Goal: Task Accomplishment & Management: Manage account settings

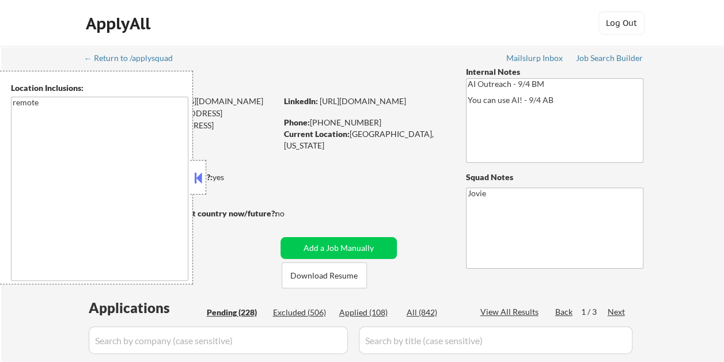
select select ""pending""
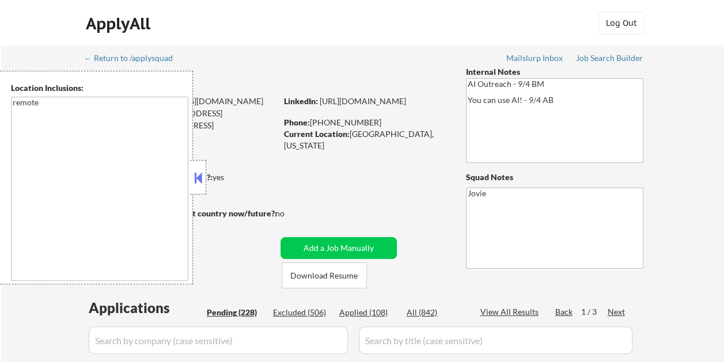
select select ""pending""
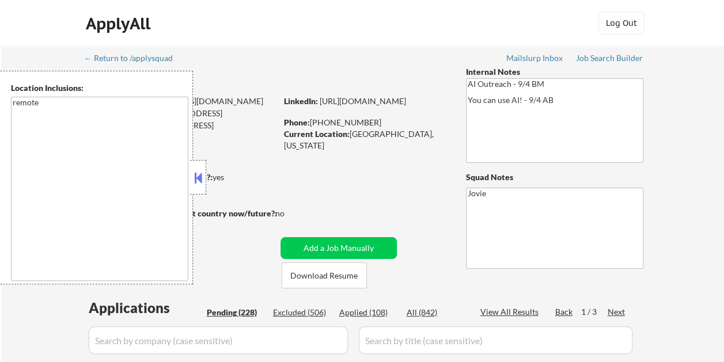
select select ""pending""
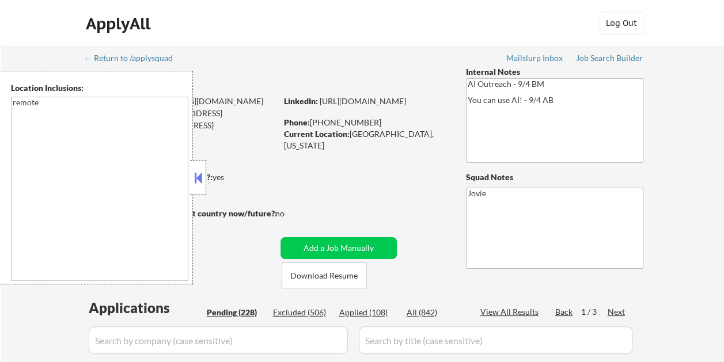
select select ""pending""
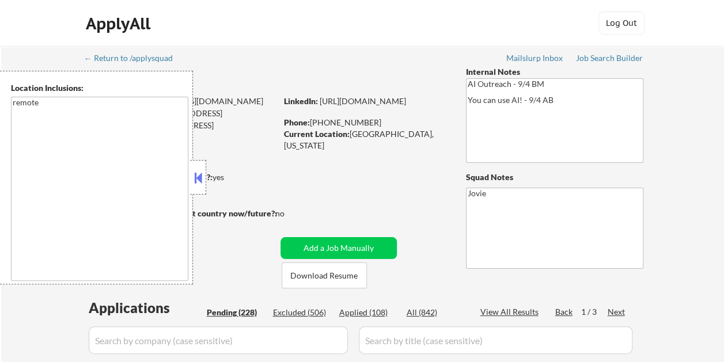
select select ""pending""
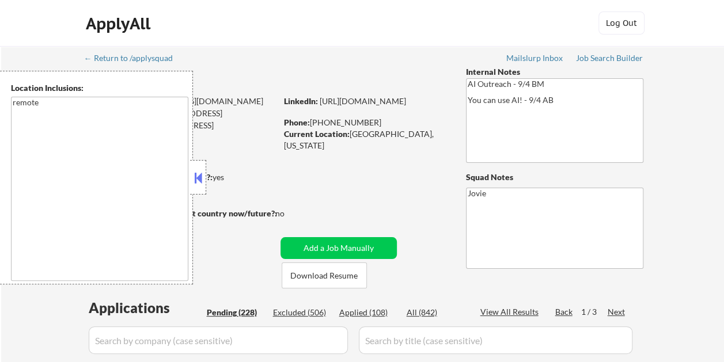
select select ""pending""
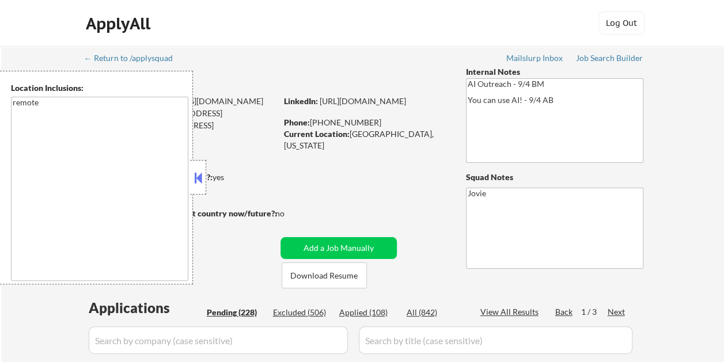
select select ""pending""
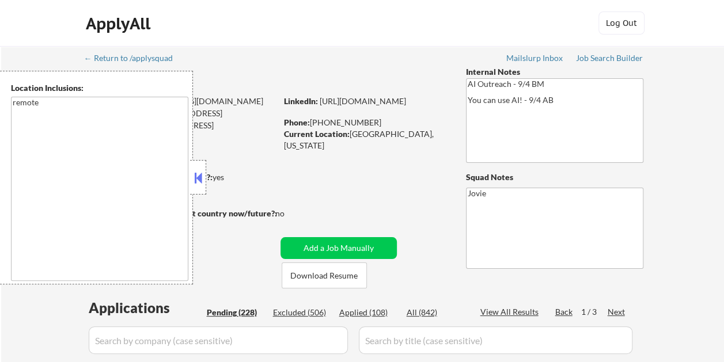
select select ""pending""
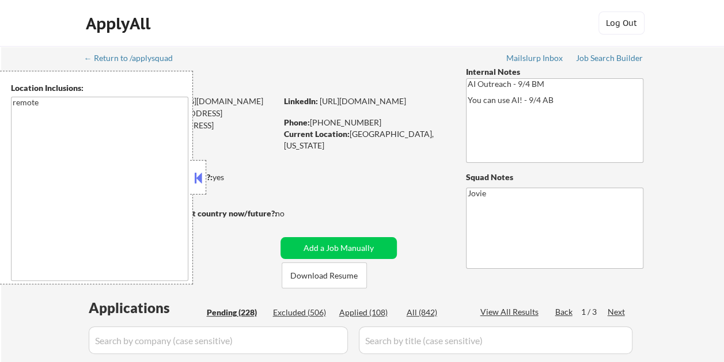
select select ""pending""
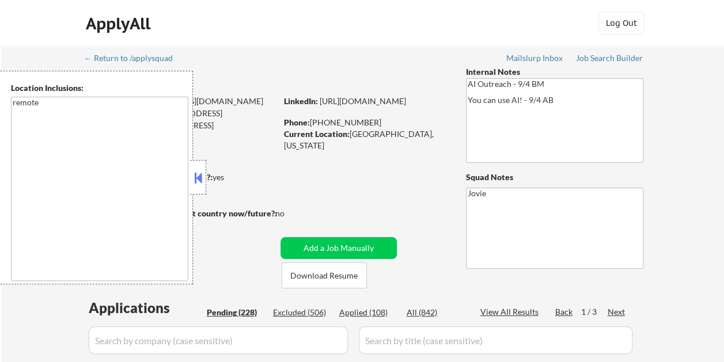
select select ""pending""
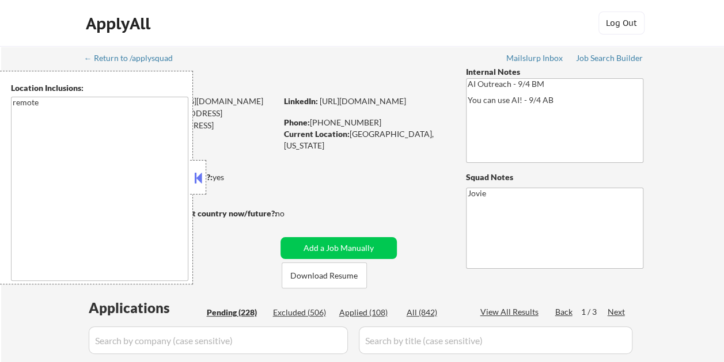
select select ""pending""
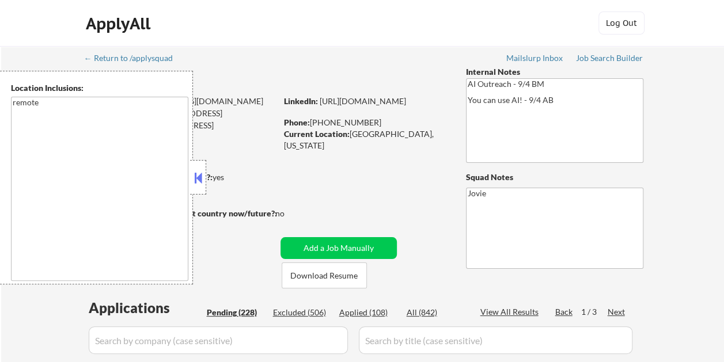
select select ""pending""
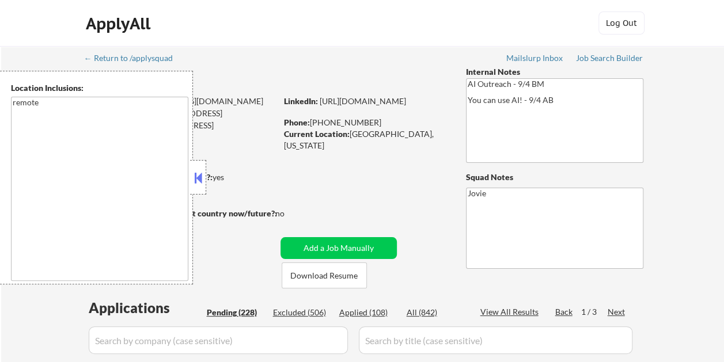
select select ""pending""
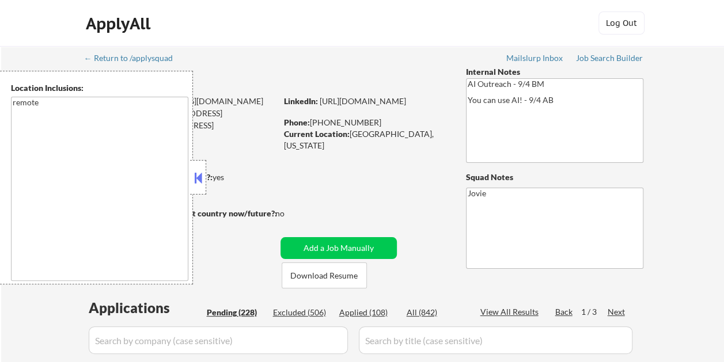
select select ""pending""
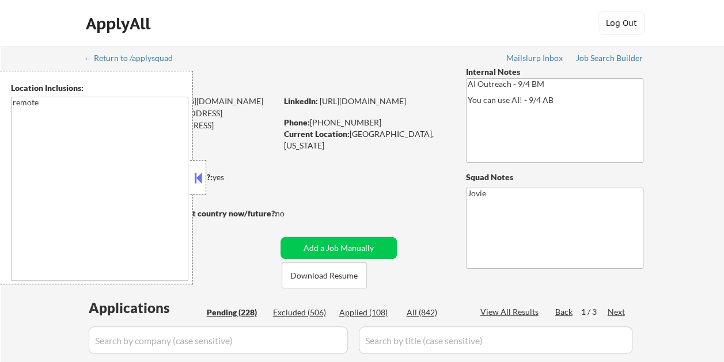
select select ""pending""
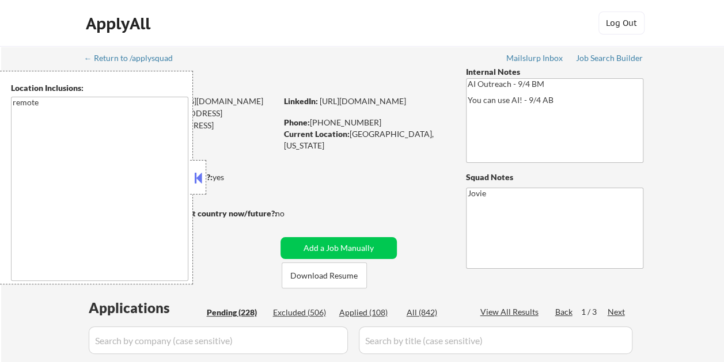
select select ""pending""
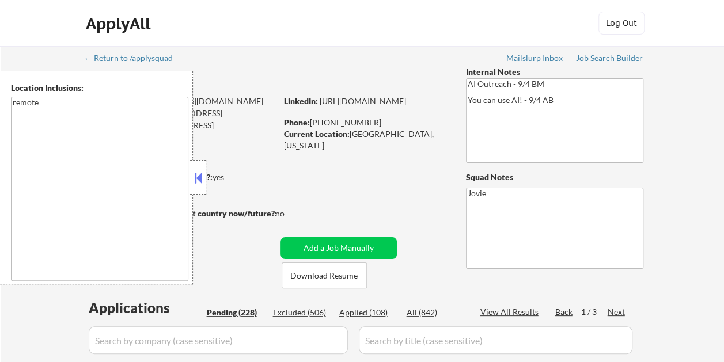
select select ""pending""
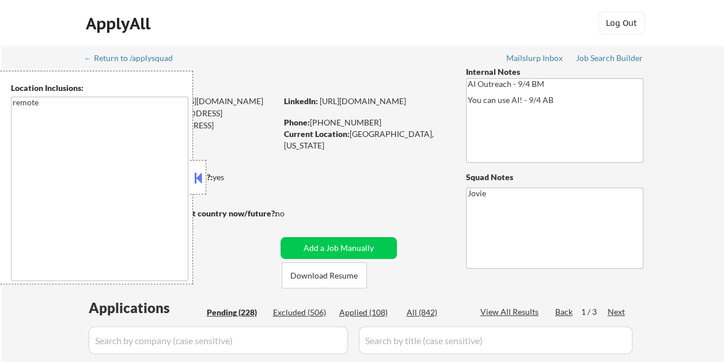
select select ""pending""
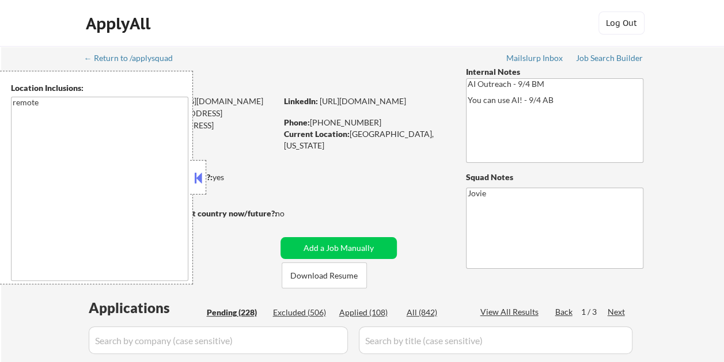
select select ""pending""
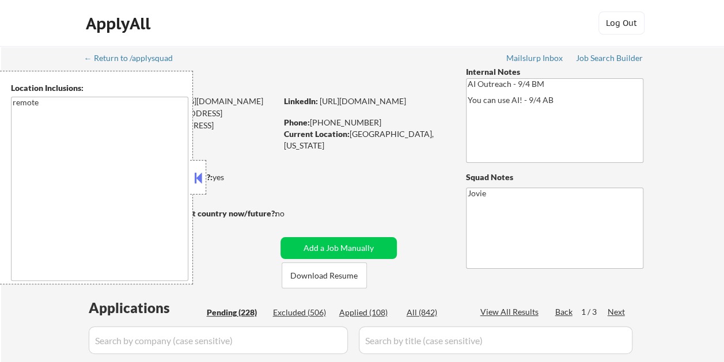
select select ""pending""
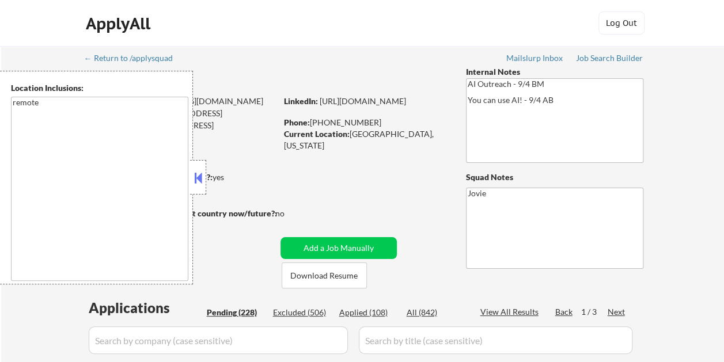
click at [199, 170] on button at bounding box center [198, 177] width 13 height 17
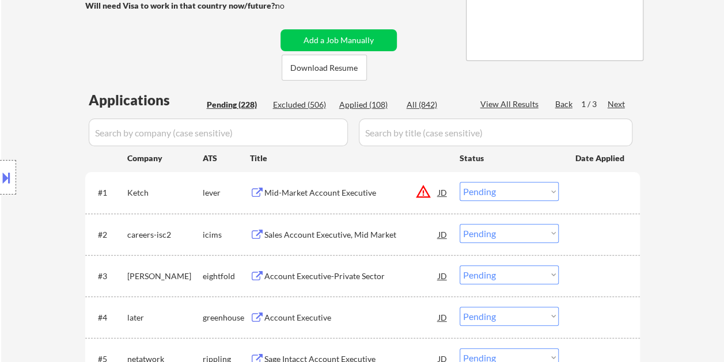
scroll to position [230, 0]
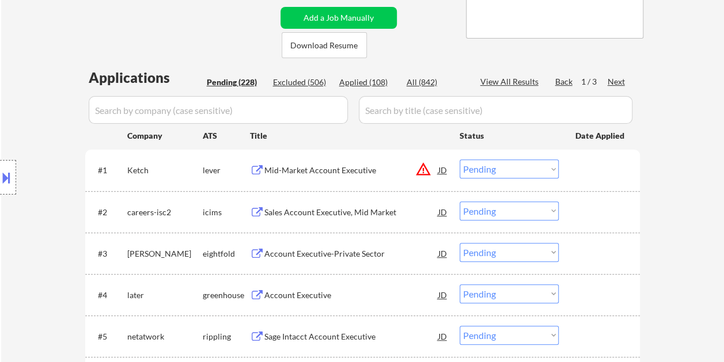
click at [612, 174] on div at bounding box center [600, 169] width 51 height 21
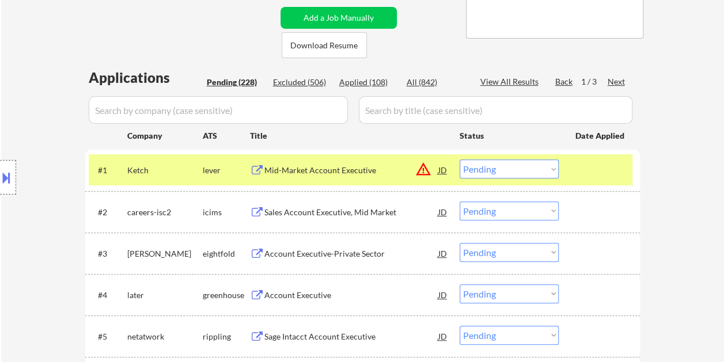
click at [333, 161] on div "Mid-Market Account Executive" at bounding box center [351, 169] width 174 height 21
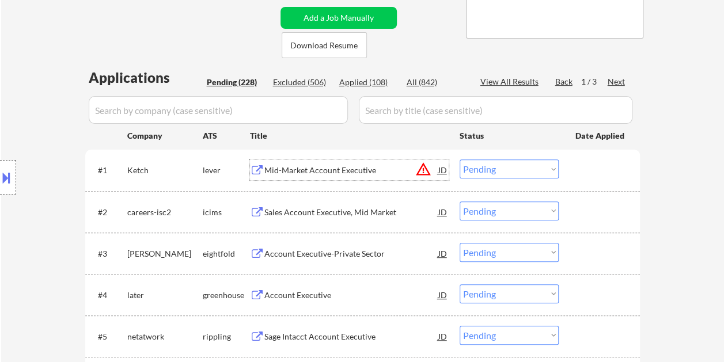
click at [547, 168] on select "Choose an option... Pending Applied Excluded (Questions) Excluded (Expired) Exc…" at bounding box center [508, 168] width 99 height 19
click at [459, 159] on select "Choose an option... Pending Applied Excluded (Questions) Excluded (Expired) Exc…" at bounding box center [508, 168] width 99 height 19
select select ""pending""
click at [591, 177] on div at bounding box center [600, 169] width 51 height 21
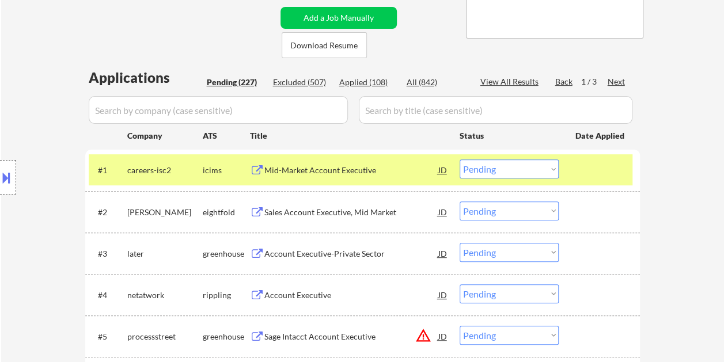
click at [591, 177] on div at bounding box center [600, 169] width 51 height 21
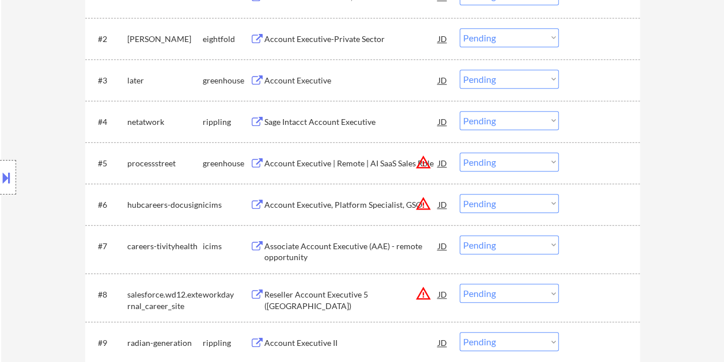
scroll to position [461, 0]
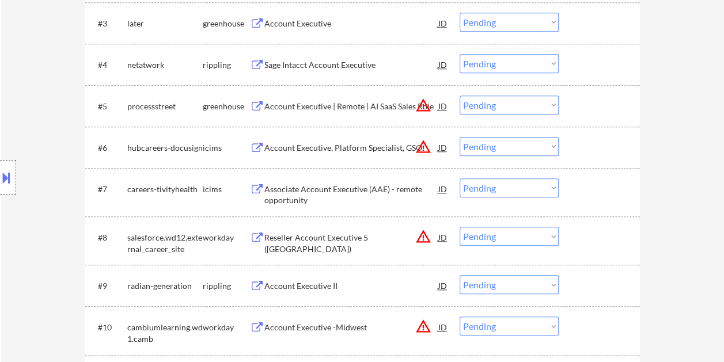
drag, startPoint x: 592, startPoint y: 28, endPoint x: 569, endPoint y: 33, distance: 23.7
click at [591, 29] on div at bounding box center [600, 23] width 51 height 21
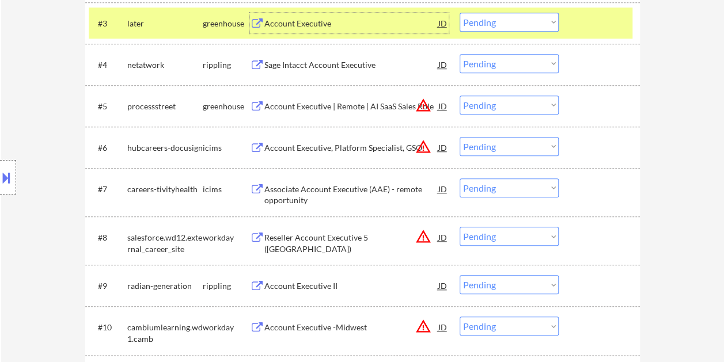
click at [326, 31] on div "Account Executive" at bounding box center [351, 23] width 174 height 21
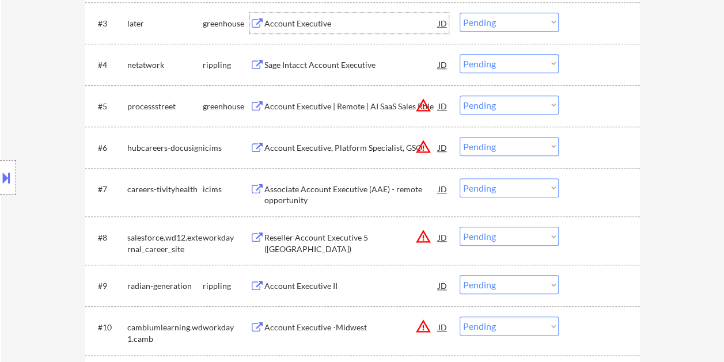
click at [569, 22] on div "#3 later greenhouse Account Executive JD Choose an option... Pending Applied Ex…" at bounding box center [360, 22] width 543 height 31
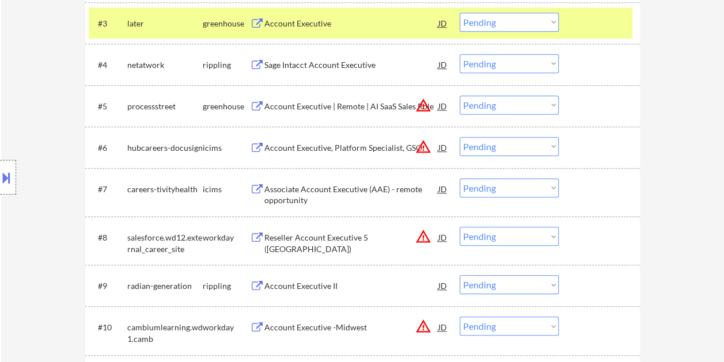
click at [555, 22] on select "Choose an option... Pending Applied Excluded (Questions) Excluded (Expired) Exc…" at bounding box center [508, 22] width 99 height 19
click at [459, 13] on select "Choose an option... Pending Applied Excluded (Questions) Excluded (Expired) Exc…" at bounding box center [508, 22] width 99 height 19
select select ""pending""
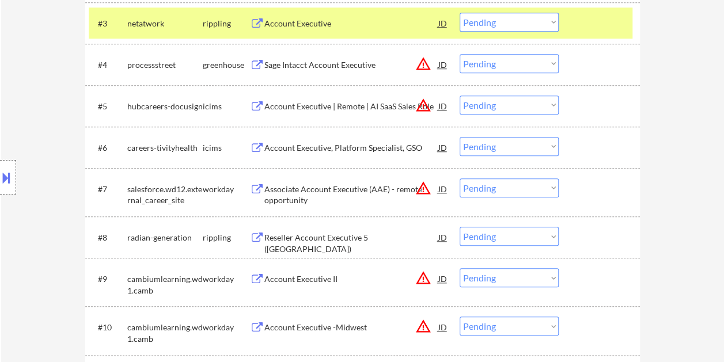
click at [587, 65] on div at bounding box center [600, 64] width 51 height 21
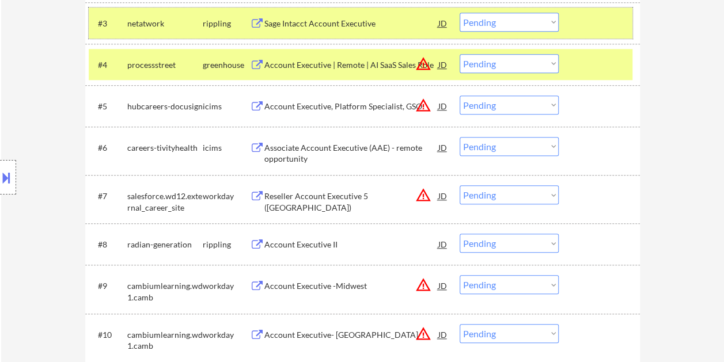
click at [594, 21] on div at bounding box center [600, 23] width 51 height 21
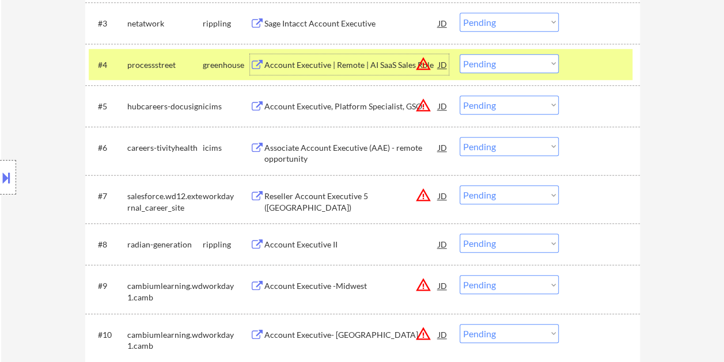
click at [356, 58] on div "Account Executive | Remote | AI SaaS Sales Role" at bounding box center [351, 64] width 174 height 21
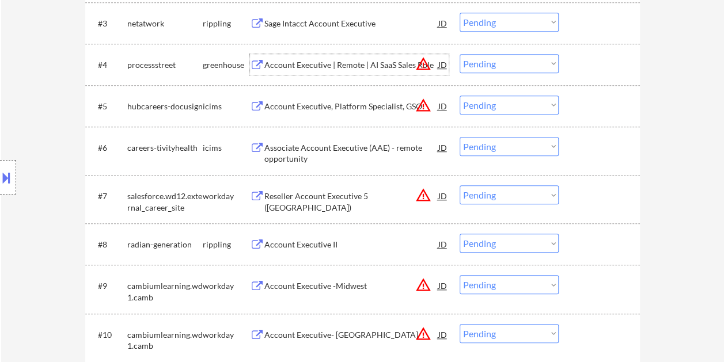
click at [573, 62] on div "#4 processstreet greenhouse Account Executive | Remote | AI SaaS Sales Role JD …" at bounding box center [360, 64] width 543 height 31
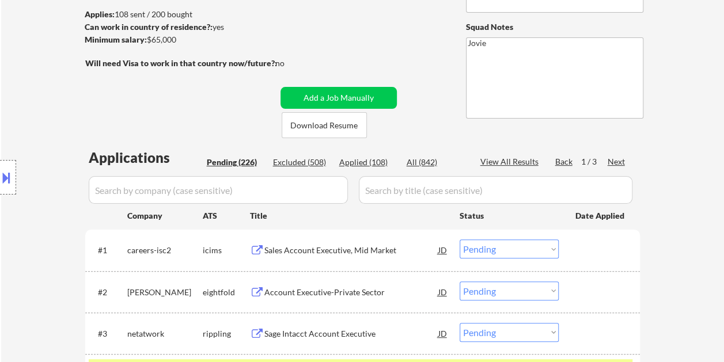
scroll to position [0, 0]
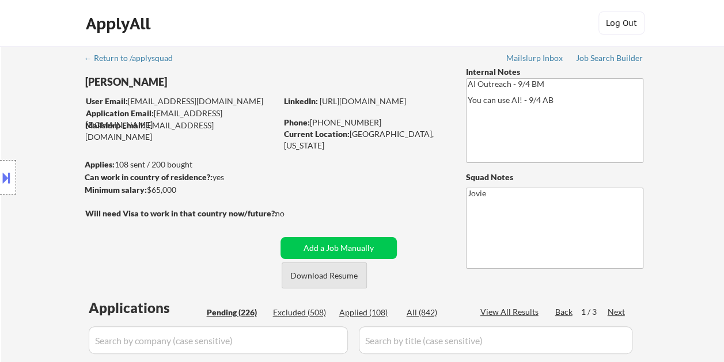
click at [318, 268] on button "Download Resume" at bounding box center [324, 276] width 85 height 26
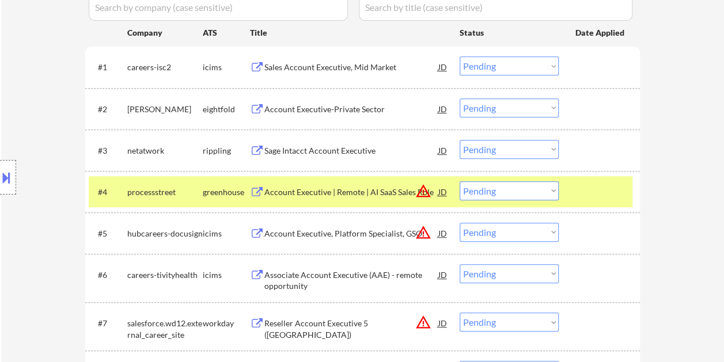
scroll to position [345, 0]
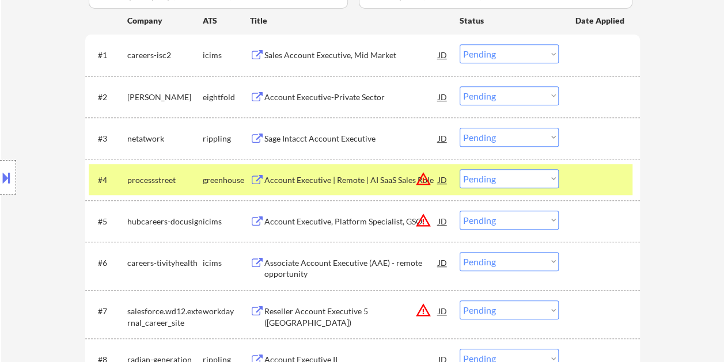
click at [556, 177] on select "Choose an option... Pending Applied Excluded (Questions) Excluded (Expired) Exc…" at bounding box center [508, 178] width 99 height 19
click at [459, 169] on select "Choose an option... Pending Applied Excluded (Questions) Excluded (Expired) Exc…" at bounding box center [508, 178] width 99 height 19
select select ""pending""
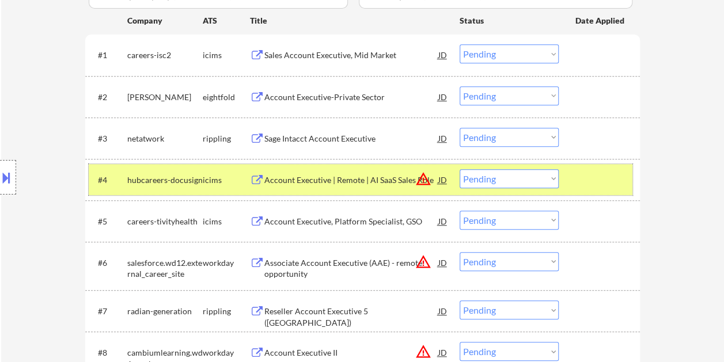
click at [601, 178] on div at bounding box center [600, 179] width 51 height 21
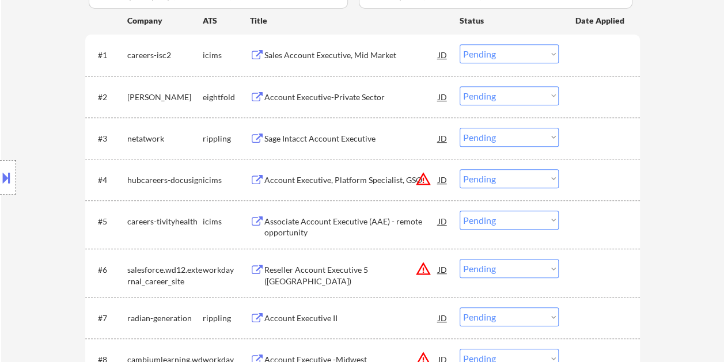
scroll to position [461, 0]
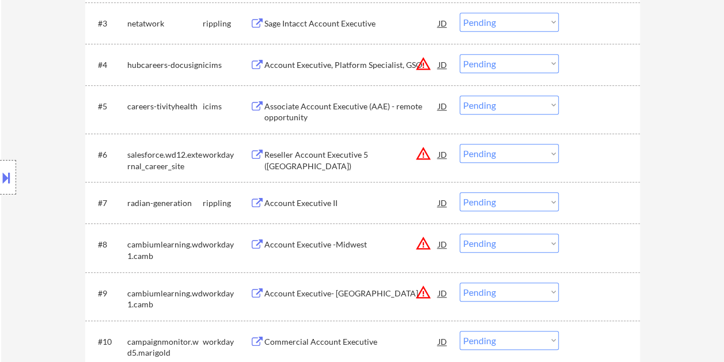
click at [596, 151] on div at bounding box center [600, 154] width 51 height 21
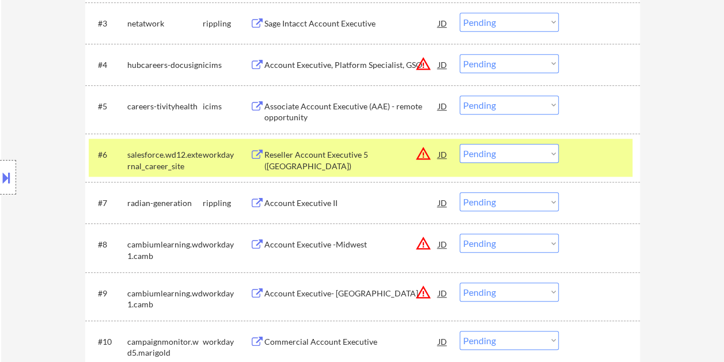
click at [604, 155] on div at bounding box center [600, 154] width 51 height 21
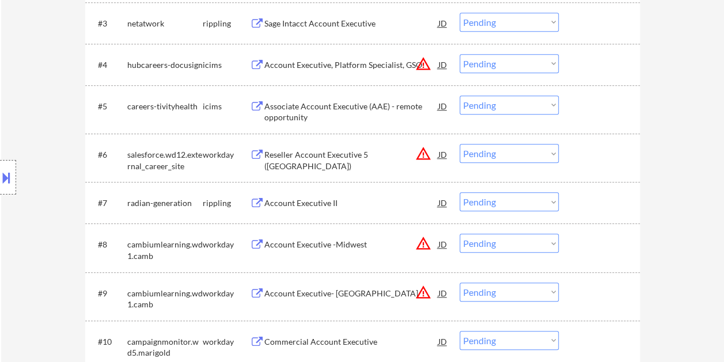
click at [626, 155] on div "#6 salesforce.wd12.external_career_site workday Reseller Account Executive 5 (C…" at bounding box center [360, 158] width 543 height 38
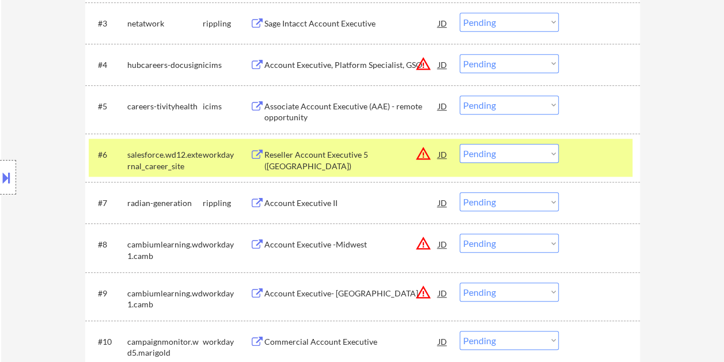
drag, startPoint x: 348, startPoint y: 144, endPoint x: 332, endPoint y: 144, distance: 16.1
click at [347, 144] on div "Reseller Account Executive 5 ([GEOGRAPHIC_DATA])" at bounding box center [351, 154] width 174 height 21
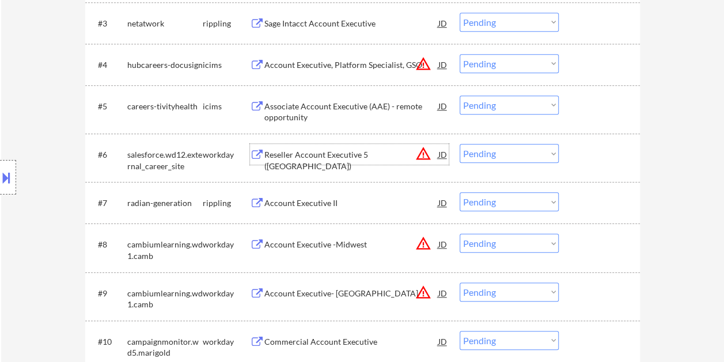
click at [576, 155] on div at bounding box center [600, 154] width 51 height 21
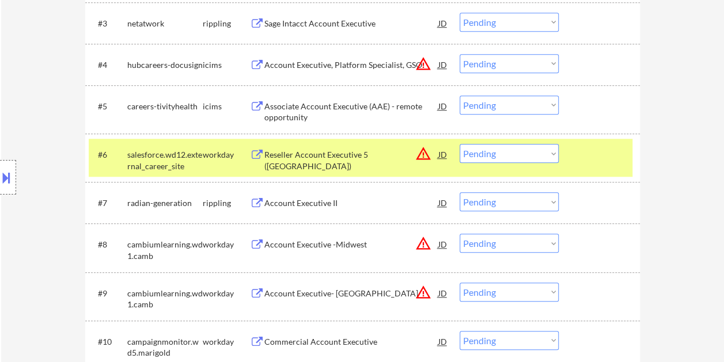
click at [552, 157] on select "Choose an option... Pending Applied Excluded (Questions) Excluded (Expired) Exc…" at bounding box center [508, 153] width 99 height 19
click at [459, 144] on select "Choose an option... Pending Applied Excluded (Questions) Excluded (Expired) Exc…" at bounding box center [508, 153] width 99 height 19
select select ""pending""
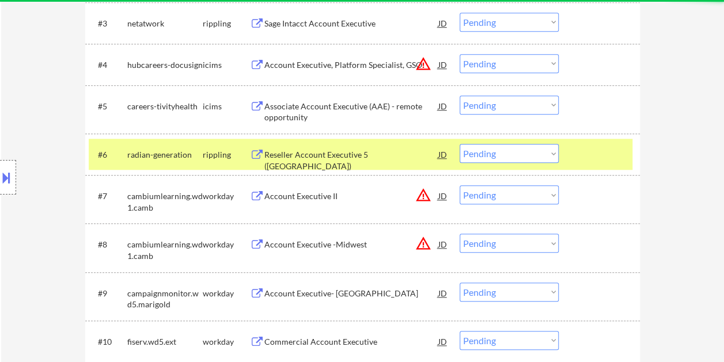
click at [590, 162] on div at bounding box center [600, 154] width 51 height 21
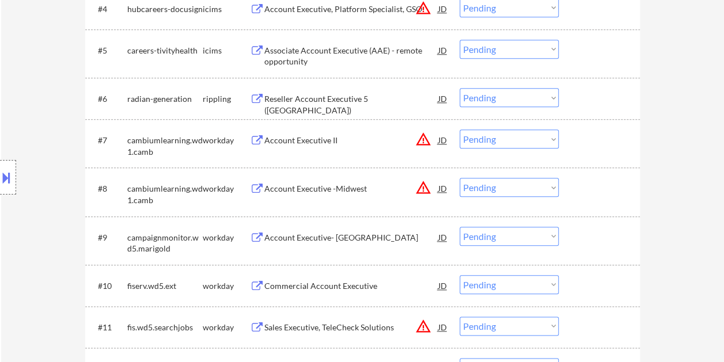
scroll to position [518, 0]
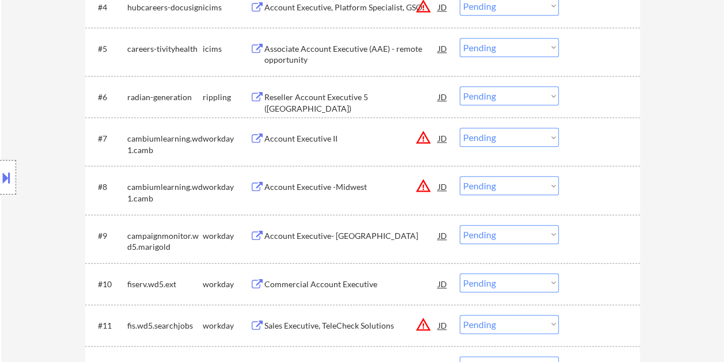
drag, startPoint x: 592, startPoint y: 130, endPoint x: 525, endPoint y: 139, distance: 67.5
click at [592, 129] on div at bounding box center [600, 138] width 51 height 21
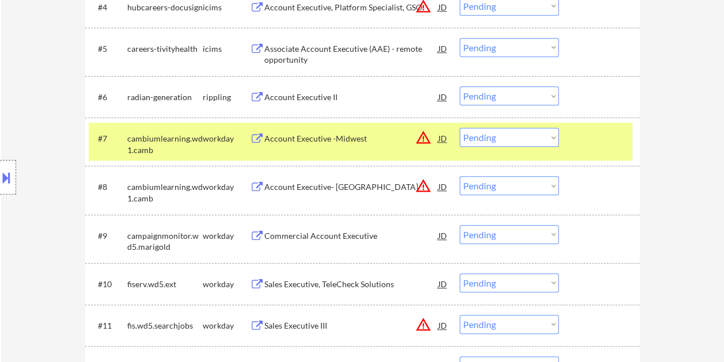
click at [328, 142] on div "Account Executive -Midwest" at bounding box center [351, 139] width 174 height 12
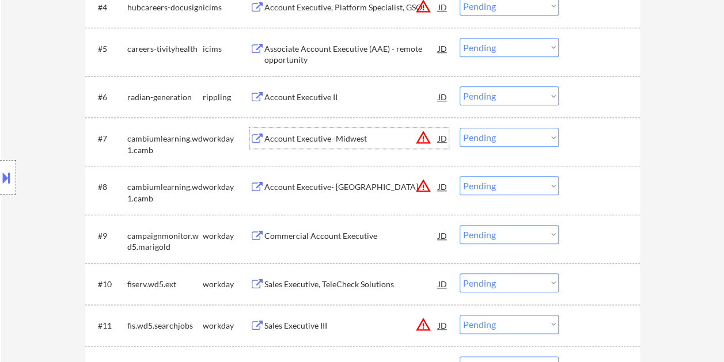
drag, startPoint x: 585, startPoint y: 140, endPoint x: 565, endPoint y: 145, distance: 20.7
click at [585, 140] on div at bounding box center [600, 138] width 51 height 21
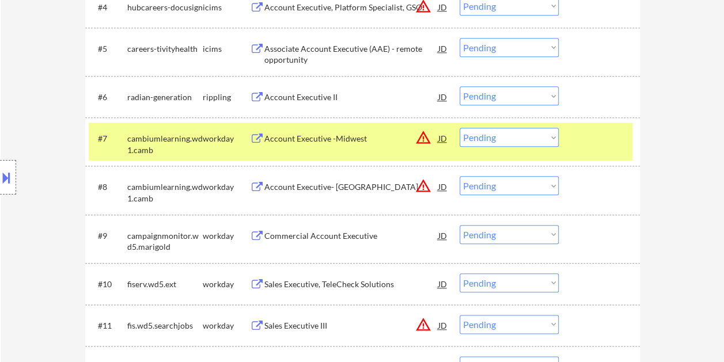
click at [548, 140] on select "Choose an option... Pending Applied Excluded (Questions) Excluded (Expired) Exc…" at bounding box center [508, 137] width 99 height 19
click at [459, 128] on select "Choose an option... Pending Applied Excluded (Questions) Excluded (Expired) Exc…" at bounding box center [508, 137] width 99 height 19
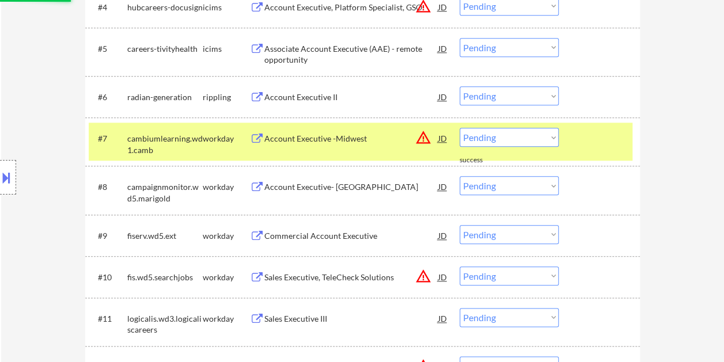
click at [596, 129] on div at bounding box center [600, 138] width 51 height 21
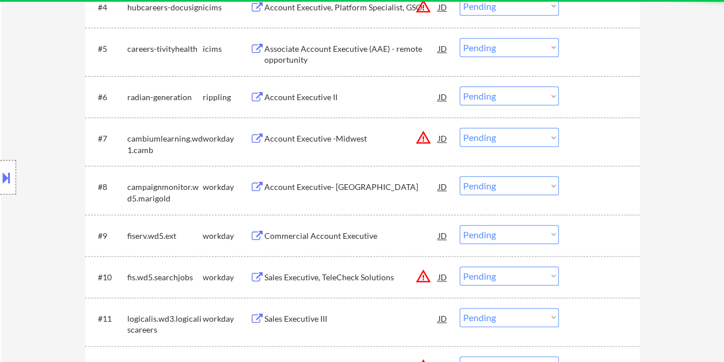
click at [605, 140] on div at bounding box center [600, 138] width 51 height 21
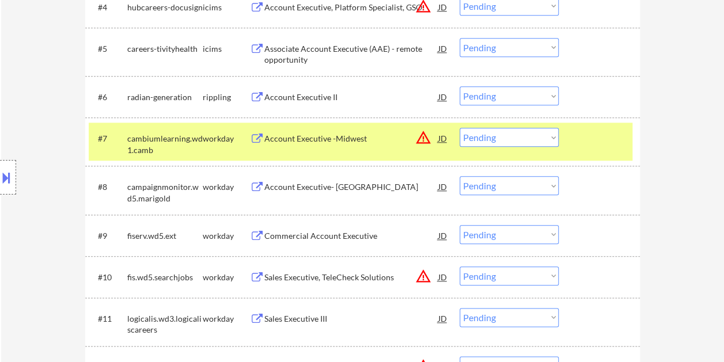
click at [347, 147] on div "Account Executive -Midwest" at bounding box center [351, 138] width 174 height 21
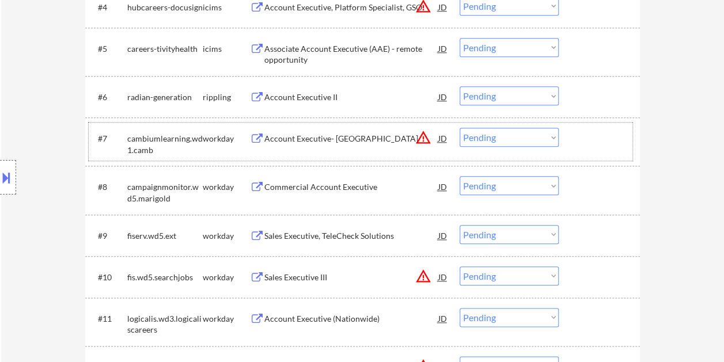
drag, startPoint x: 576, startPoint y: 142, endPoint x: 555, endPoint y: 138, distance: 21.6
click at [575, 142] on div at bounding box center [600, 138] width 51 height 21
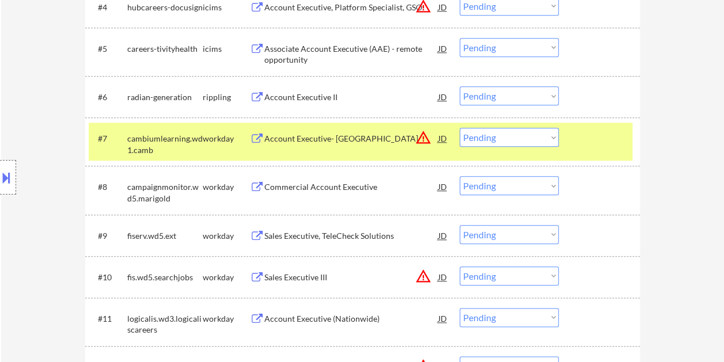
click at [551, 137] on select "Choose an option... Pending Applied Excluded (Questions) Excluded (Expired) Exc…" at bounding box center [508, 137] width 99 height 19
click at [459, 128] on select "Choose an option... Pending Applied Excluded (Questions) Excluded (Expired) Exc…" at bounding box center [508, 137] width 99 height 19
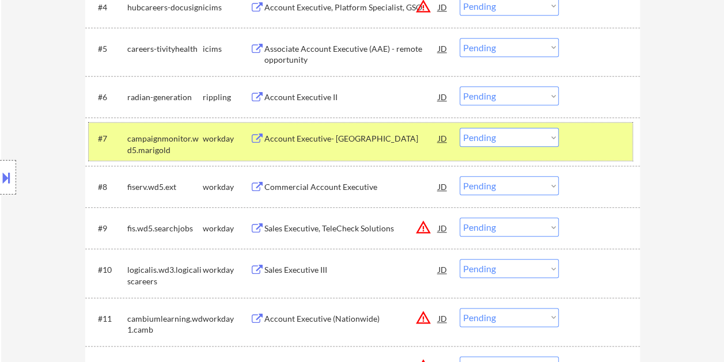
click at [588, 127] on div "#7 campaignmonitor.wd5.marigold workday Account Executive- GA JD warning_amber …" at bounding box center [360, 142] width 543 height 38
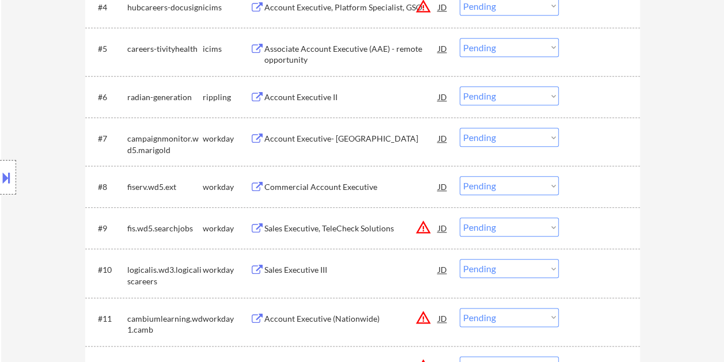
click at [588, 131] on div at bounding box center [600, 138] width 51 height 21
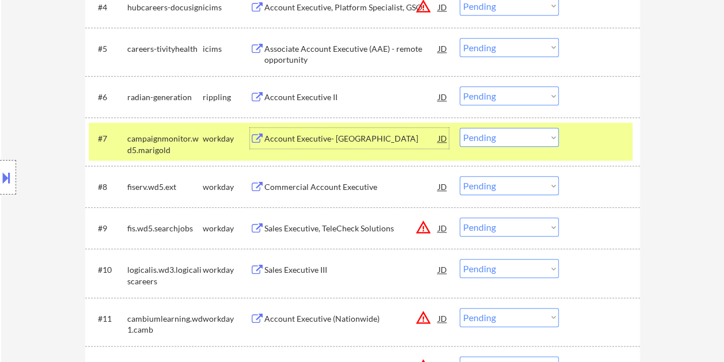
click at [296, 136] on div "Account Executive- [GEOGRAPHIC_DATA]" at bounding box center [351, 139] width 174 height 12
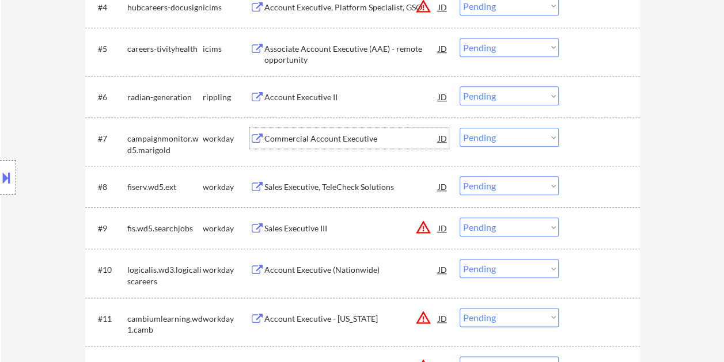
click at [581, 144] on div at bounding box center [600, 138] width 51 height 21
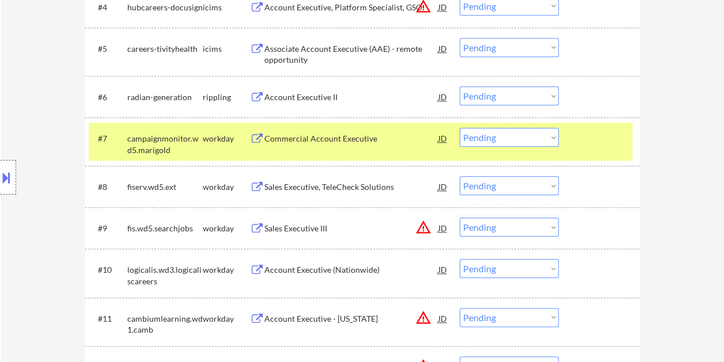
click at [551, 140] on select "Choose an option... Pending Applied Excluded (Questions) Excluded (Expired) Exc…" at bounding box center [508, 137] width 99 height 19
click at [459, 128] on select "Choose an option... Pending Applied Excluded (Questions) Excluded (Expired) Exc…" at bounding box center [508, 137] width 99 height 19
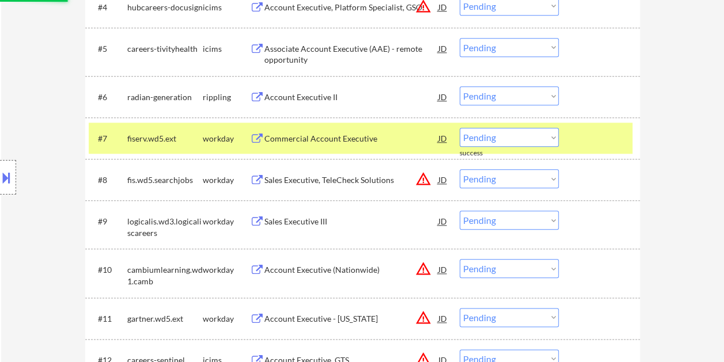
click at [600, 144] on div at bounding box center [600, 138] width 51 height 21
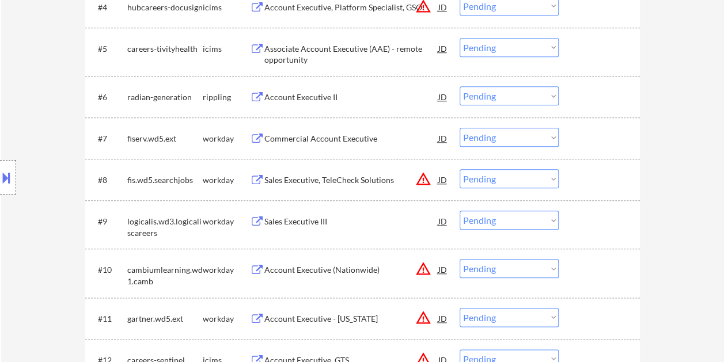
click at [579, 132] on div at bounding box center [600, 138] width 51 height 21
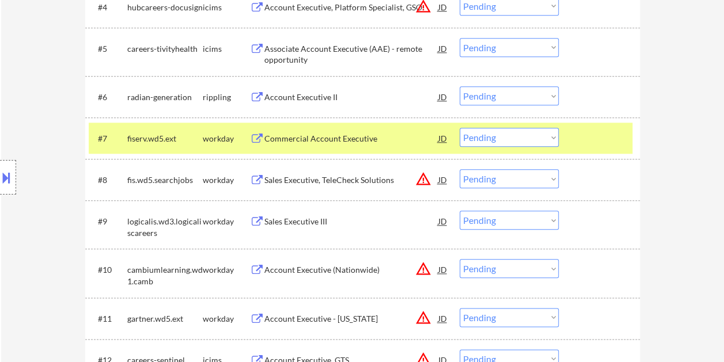
click at [341, 133] on div "Commercial Account Executive" at bounding box center [351, 139] width 174 height 12
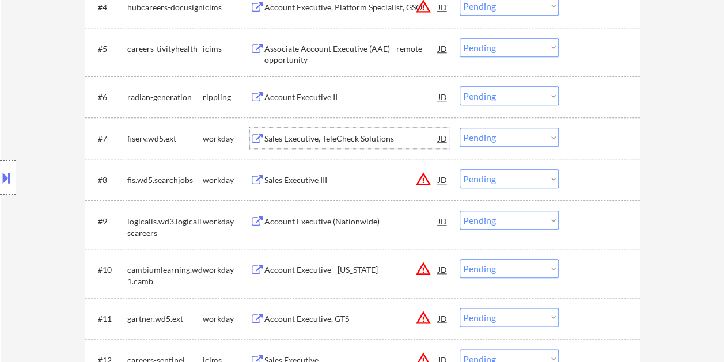
click at [580, 137] on div at bounding box center [600, 138] width 51 height 21
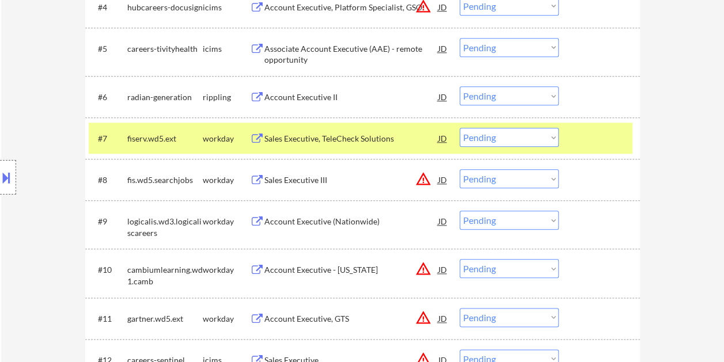
drag, startPoint x: 549, startPoint y: 134, endPoint x: 558, endPoint y: 155, distance: 23.7
click at [549, 134] on select "Choose an option... Pending Applied Excluded (Questions) Excluded (Expired) Exc…" at bounding box center [508, 137] width 99 height 19
click at [459, 128] on select "Choose an option... Pending Applied Excluded (Questions) Excluded (Expired) Exc…" at bounding box center [508, 137] width 99 height 19
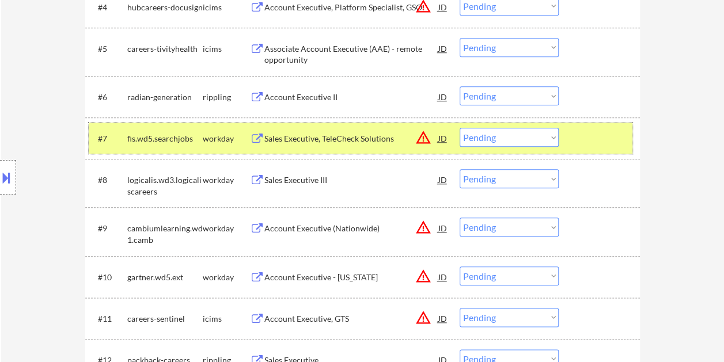
click at [587, 142] on div at bounding box center [600, 138] width 51 height 21
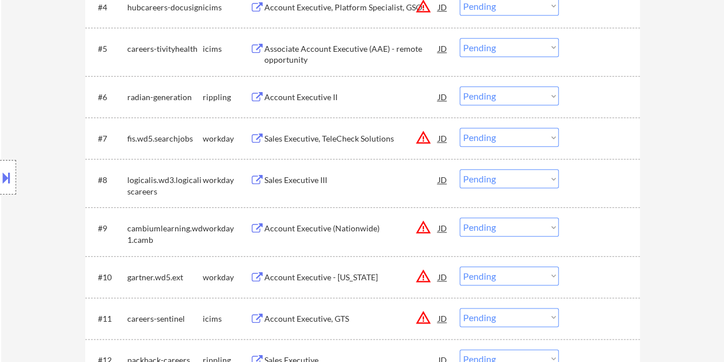
drag, startPoint x: 587, startPoint y: 136, endPoint x: 493, endPoint y: 138, distance: 94.4
click at [588, 136] on div at bounding box center [600, 138] width 51 height 21
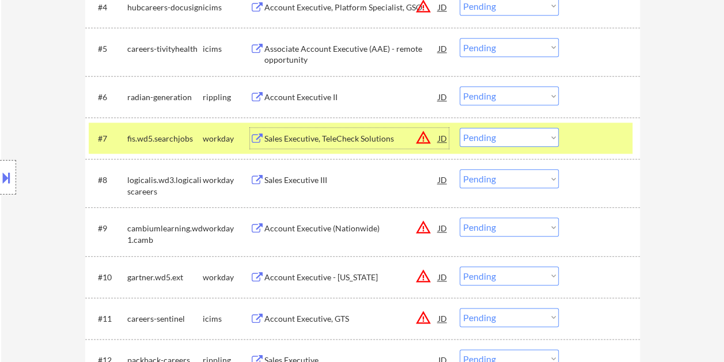
click at [336, 136] on div "Sales Executive, TeleCheck Solutions" at bounding box center [351, 139] width 174 height 12
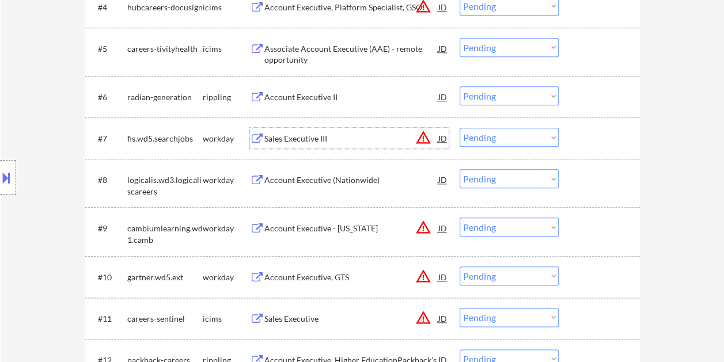
drag, startPoint x: 573, startPoint y: 142, endPoint x: 548, endPoint y: 136, distance: 25.4
click at [573, 140] on div "#7 fis.wd5.searchjobs workday Sales Executive III JD warning_amber Choose an op…" at bounding box center [360, 138] width 543 height 31
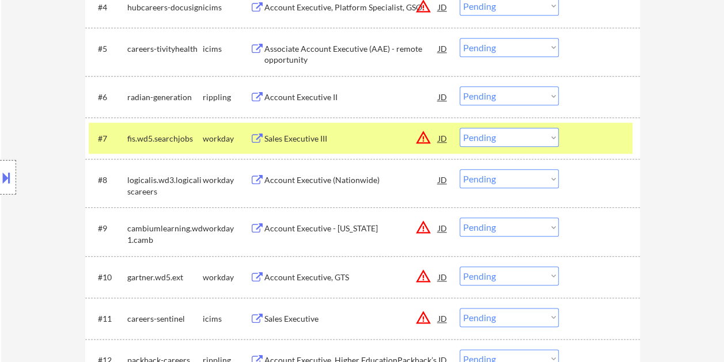
click at [542, 136] on select "Choose an option... Pending Applied Excluded (Questions) Excluded (Expired) Exc…" at bounding box center [508, 137] width 99 height 19
click at [459, 128] on select "Choose an option... Pending Applied Excluded (Questions) Excluded (Expired) Exc…" at bounding box center [508, 137] width 99 height 19
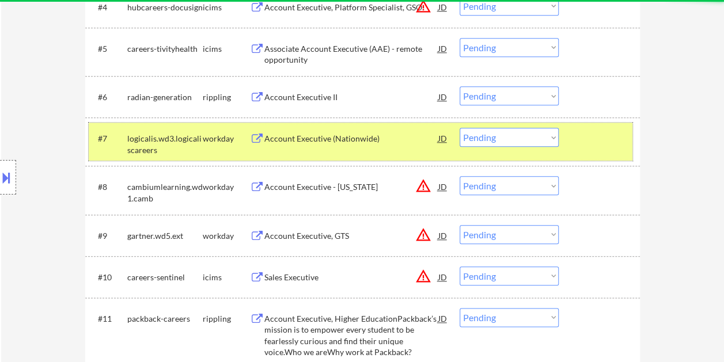
click at [579, 132] on div at bounding box center [600, 138] width 51 height 21
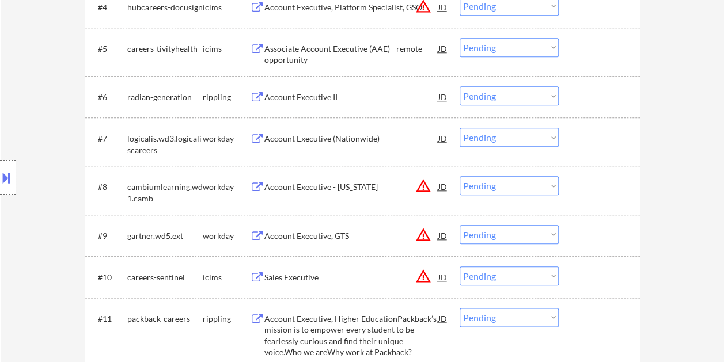
click at [592, 147] on div at bounding box center [600, 138] width 51 height 21
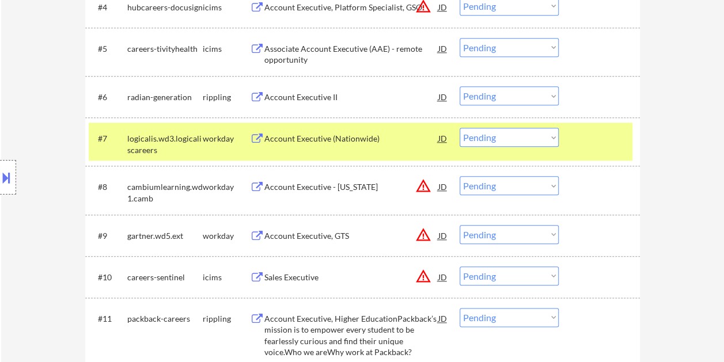
click at [360, 131] on div "Account Executive (Nationwide)" at bounding box center [351, 138] width 174 height 21
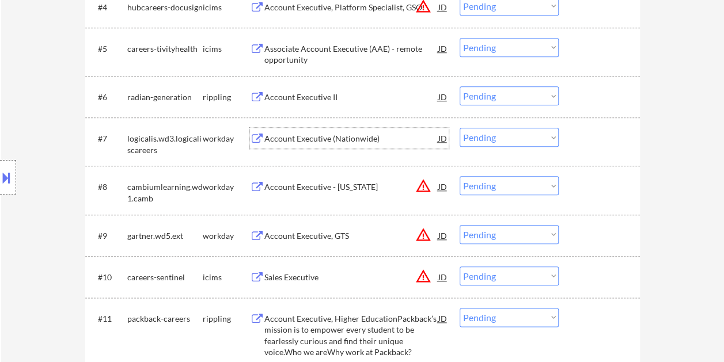
click at [6, 174] on button at bounding box center [6, 177] width 13 height 19
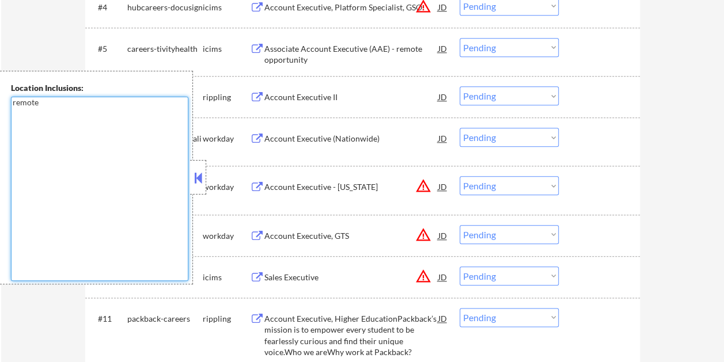
click at [184, 174] on textarea "remote" at bounding box center [99, 189] width 177 height 184
click at [200, 168] on div at bounding box center [198, 177] width 16 height 35
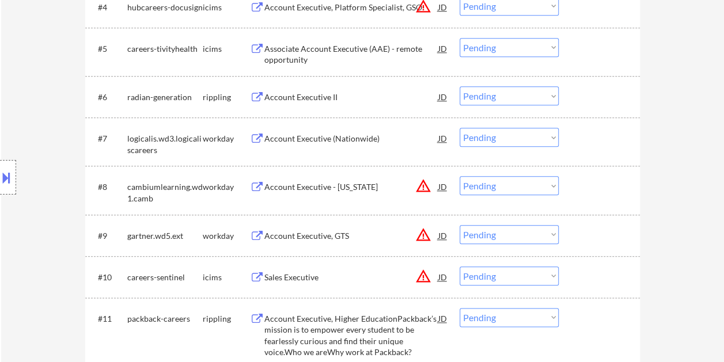
drag, startPoint x: 593, startPoint y: 136, endPoint x: 574, endPoint y: 141, distance: 19.5
click at [593, 137] on div at bounding box center [600, 138] width 51 height 21
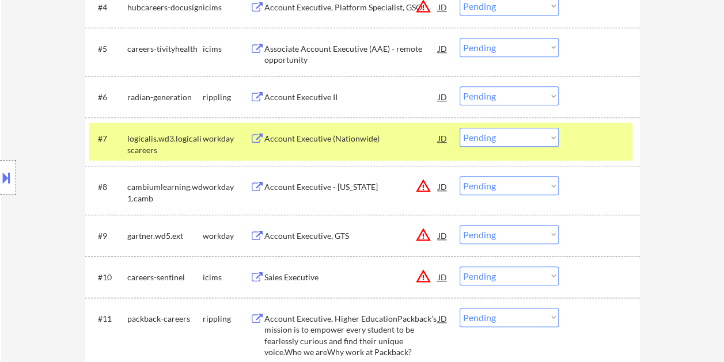
click at [547, 142] on select "Choose an option... Pending Applied Excluded (Questions) Excluded (Expired) Exc…" at bounding box center [508, 137] width 99 height 19
click at [459, 128] on select "Choose an option... Pending Applied Excluded (Questions) Excluded (Expired) Exc…" at bounding box center [508, 137] width 99 height 19
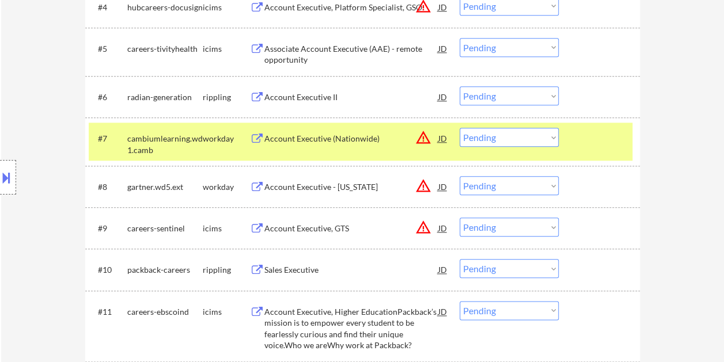
click at [596, 146] on div at bounding box center [600, 138] width 51 height 21
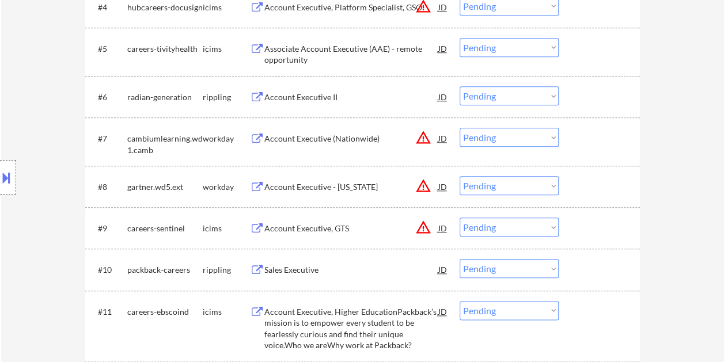
click at [589, 146] on div at bounding box center [600, 138] width 51 height 21
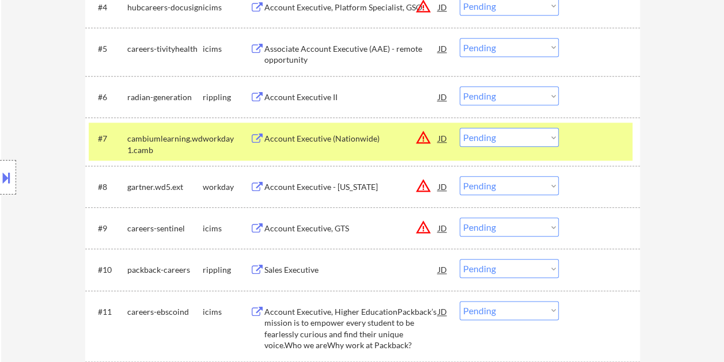
click at [382, 134] on div "Account Executive (Nationwide)" at bounding box center [351, 139] width 174 height 12
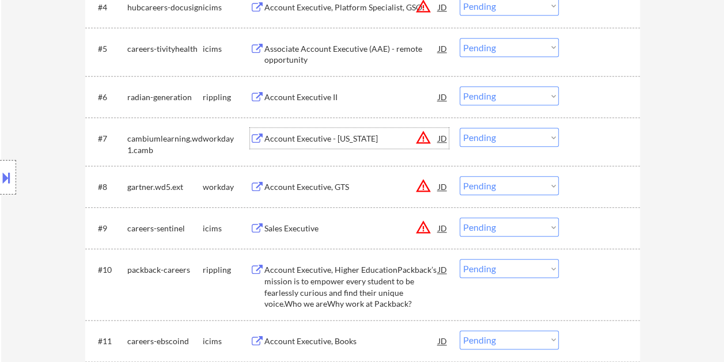
click at [583, 139] on div at bounding box center [600, 138] width 51 height 21
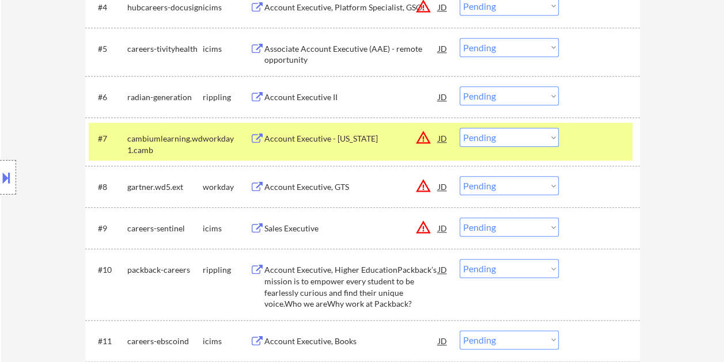
drag, startPoint x: 585, startPoint y: 139, endPoint x: 534, endPoint y: 136, distance: 51.3
click at [586, 139] on div at bounding box center [600, 138] width 51 height 21
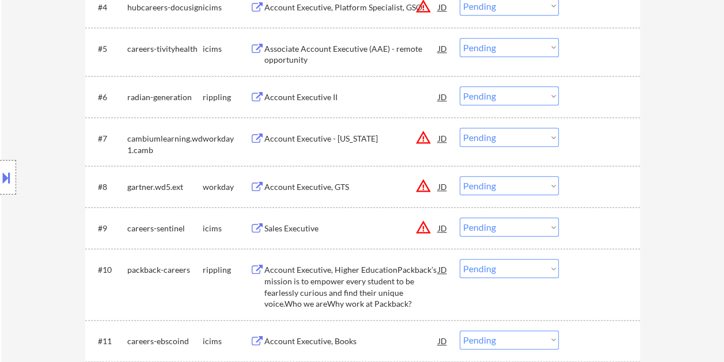
click at [576, 146] on div at bounding box center [600, 138] width 51 height 21
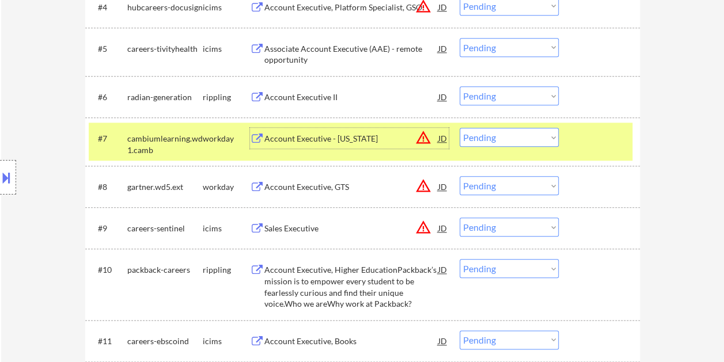
click at [371, 145] on div "Account Executive - [US_STATE]" at bounding box center [351, 138] width 174 height 21
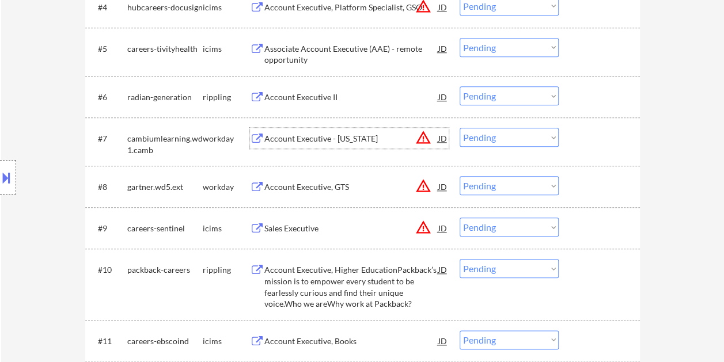
drag, startPoint x: 584, startPoint y: 138, endPoint x: 566, endPoint y: 139, distance: 17.9
click at [583, 138] on div at bounding box center [600, 138] width 51 height 21
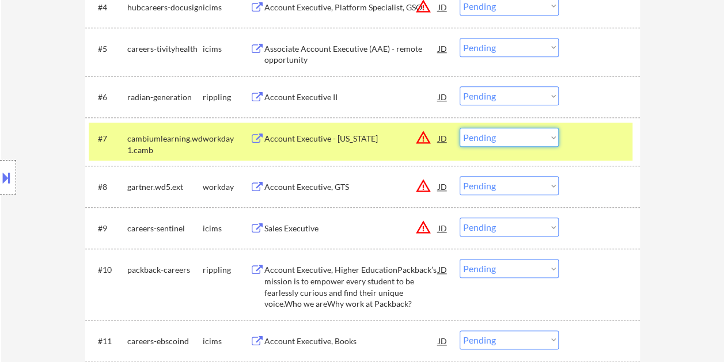
drag, startPoint x: 556, startPoint y: 139, endPoint x: 538, endPoint y: 140, distance: 17.3
click at [548, 139] on select "Choose an option... Pending Applied Excluded (Questions) Excluded (Expired) Exc…" at bounding box center [508, 137] width 99 height 19
click at [459, 128] on select "Choose an option... Pending Applied Excluded (Questions) Excluded (Expired) Exc…" at bounding box center [508, 137] width 99 height 19
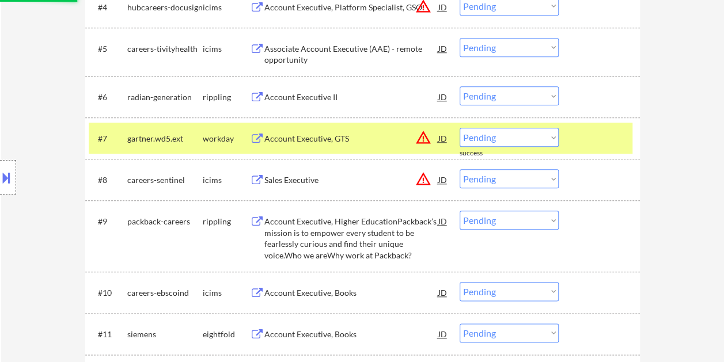
click at [575, 139] on div at bounding box center [600, 138] width 51 height 21
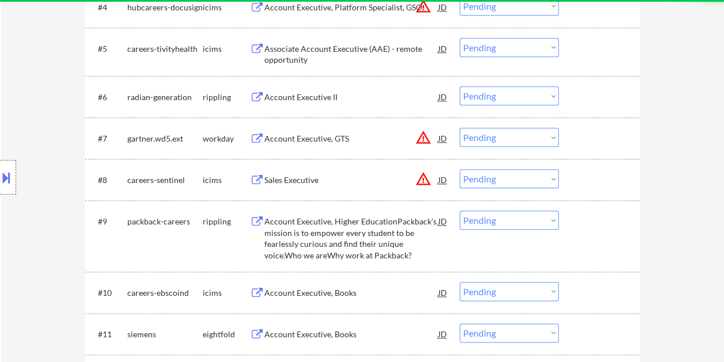
click at [581, 129] on div at bounding box center [600, 138] width 51 height 21
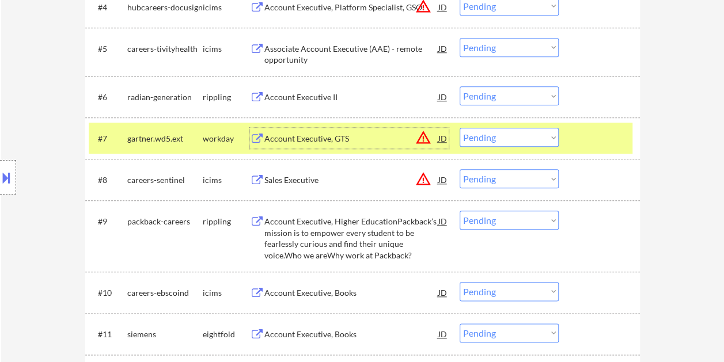
click at [320, 137] on div "Account Executive, GTS" at bounding box center [351, 139] width 174 height 12
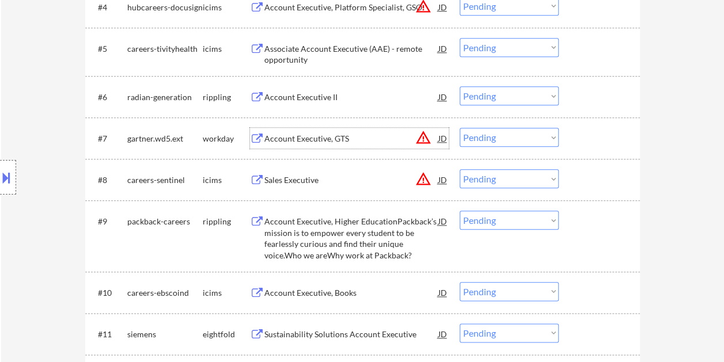
drag, startPoint x: 580, startPoint y: 139, endPoint x: 575, endPoint y: 140, distance: 5.9
click at [580, 140] on div at bounding box center [600, 138] width 51 height 21
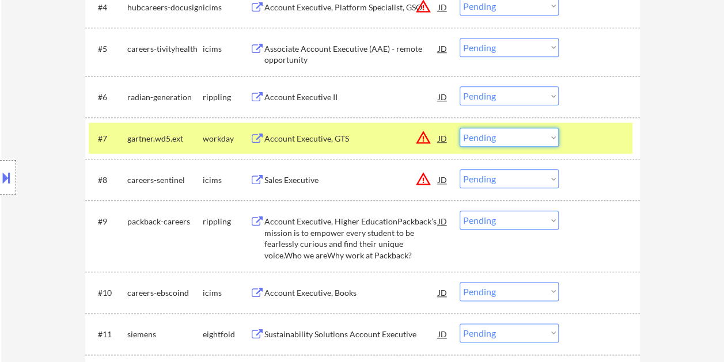
click at [545, 139] on select "Choose an option... Pending Applied Excluded (Questions) Excluded (Expired) Exc…" at bounding box center [508, 137] width 99 height 19
click at [459, 128] on select "Choose an option... Pending Applied Excluded (Questions) Excluded (Expired) Exc…" at bounding box center [508, 137] width 99 height 19
select select ""pending""
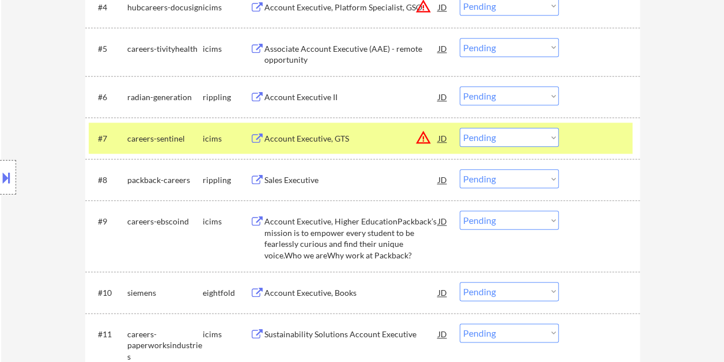
click at [585, 135] on div at bounding box center [600, 138] width 51 height 21
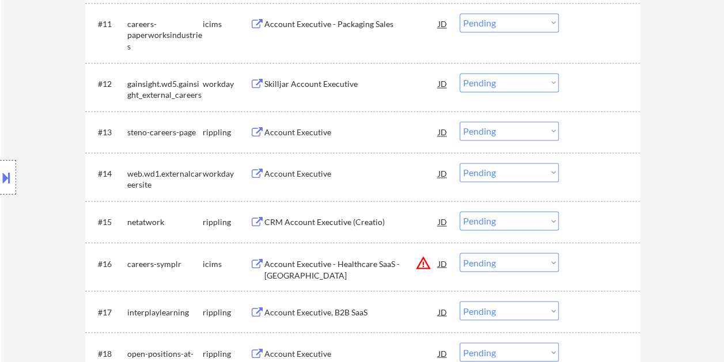
scroll to position [806, 0]
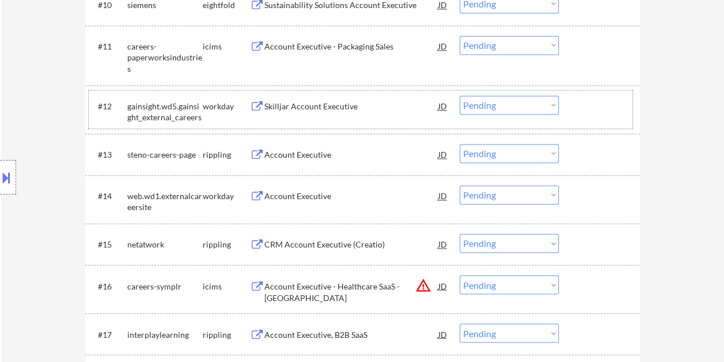
drag, startPoint x: 585, startPoint y: 99, endPoint x: 462, endPoint y: 102, distance: 123.2
click at [585, 99] on div at bounding box center [600, 106] width 51 height 21
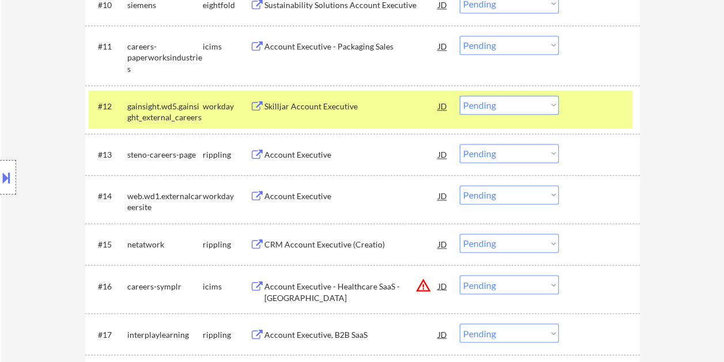
click at [381, 108] on div "Skilljar Account Executive" at bounding box center [351, 107] width 174 height 12
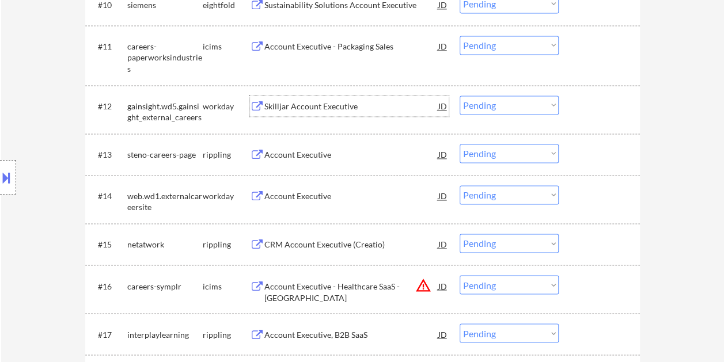
click at [583, 114] on div at bounding box center [600, 106] width 51 height 21
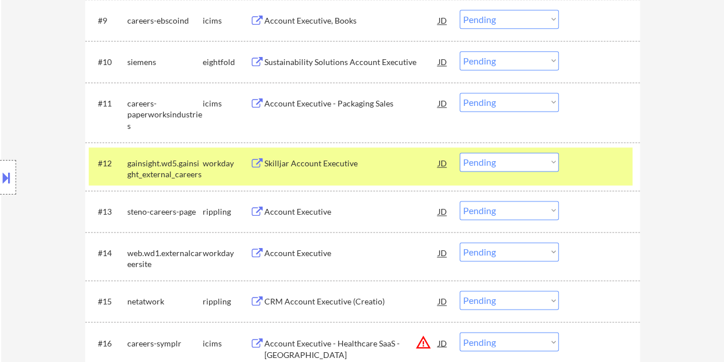
scroll to position [755, 0]
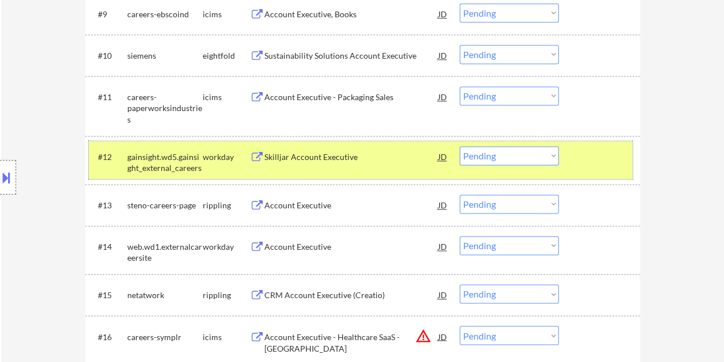
click at [534, 157] on select "Choose an option... Pending Applied Excluded (Questions) Excluded (Expired) Exc…" at bounding box center [508, 155] width 99 height 19
click at [459, 146] on select "Choose an option... Pending Applied Excluded (Questions) Excluded (Expired) Exc…" at bounding box center [508, 155] width 99 height 19
select select ""pending""
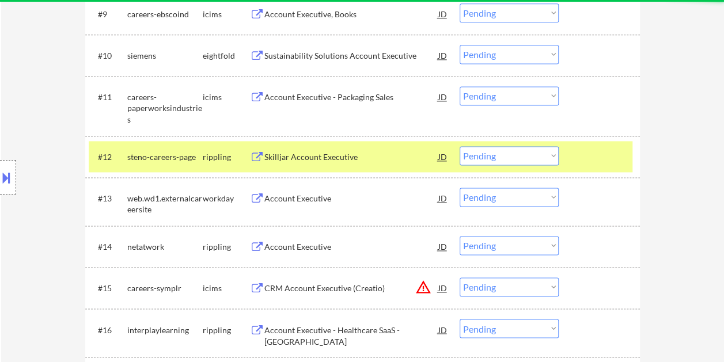
click at [580, 155] on div at bounding box center [600, 156] width 51 height 21
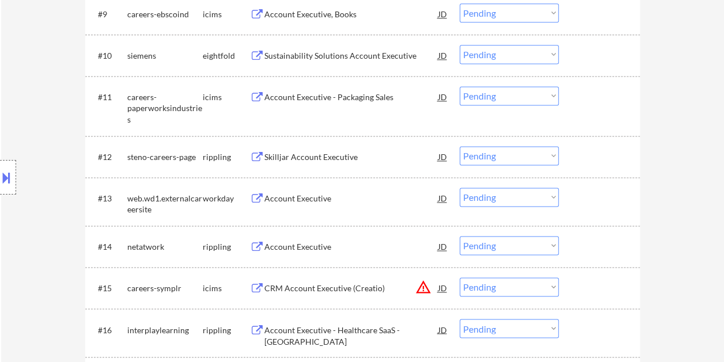
click at [576, 195] on div at bounding box center [600, 198] width 51 height 21
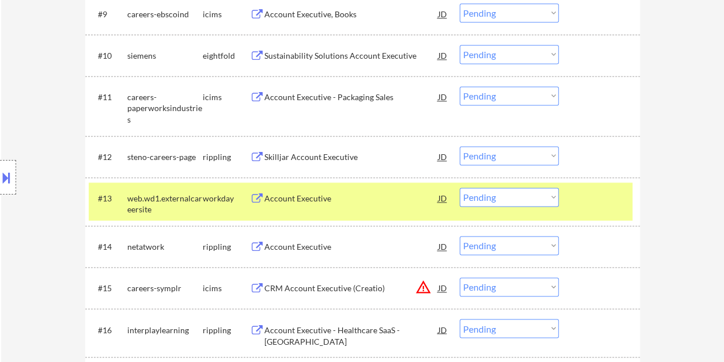
click at [387, 205] on div "Account Executive" at bounding box center [351, 198] width 174 height 21
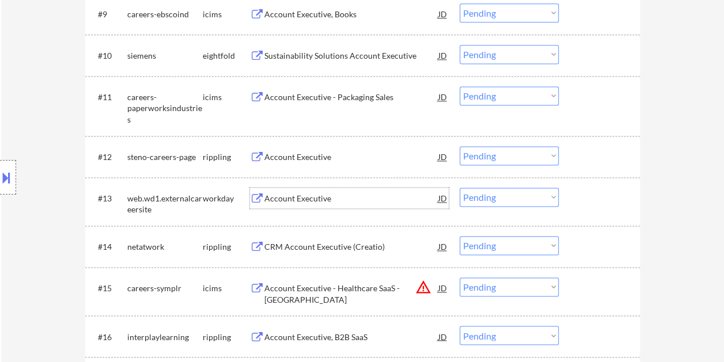
click at [589, 201] on div at bounding box center [600, 198] width 51 height 21
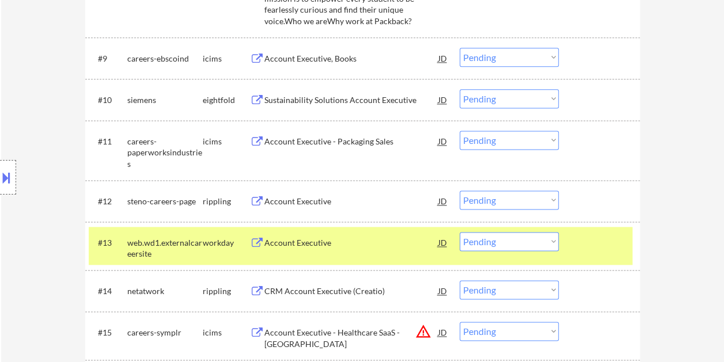
scroll to position [768, 0]
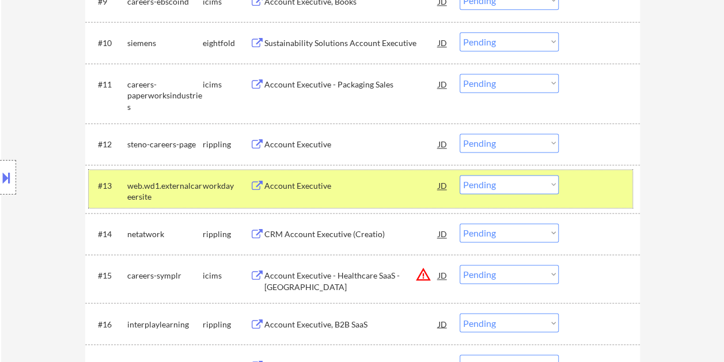
click at [542, 181] on select "Choose an option... Pending Applied Excluded (Questions) Excluded (Expired) Exc…" at bounding box center [508, 184] width 99 height 19
click at [459, 175] on select "Choose an option... Pending Applied Excluded (Questions) Excluded (Expired) Exc…" at bounding box center [508, 184] width 99 height 19
select select ""pending""
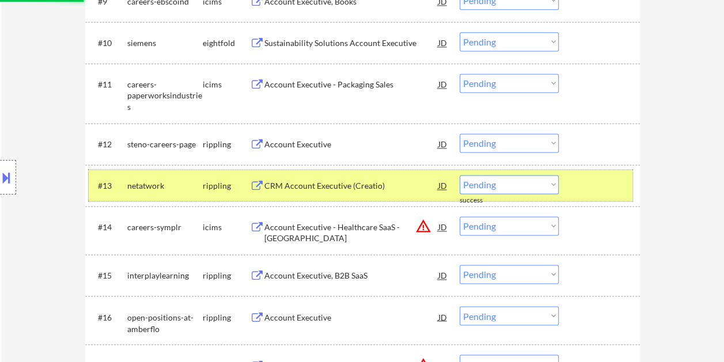
drag, startPoint x: 584, startPoint y: 177, endPoint x: 528, endPoint y: 137, distance: 68.9
click at [585, 178] on div at bounding box center [600, 185] width 51 height 21
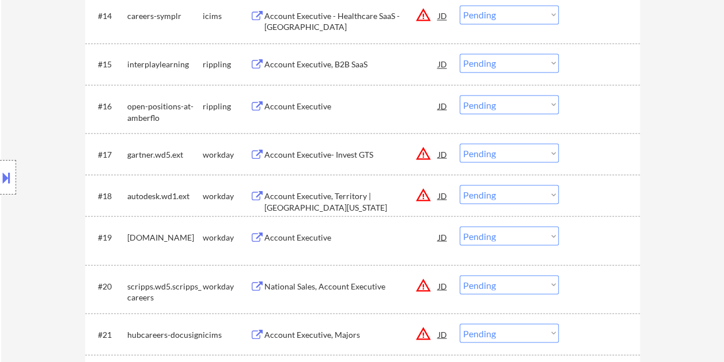
scroll to position [1056, 0]
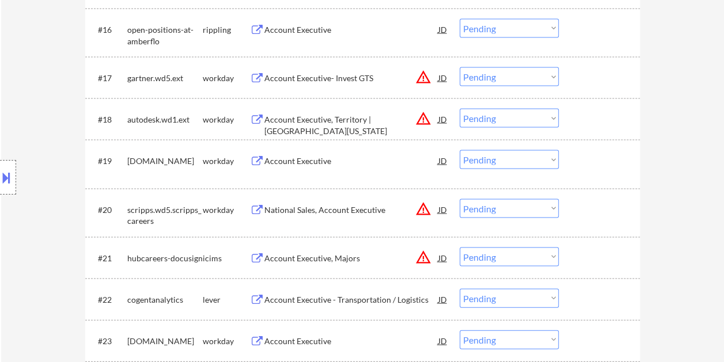
click at [572, 120] on div "#18 autodesk.wd1.ext workday Account Executive, Territory | [GEOGRAPHIC_DATA][U…" at bounding box center [360, 118] width 543 height 31
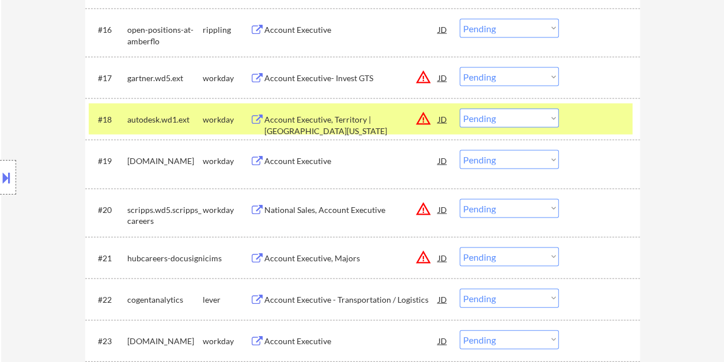
click at [375, 116] on div "Account Executive, Territory | [GEOGRAPHIC_DATA][US_STATE]" at bounding box center [351, 124] width 174 height 22
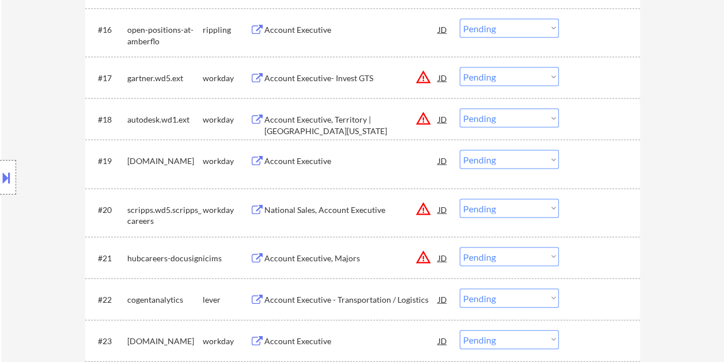
select select ""PLACEHOLDER_1427118222253""
select select ""pending""
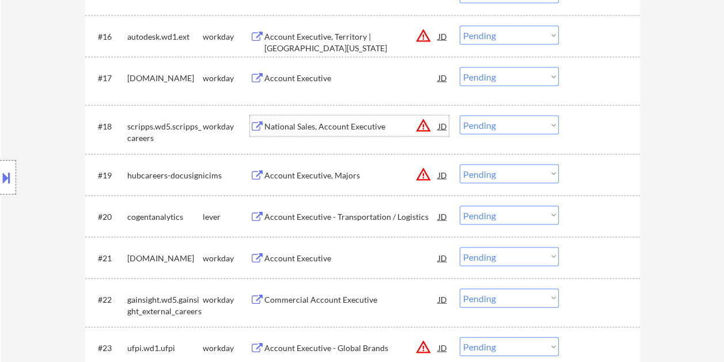
drag, startPoint x: 588, startPoint y: 120, endPoint x: 550, endPoint y: 124, distance: 38.8
click at [588, 120] on div at bounding box center [600, 125] width 51 height 21
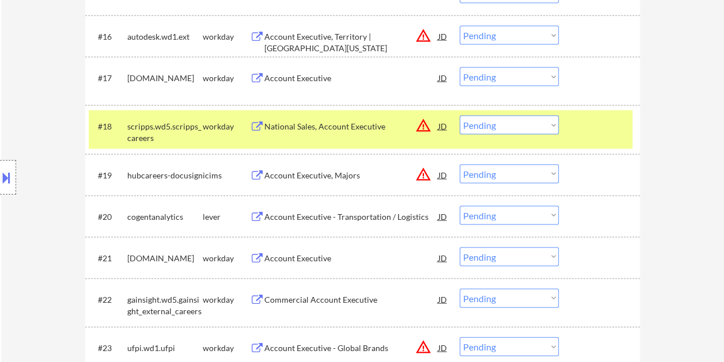
click at [545, 124] on select "Choose an option... Pending Applied Excluded (Questions) Excluded (Expired) Exc…" at bounding box center [508, 124] width 99 height 19
click at [459, 115] on select "Choose an option... Pending Applied Excluded (Questions) Excluded (Expired) Exc…" at bounding box center [508, 124] width 99 height 19
select select ""pending""
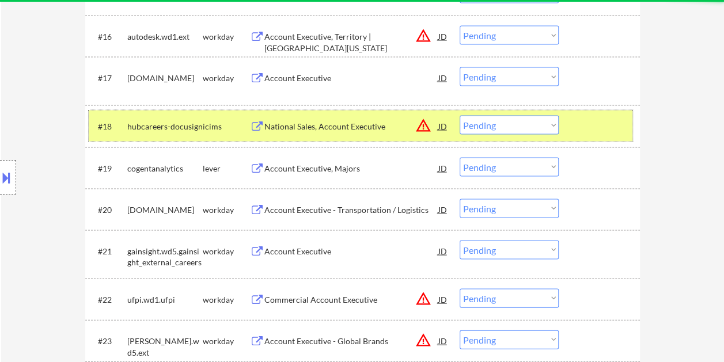
click at [575, 121] on div at bounding box center [600, 125] width 51 height 21
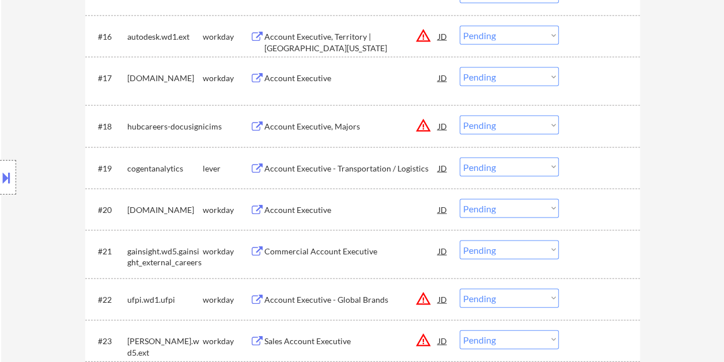
click at [577, 158] on div at bounding box center [600, 167] width 51 height 21
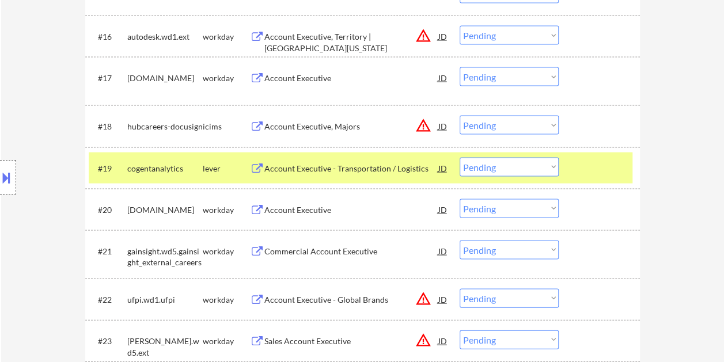
click at [355, 166] on div "Account Executive - Transportation / Logistics" at bounding box center [351, 168] width 174 height 12
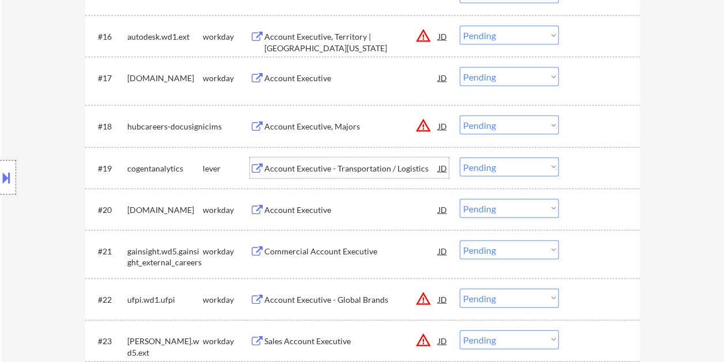
click at [584, 182] on div "#19 cogentanalytics lever Account Executive - Transportation / Logistics JD war…" at bounding box center [360, 167] width 543 height 31
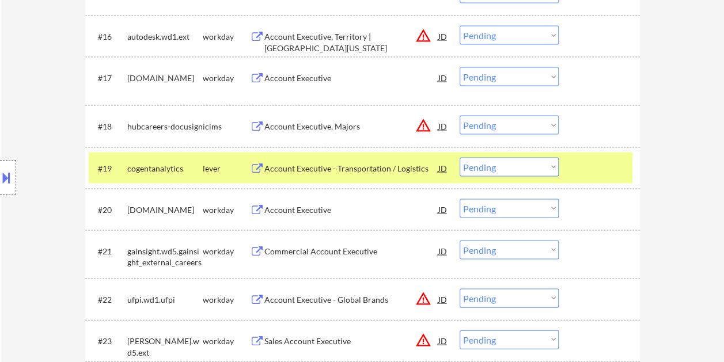
click at [530, 158] on select "Choose an option... Pending Applied Excluded (Questions) Excluded (Expired) Exc…" at bounding box center [508, 166] width 99 height 19
click at [459, 157] on select "Choose an option... Pending Applied Excluded (Questions) Excluded (Expired) Exc…" at bounding box center [508, 166] width 99 height 19
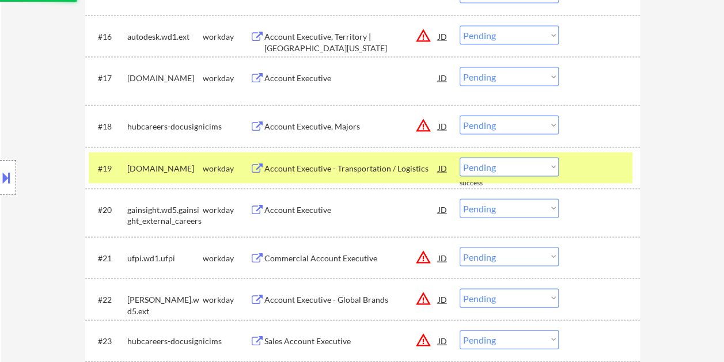
click at [584, 155] on div "#19 [DOMAIN_NAME] workday Account Executive - Transportation / Logistics JD war…" at bounding box center [360, 167] width 543 height 31
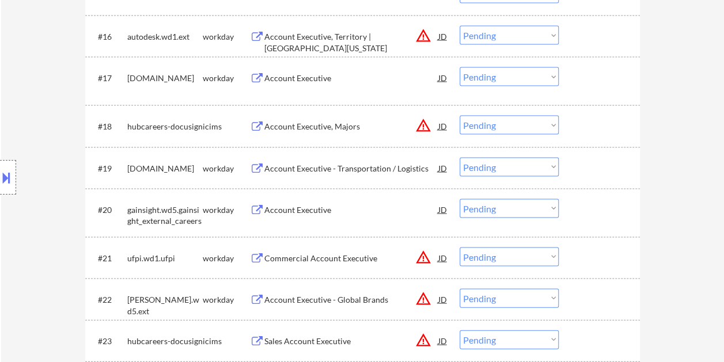
click at [587, 158] on div at bounding box center [600, 167] width 51 height 21
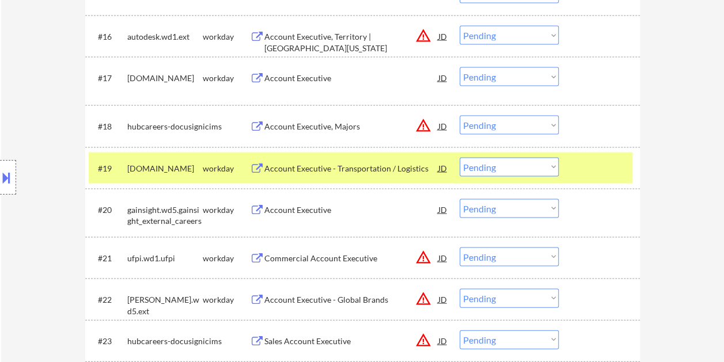
click at [320, 170] on div "Account Executive - Transportation / Logistics" at bounding box center [351, 168] width 174 height 12
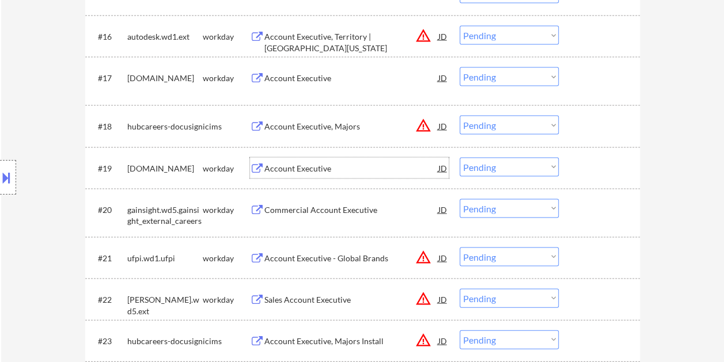
click at [577, 162] on div at bounding box center [600, 167] width 51 height 21
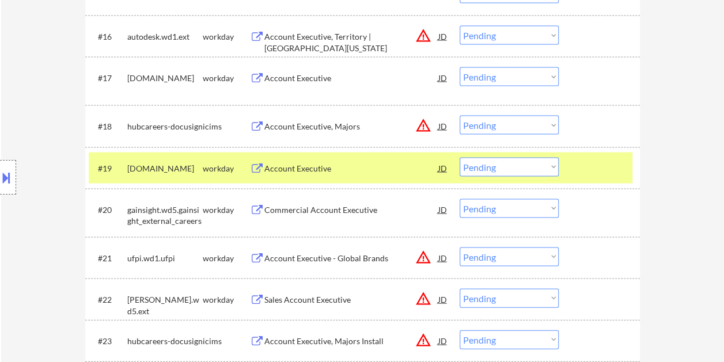
click at [550, 167] on select "Choose an option... Pending Applied Excluded (Questions) Excluded (Expired) Exc…" at bounding box center [508, 166] width 99 height 19
click at [459, 157] on select "Choose an option... Pending Applied Excluded (Questions) Excluded (Expired) Exc…" at bounding box center [508, 166] width 99 height 19
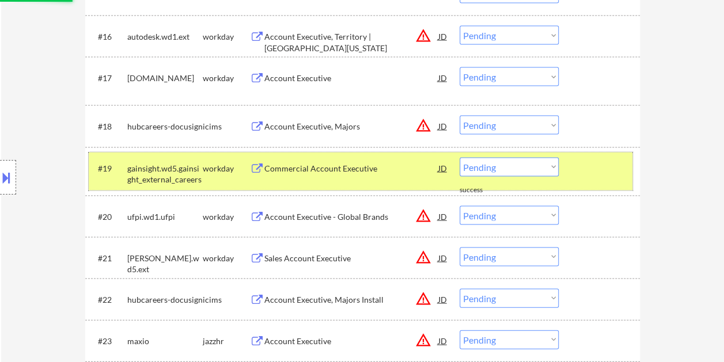
click at [587, 168] on div at bounding box center [600, 167] width 51 height 21
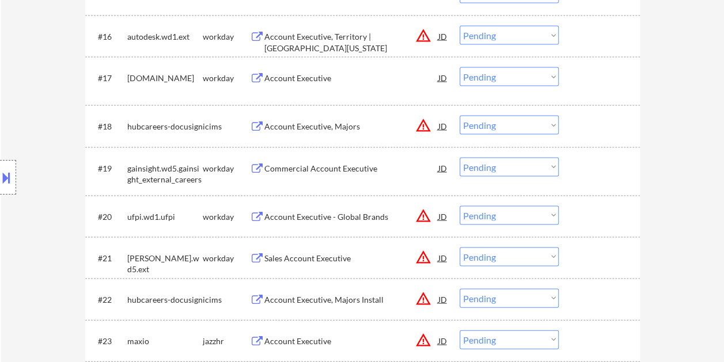
click at [586, 167] on div at bounding box center [600, 167] width 51 height 21
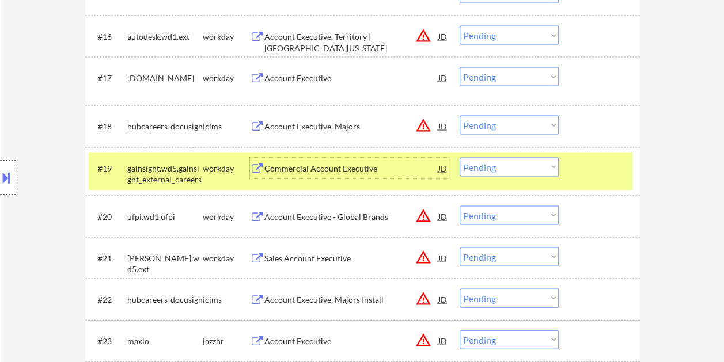
click at [395, 173] on div "Commercial Account Executive" at bounding box center [351, 167] width 174 height 21
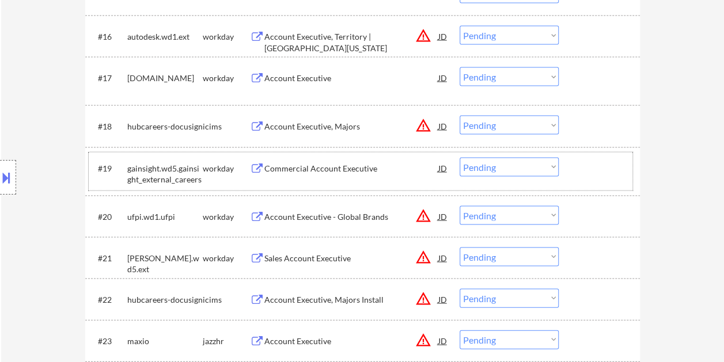
click at [587, 169] on div at bounding box center [600, 167] width 51 height 21
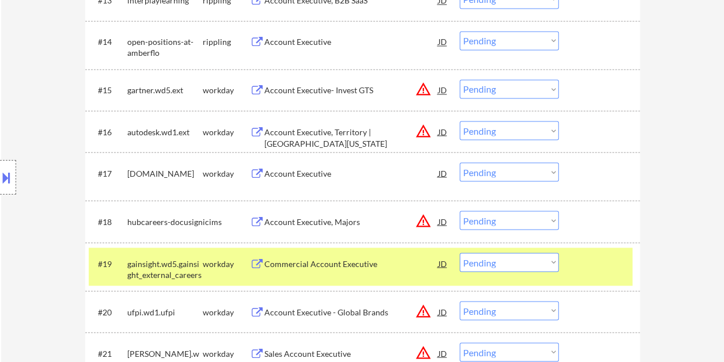
scroll to position [986, 0]
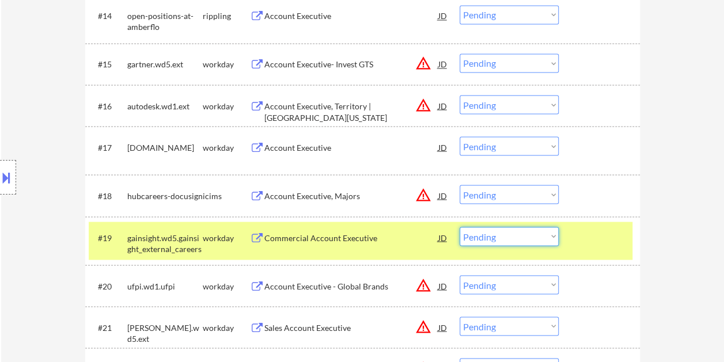
click at [549, 234] on select "Choose an option... Pending Applied Excluded (Questions) Excluded (Expired) Exc…" at bounding box center [508, 236] width 99 height 19
click at [459, 227] on select "Choose an option... Pending Applied Excluded (Questions) Excluded (Expired) Exc…" at bounding box center [508, 236] width 99 height 19
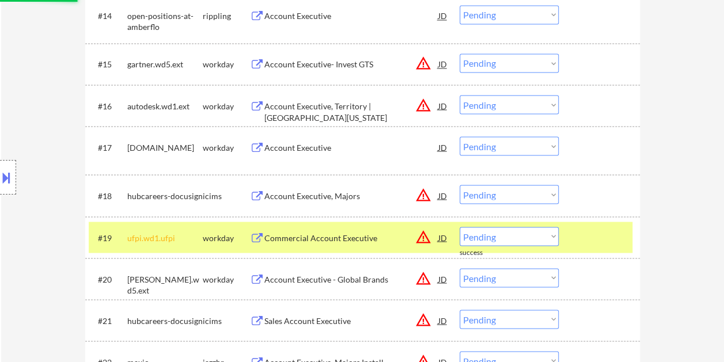
click at [579, 234] on div at bounding box center [600, 237] width 51 height 21
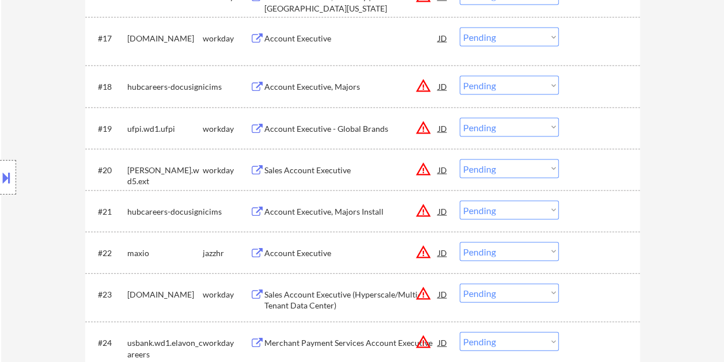
scroll to position [1101, 0]
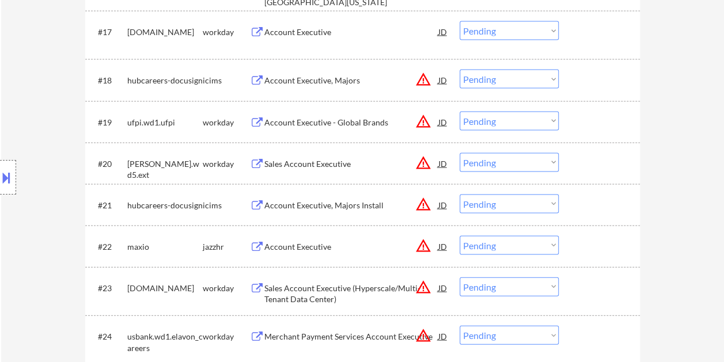
click at [577, 125] on div at bounding box center [600, 122] width 51 height 21
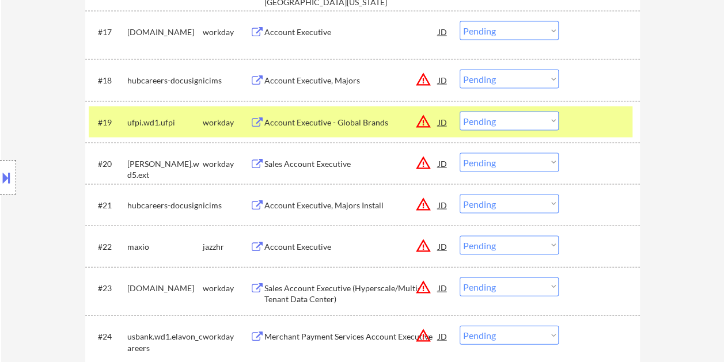
click at [365, 125] on div "Account Executive - Global Brands" at bounding box center [351, 123] width 174 height 12
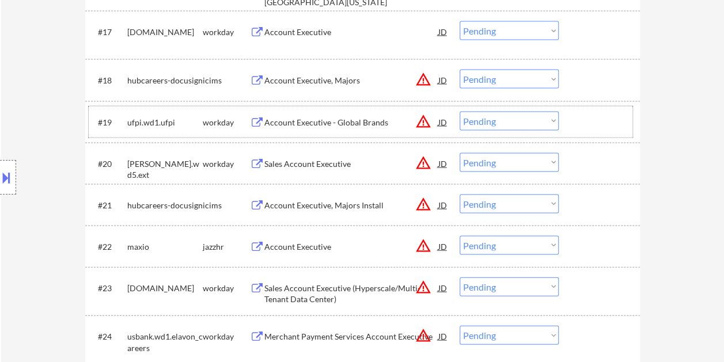
click at [581, 120] on div at bounding box center [600, 122] width 51 height 21
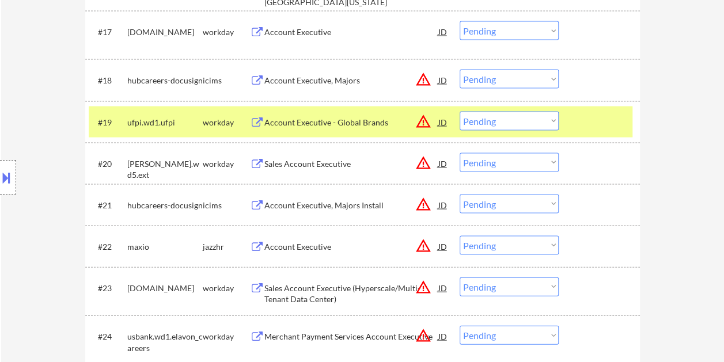
click at [556, 118] on select "Choose an option... Pending Applied Excluded (Questions) Excluded (Expired) Exc…" at bounding box center [508, 121] width 99 height 19
click at [459, 112] on select "Choose an option... Pending Applied Excluded (Questions) Excluded (Expired) Exc…" at bounding box center [508, 121] width 99 height 19
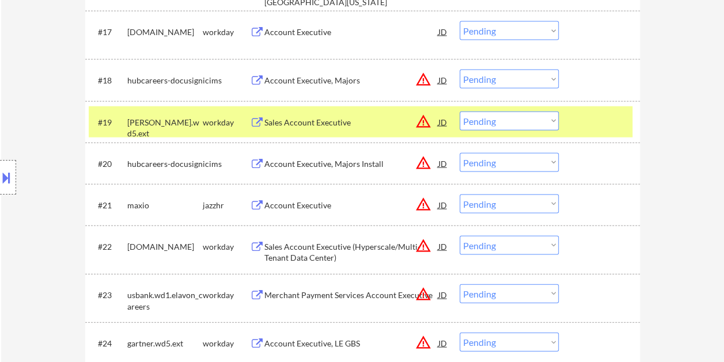
click at [599, 116] on div at bounding box center [600, 122] width 51 height 21
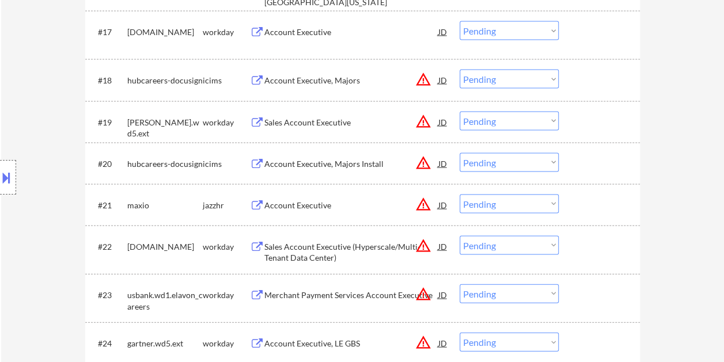
click at [581, 121] on div at bounding box center [600, 122] width 51 height 21
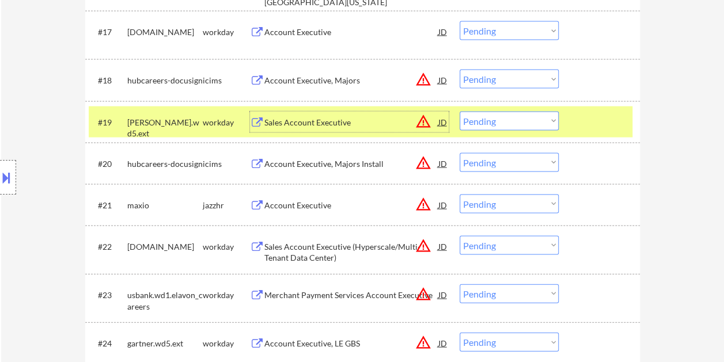
click at [357, 118] on div "Sales Account Executive" at bounding box center [351, 123] width 174 height 12
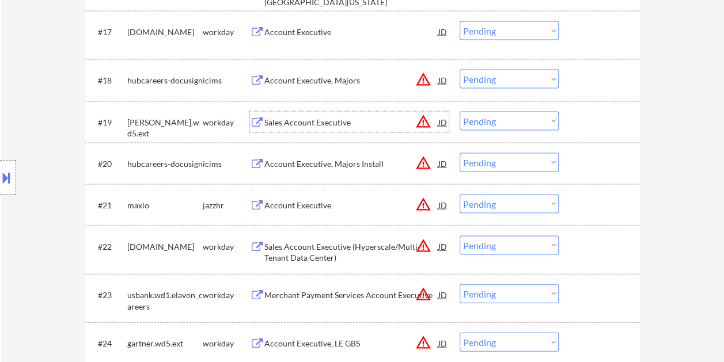
drag, startPoint x: 583, startPoint y: 113, endPoint x: 557, endPoint y: 120, distance: 26.7
click at [578, 119] on div at bounding box center [600, 122] width 51 height 21
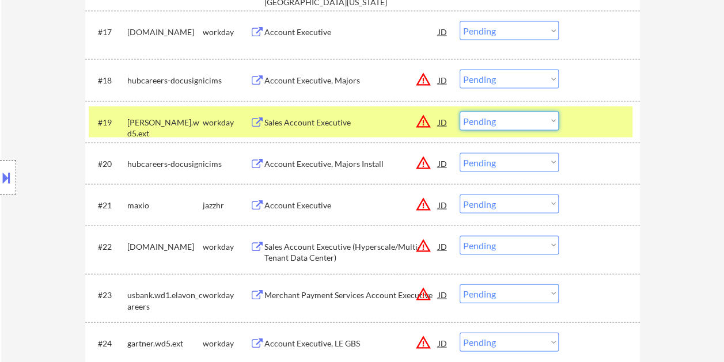
click at [551, 121] on select "Choose an option... Pending Applied Excluded (Questions) Excluded (Expired) Exc…" at bounding box center [508, 121] width 99 height 19
click at [459, 112] on select "Choose an option... Pending Applied Excluded (Questions) Excluded (Expired) Exc…" at bounding box center [508, 121] width 99 height 19
select select ""pending""
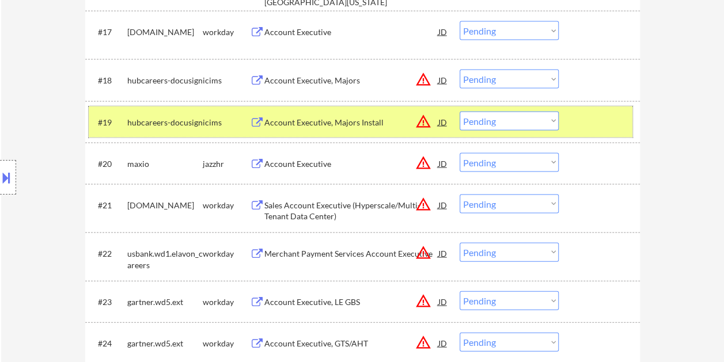
click at [591, 122] on div at bounding box center [600, 122] width 51 height 21
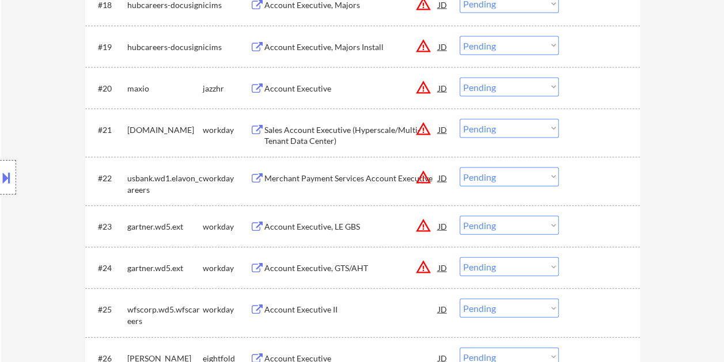
scroll to position [1159, 0]
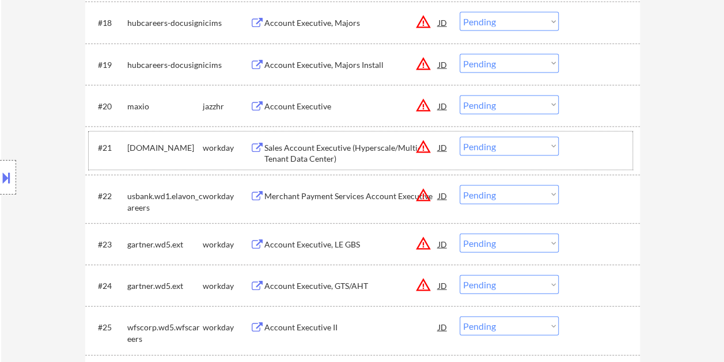
drag, startPoint x: 599, startPoint y: 151, endPoint x: 470, endPoint y: 144, distance: 129.7
click at [594, 153] on div at bounding box center [600, 147] width 51 height 21
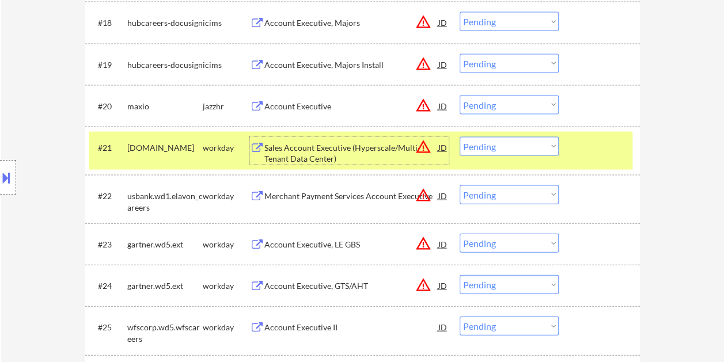
click at [373, 144] on div "Sales Account Executive (Hyperscale/Multi-Tenant Data Center)" at bounding box center [351, 153] width 174 height 22
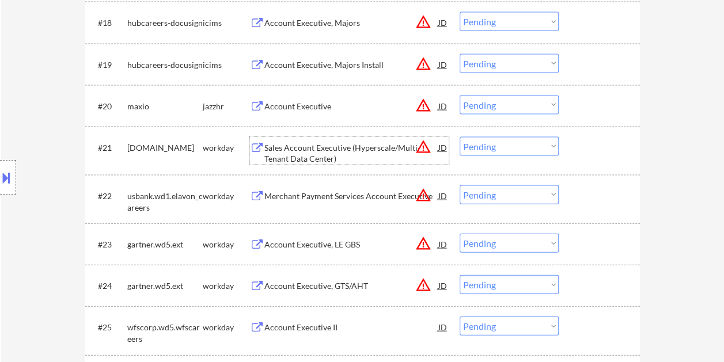
drag, startPoint x: 582, startPoint y: 157, endPoint x: 562, endPoint y: 153, distance: 20.4
click at [581, 156] on div at bounding box center [600, 147] width 51 height 21
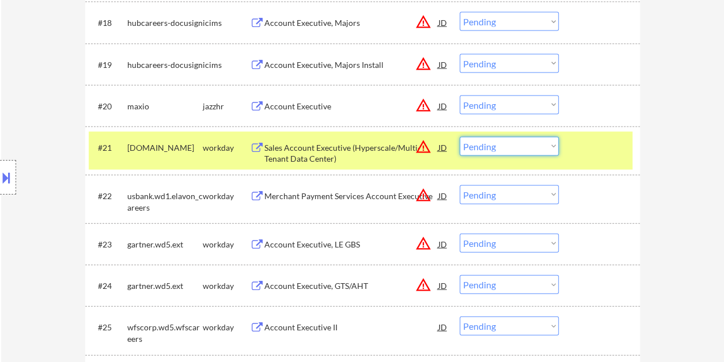
click at [547, 148] on select "Choose an option... Pending Applied Excluded (Questions) Excluded (Expired) Exc…" at bounding box center [508, 146] width 99 height 19
click at [459, 137] on select "Choose an option... Pending Applied Excluded (Questions) Excluded (Expired) Exc…" at bounding box center [508, 146] width 99 height 19
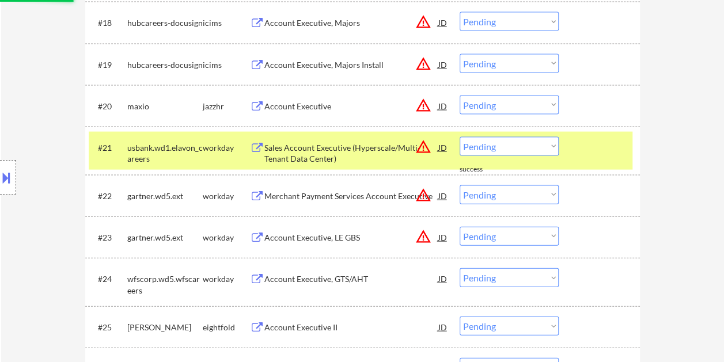
click at [581, 146] on div at bounding box center [600, 147] width 51 height 21
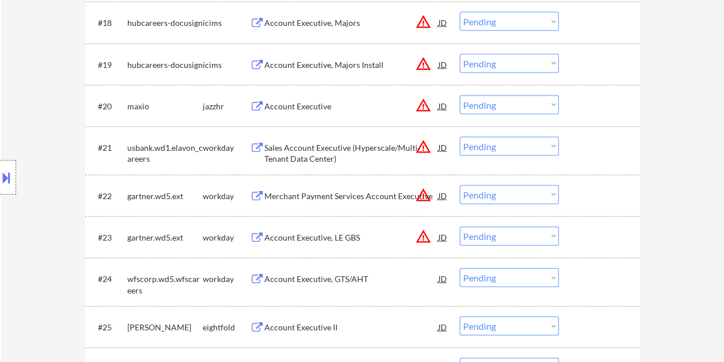
click at [598, 147] on div at bounding box center [600, 147] width 51 height 21
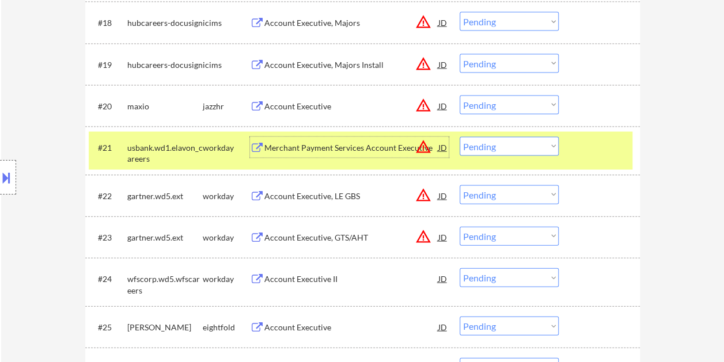
click at [362, 144] on div "Merchant Payment Services Account Executive" at bounding box center [351, 148] width 174 height 12
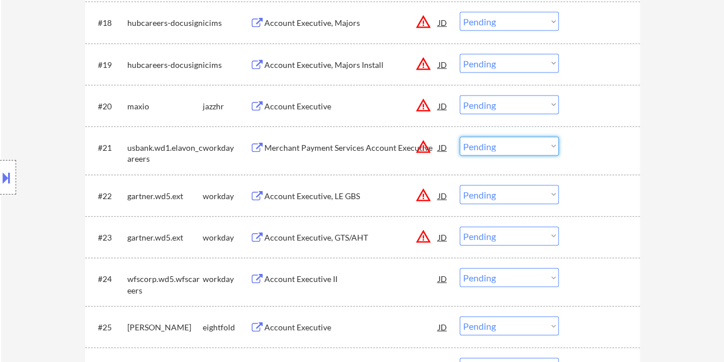
click at [557, 143] on select "Choose an option... Pending Applied Excluded (Questions) Excluded (Expired) Exc…" at bounding box center [508, 146] width 99 height 19
click at [459, 137] on select "Choose an option... Pending Applied Excluded (Questions) Excluded (Expired) Exc…" at bounding box center [508, 146] width 99 height 19
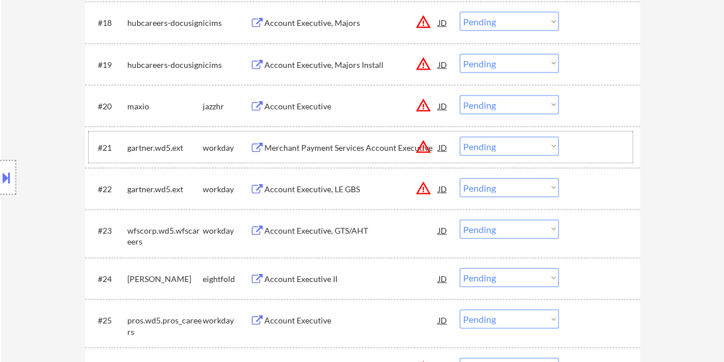
click at [590, 147] on div at bounding box center [600, 147] width 51 height 21
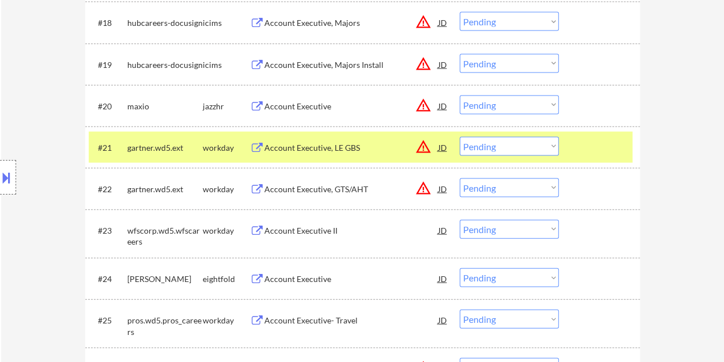
click at [381, 145] on div "Account Executive, LE GBS" at bounding box center [351, 148] width 174 height 12
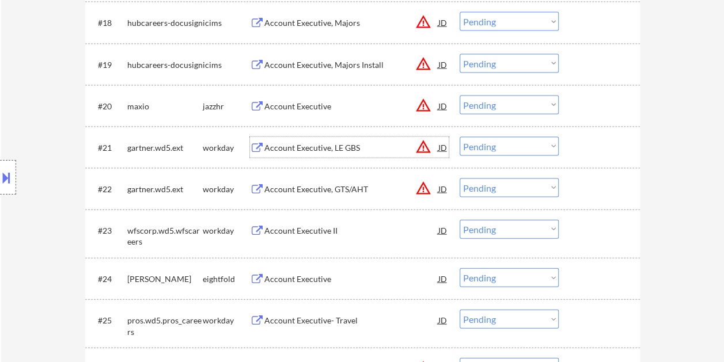
click at [576, 148] on div at bounding box center [600, 147] width 51 height 21
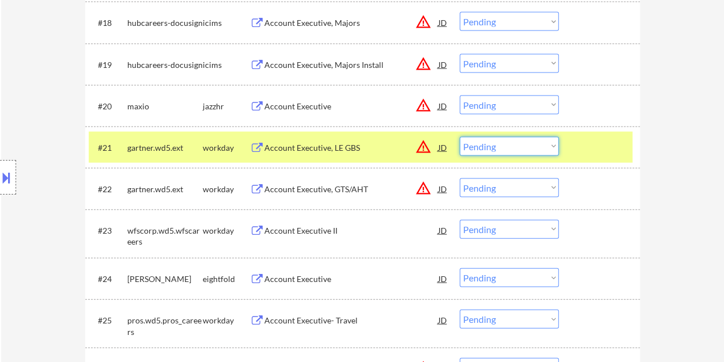
click at [546, 145] on select "Choose an option... Pending Applied Excluded (Questions) Excluded (Expired) Exc…" at bounding box center [508, 146] width 99 height 19
click at [459, 137] on select "Choose an option... Pending Applied Excluded (Questions) Excluded (Expired) Exc…" at bounding box center [508, 146] width 99 height 19
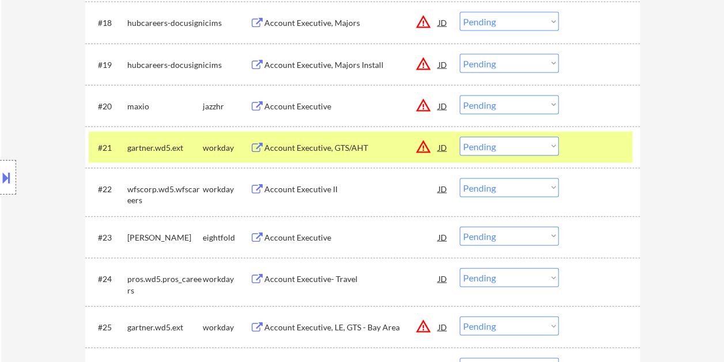
click at [580, 146] on div at bounding box center [600, 147] width 51 height 21
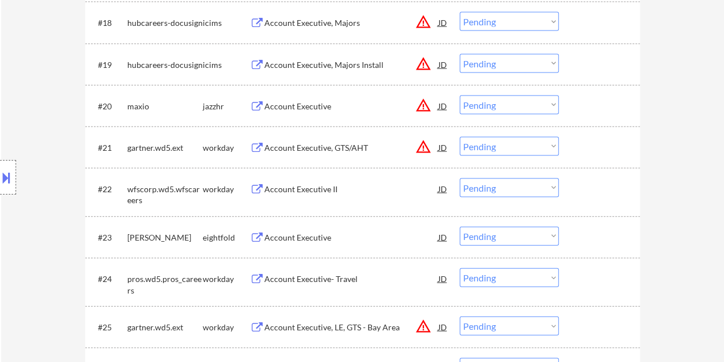
drag, startPoint x: 587, startPoint y: 145, endPoint x: 541, endPoint y: 147, distance: 46.7
click at [587, 146] on div at bounding box center [600, 147] width 51 height 21
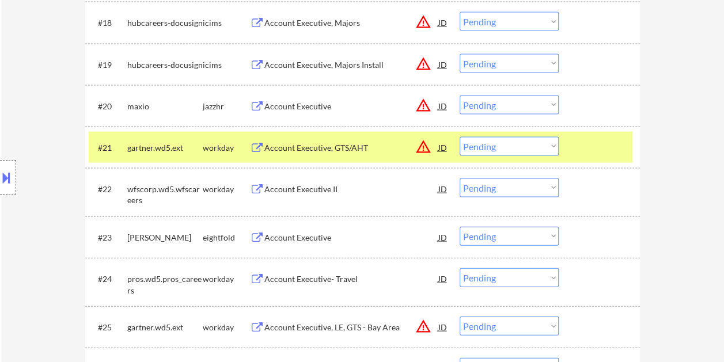
click at [333, 150] on div "Account Executive, GTS/AHT" at bounding box center [351, 148] width 174 height 12
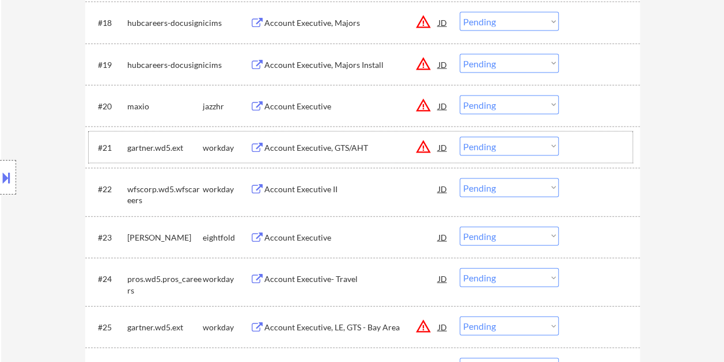
drag, startPoint x: 587, startPoint y: 157, endPoint x: 543, endPoint y: 150, distance: 44.3
click at [587, 157] on div "#21 gartner.wd5.ext workday Account Executive, GTS/AHT JD warning_amber Choose …" at bounding box center [360, 147] width 543 height 31
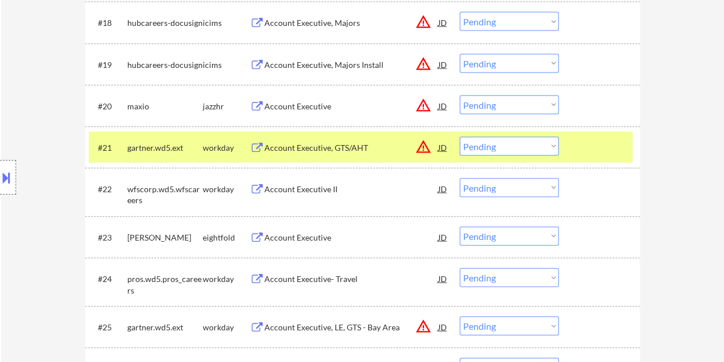
click at [543, 150] on select "Choose an option... Pending Applied Excluded (Questions) Excluded (Expired) Exc…" at bounding box center [508, 146] width 99 height 19
click at [459, 137] on select "Choose an option... Pending Applied Excluded (Questions) Excluded (Expired) Exc…" at bounding box center [508, 146] width 99 height 19
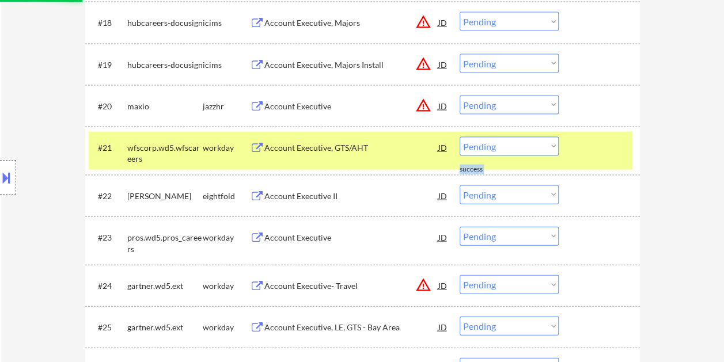
click at [583, 142] on div at bounding box center [600, 147] width 51 height 21
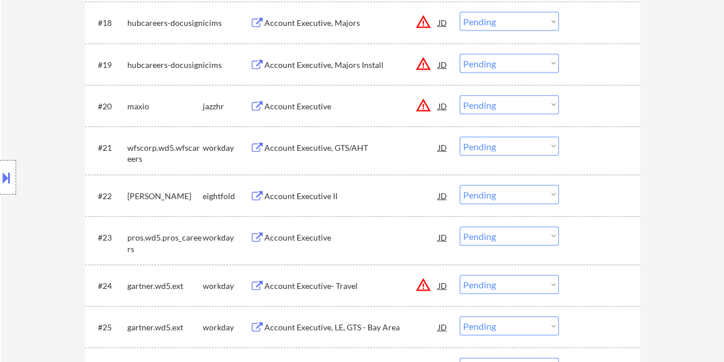
click at [592, 150] on div at bounding box center [600, 147] width 51 height 21
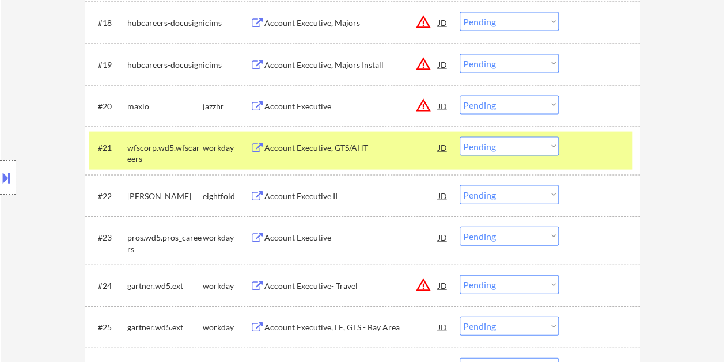
click at [330, 155] on div "Account Executive, GTS/AHT" at bounding box center [351, 147] width 174 height 21
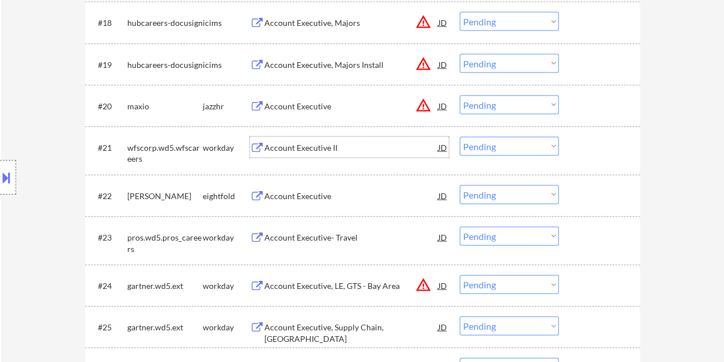
drag, startPoint x: 580, startPoint y: 151, endPoint x: 557, endPoint y: 149, distance: 23.7
click at [580, 151] on div at bounding box center [600, 147] width 51 height 21
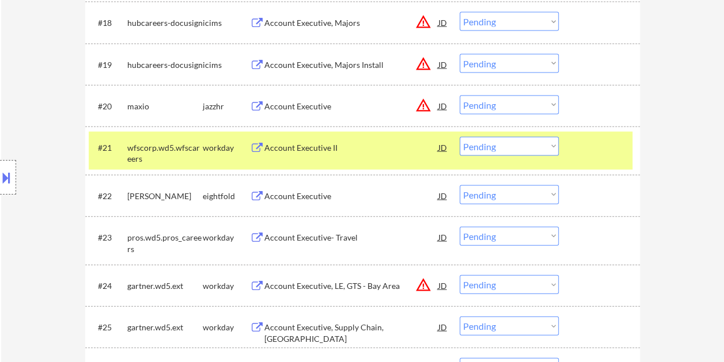
click at [550, 148] on select "Choose an option... Pending Applied Excluded (Questions) Excluded (Expired) Exc…" at bounding box center [508, 146] width 99 height 19
click at [554, 148] on select "Choose an option... Pending Applied Excluded (Questions) Excluded (Expired) Exc…" at bounding box center [508, 146] width 99 height 19
click at [459, 137] on select "Choose an option... Pending Applied Excluded (Questions) Excluded (Expired) Exc…" at bounding box center [508, 146] width 99 height 19
click at [580, 150] on div at bounding box center [600, 147] width 51 height 21
select select ""pending""
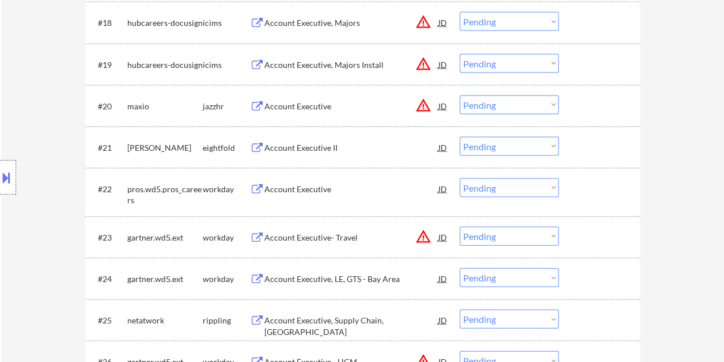
drag, startPoint x: 595, startPoint y: 188, endPoint x: 585, endPoint y: 189, distance: 10.4
click at [595, 188] on div at bounding box center [600, 188] width 51 height 21
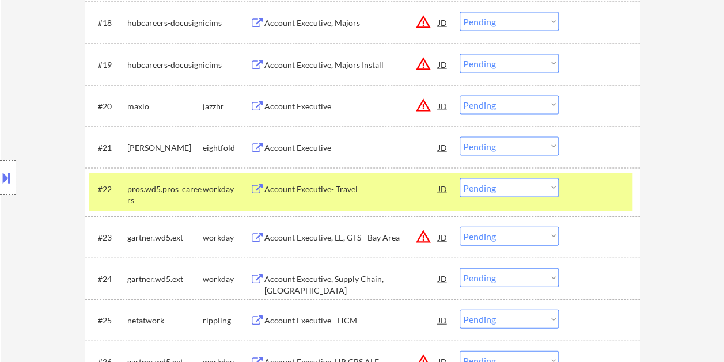
click at [383, 193] on div "Account Executive- Travel" at bounding box center [351, 190] width 174 height 12
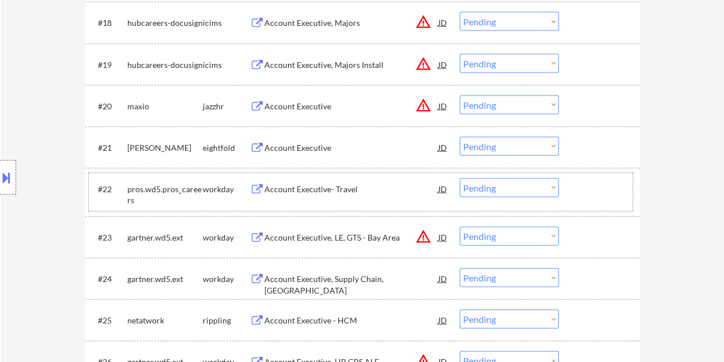
drag, startPoint x: 601, startPoint y: 193, endPoint x: 593, endPoint y: 195, distance: 8.2
click at [598, 193] on div at bounding box center [600, 188] width 51 height 21
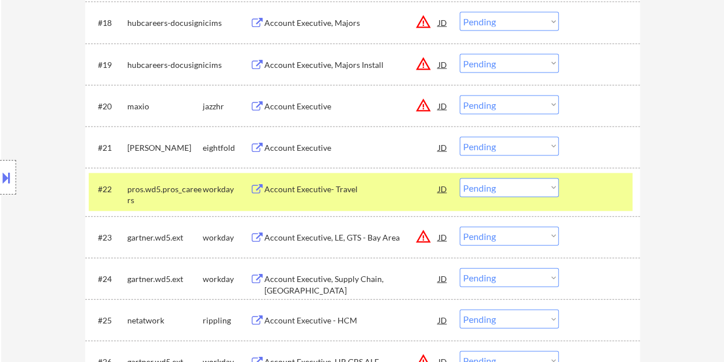
drag, startPoint x: 556, startPoint y: 191, endPoint x: 549, endPoint y: 192, distance: 6.4
click at [556, 191] on select "Choose an option... Pending Applied Excluded (Questions) Excluded (Expired) Exc…" at bounding box center [508, 187] width 99 height 19
click at [459, 178] on select "Choose an option... Pending Applied Excluded (Questions) Excluded (Expired) Exc…" at bounding box center [508, 187] width 99 height 19
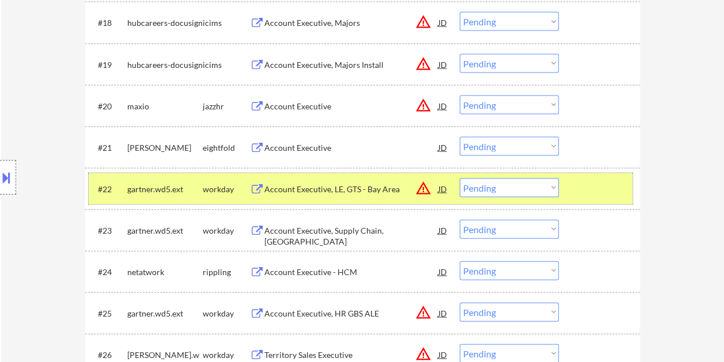
click at [604, 178] on div at bounding box center [600, 188] width 51 height 21
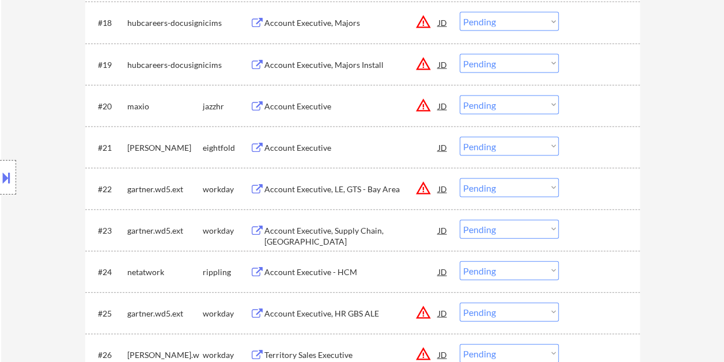
click at [588, 184] on div at bounding box center [600, 188] width 51 height 21
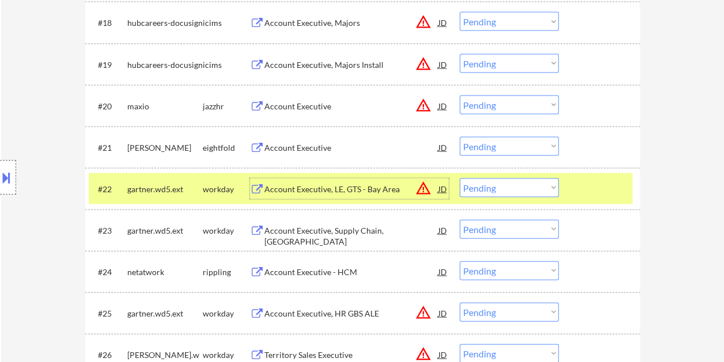
click at [344, 185] on div "Account Executive, LE, GTS - Bay Area" at bounding box center [351, 190] width 174 height 12
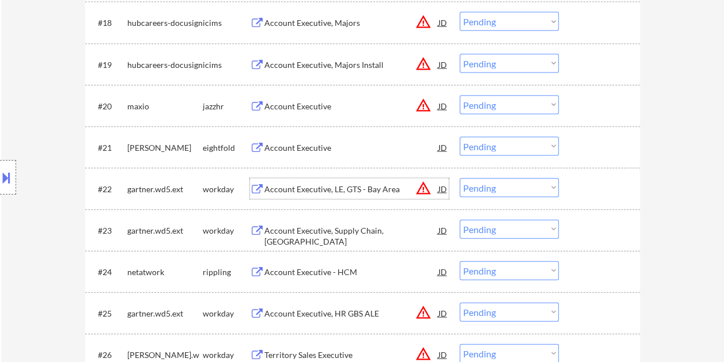
drag, startPoint x: 591, startPoint y: 194, endPoint x: 557, endPoint y: 185, distance: 34.6
click at [590, 194] on div at bounding box center [600, 188] width 51 height 21
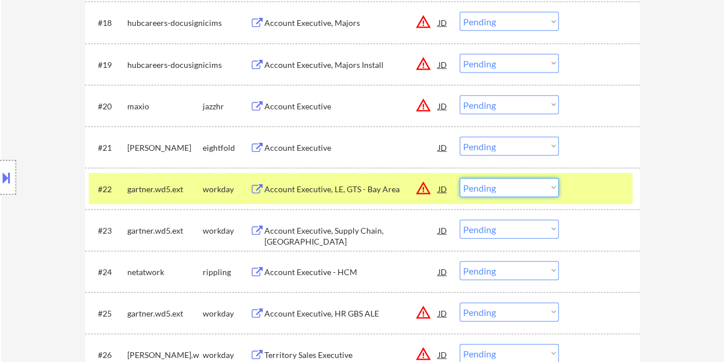
click at [537, 180] on select "Choose an option... Pending Applied Excluded (Questions) Excluded (Expired) Exc…" at bounding box center [508, 187] width 99 height 19
click at [459, 178] on select "Choose an option... Pending Applied Excluded (Questions) Excluded (Expired) Exc…" at bounding box center [508, 187] width 99 height 19
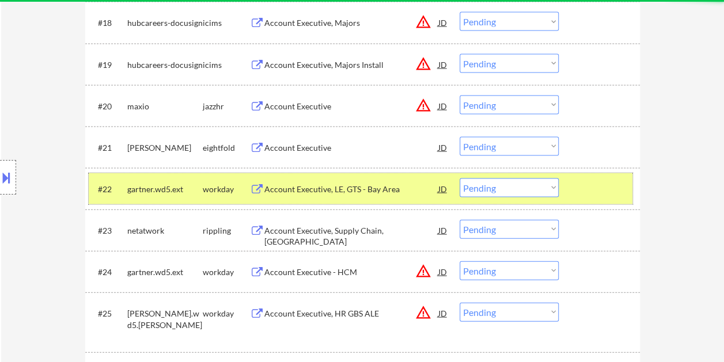
click at [599, 185] on div at bounding box center [600, 188] width 51 height 21
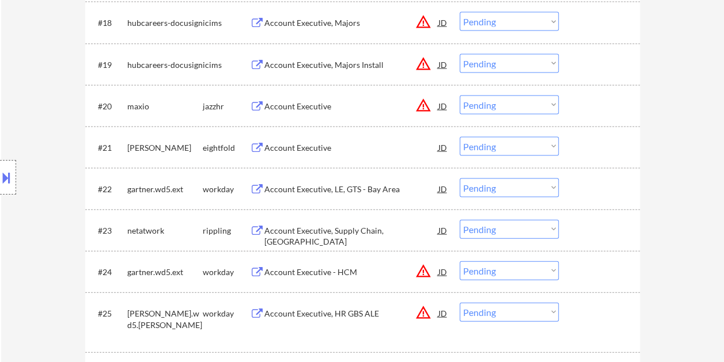
click at [598, 185] on div at bounding box center [600, 188] width 51 height 21
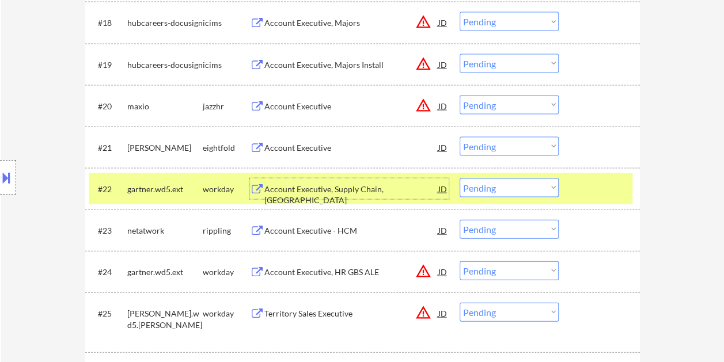
click at [331, 190] on div "Account Executive, Supply Chain, [GEOGRAPHIC_DATA]" at bounding box center [351, 195] width 174 height 22
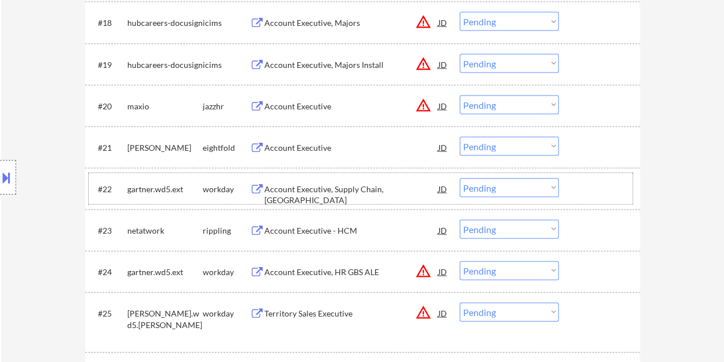
click at [578, 188] on div at bounding box center [600, 188] width 51 height 21
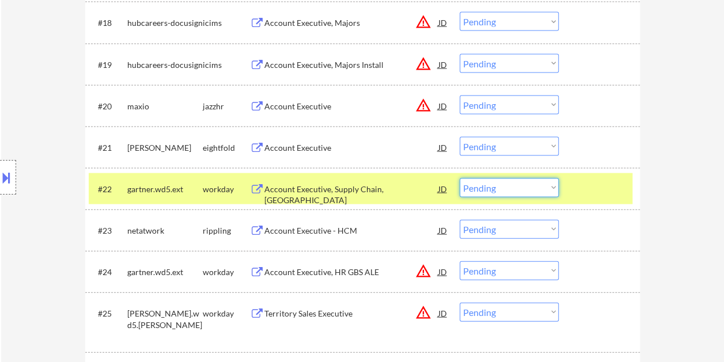
click at [547, 191] on select "Choose an option... Pending Applied Excluded (Questions) Excluded (Expired) Exc…" at bounding box center [508, 187] width 99 height 19
click at [459, 178] on select "Choose an option... Pending Applied Excluded (Questions) Excluded (Expired) Exc…" at bounding box center [508, 187] width 99 height 19
select select ""pending""
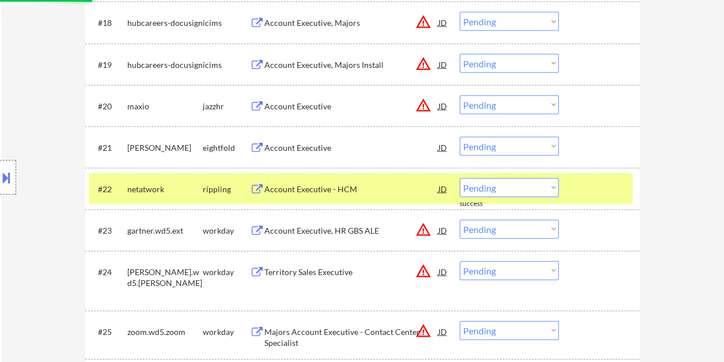
click at [599, 191] on div at bounding box center [600, 188] width 51 height 21
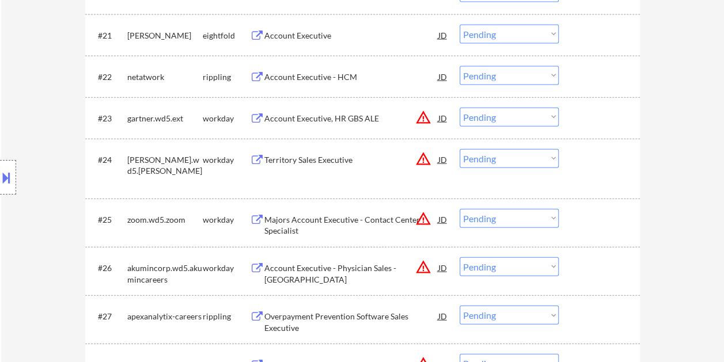
scroll to position [1274, 0]
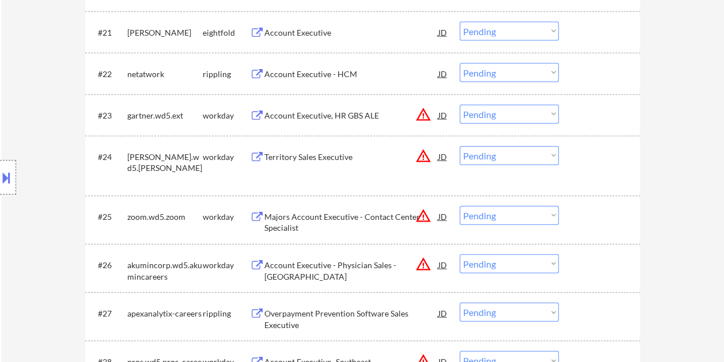
click at [583, 117] on div at bounding box center [600, 115] width 51 height 21
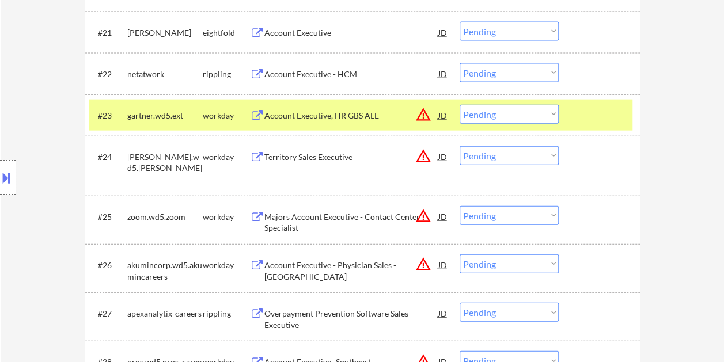
click at [329, 113] on div "Account Executive, HR GBS ALE" at bounding box center [351, 116] width 174 height 12
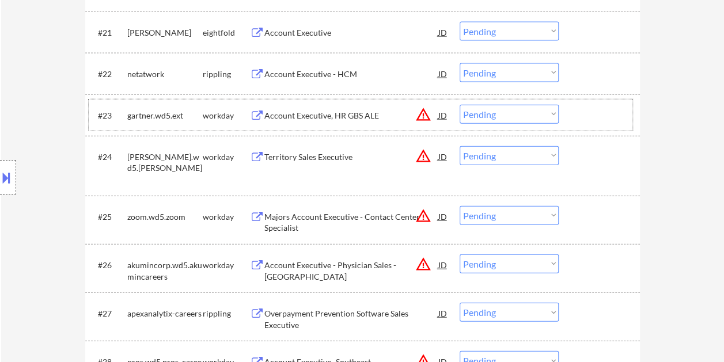
drag, startPoint x: 588, startPoint y: 113, endPoint x: 570, endPoint y: 122, distance: 20.6
click at [583, 116] on div at bounding box center [600, 115] width 51 height 21
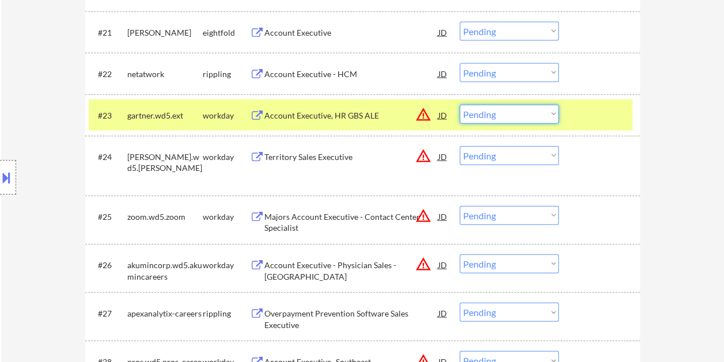
click at [551, 121] on select "Choose an option... Pending Applied Excluded (Questions) Excluded (Expired) Exc…" at bounding box center [508, 114] width 99 height 19
click at [459, 105] on select "Choose an option... Pending Applied Excluded (Questions) Excluded (Expired) Exc…" at bounding box center [508, 114] width 99 height 19
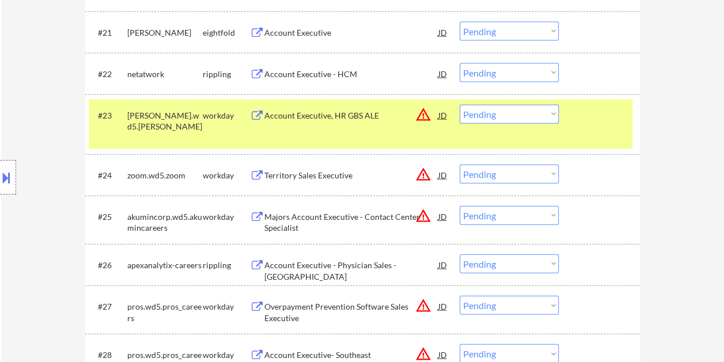
click at [584, 127] on div "#23 [PERSON_NAME].wd5.[PERSON_NAME] workday Account Executive, HR GBS ALE JD wa…" at bounding box center [360, 125] width 543 height 50
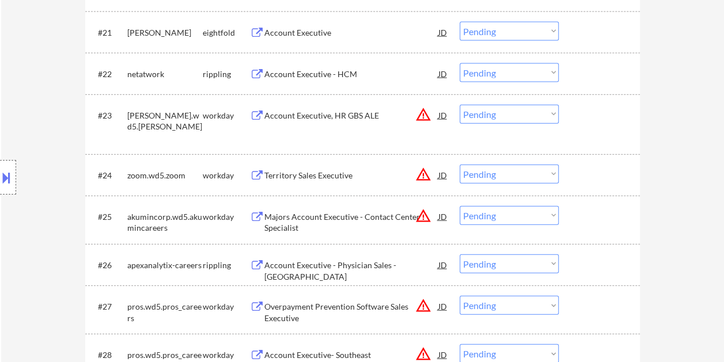
click at [594, 122] on div at bounding box center [600, 115] width 51 height 21
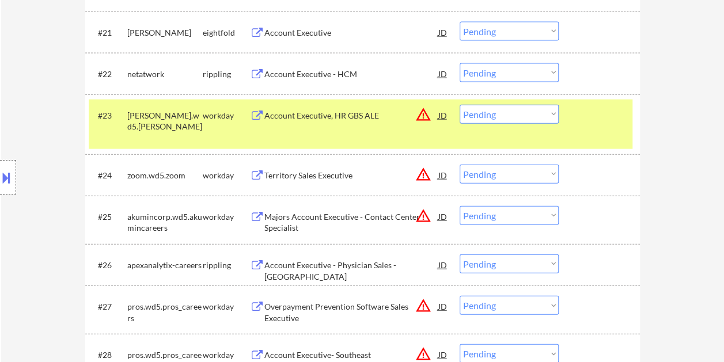
click at [338, 127] on div "#23 [PERSON_NAME].wd5.[PERSON_NAME] workday Account Executive, HR GBS ALE JD wa…" at bounding box center [360, 125] width 543 height 50
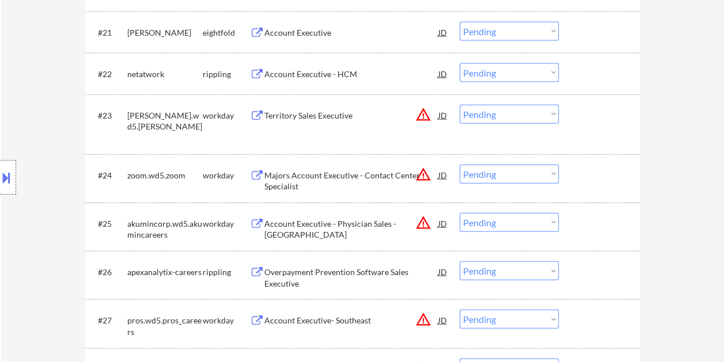
click at [591, 126] on div "#23 [PERSON_NAME].wd5.[PERSON_NAME] workday Territory Sales Executive JD warnin…" at bounding box center [360, 125] width 543 height 50
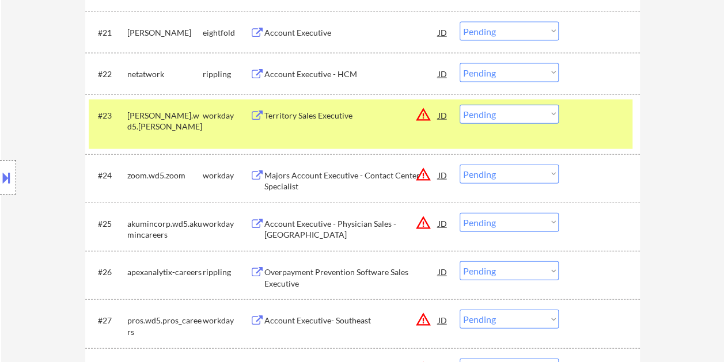
drag, startPoint x: 391, startPoint y: 130, endPoint x: 382, endPoint y: 131, distance: 9.3
click at [391, 130] on div "#23 [PERSON_NAME].wd5.[PERSON_NAME] workday Territory Sales Executive JD warnin…" at bounding box center [360, 125] width 543 height 50
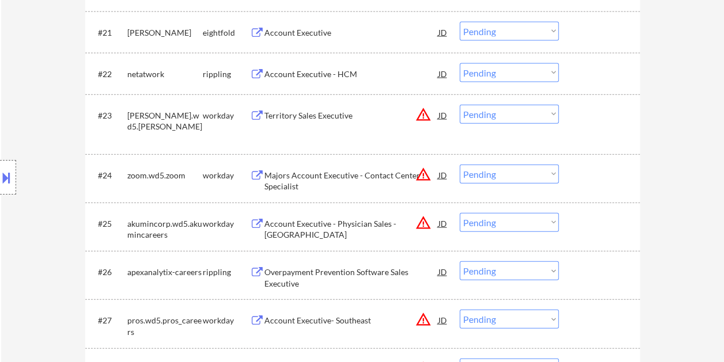
click at [563, 128] on div "#23 [PERSON_NAME].wd5.[PERSON_NAME] workday Territory Sales Executive JD warnin…" at bounding box center [360, 125] width 543 height 50
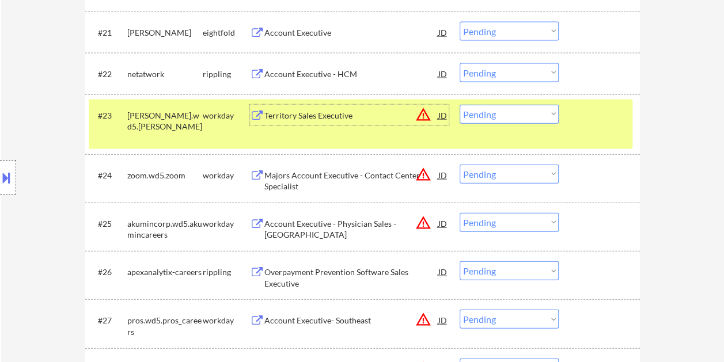
click at [326, 115] on div "Territory Sales Executive" at bounding box center [351, 116] width 174 height 12
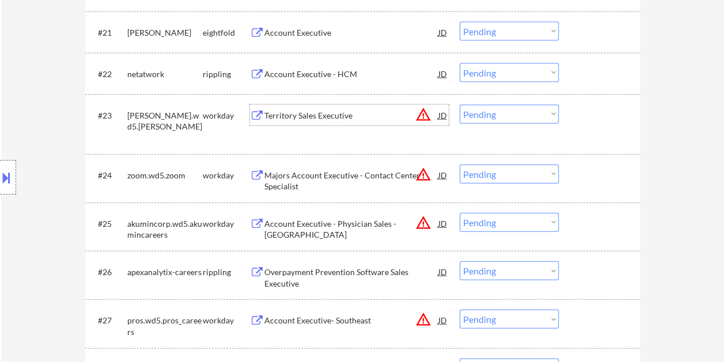
drag, startPoint x: 576, startPoint y: 111, endPoint x: 560, endPoint y: 118, distance: 18.3
click at [577, 111] on div at bounding box center [600, 115] width 51 height 21
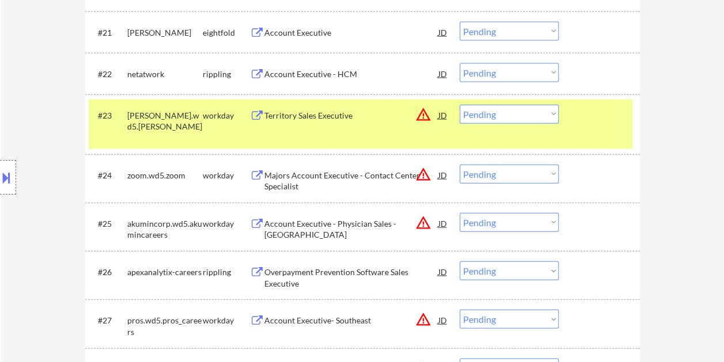
click at [549, 119] on select "Choose an option... Pending Applied Excluded (Questions) Excluded (Expired) Exc…" at bounding box center [508, 114] width 99 height 19
click at [459, 105] on select "Choose an option... Pending Applied Excluded (Questions) Excluded (Expired) Exc…" at bounding box center [508, 114] width 99 height 19
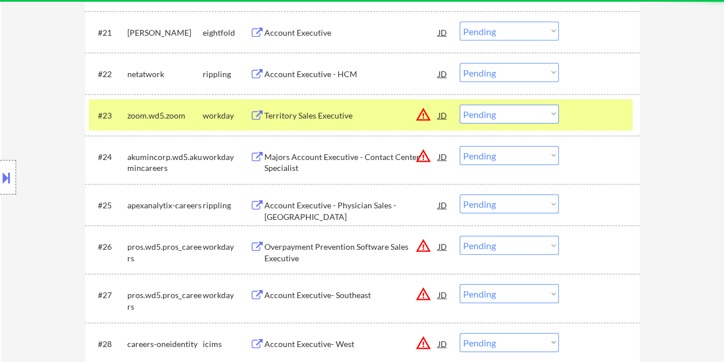
click at [589, 121] on div at bounding box center [600, 115] width 51 height 21
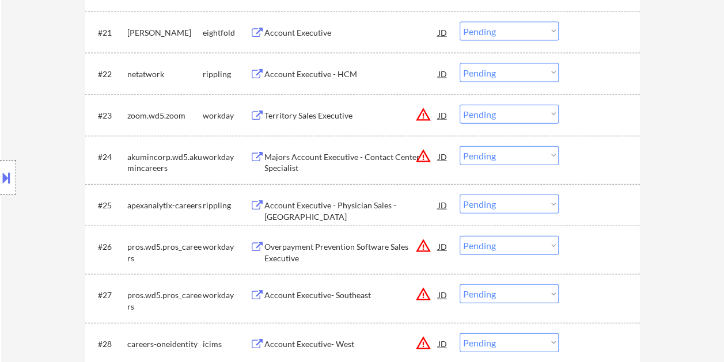
click at [594, 111] on div at bounding box center [600, 115] width 51 height 21
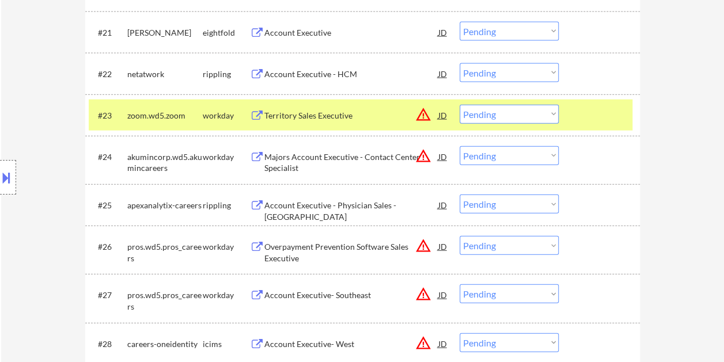
click at [319, 115] on div "Territory Sales Executive" at bounding box center [351, 116] width 174 height 12
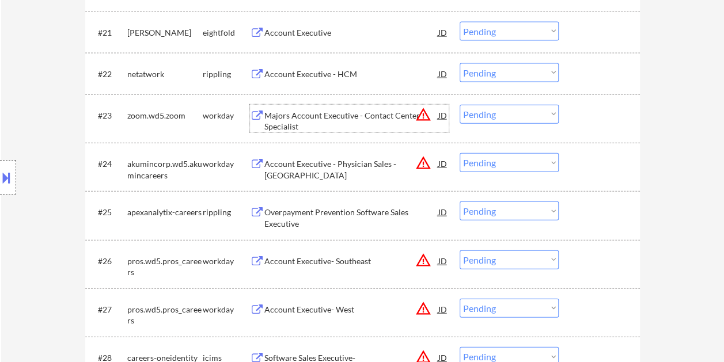
drag, startPoint x: 578, startPoint y: 108, endPoint x: 564, endPoint y: 112, distance: 14.4
click at [577, 109] on div at bounding box center [600, 115] width 51 height 21
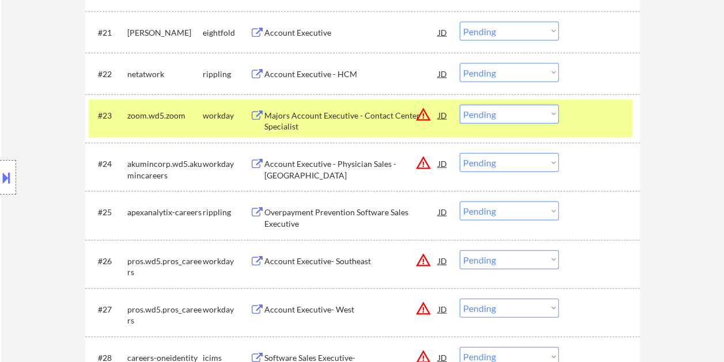
click at [546, 119] on select "Choose an option... Pending Applied Excluded (Questions) Excluded (Expired) Exc…" at bounding box center [508, 114] width 99 height 19
click at [459, 105] on select "Choose an option... Pending Applied Excluded (Questions) Excluded (Expired) Exc…" at bounding box center [508, 114] width 99 height 19
select select ""pending""
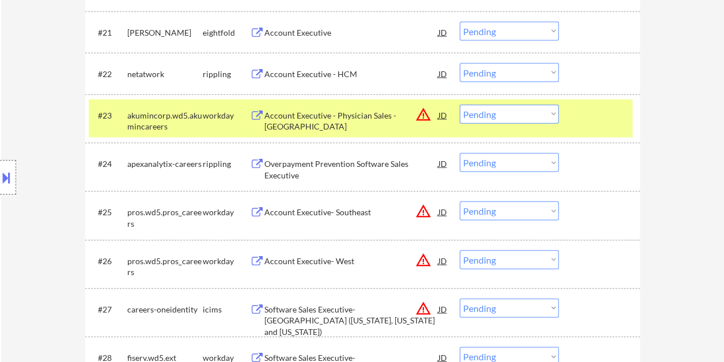
click at [612, 119] on div at bounding box center [600, 115] width 51 height 21
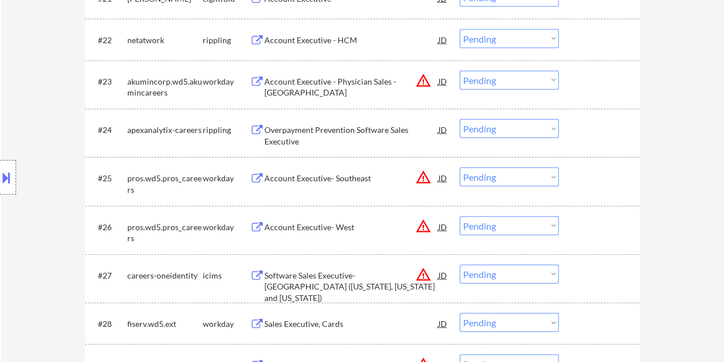
scroll to position [1332, 0]
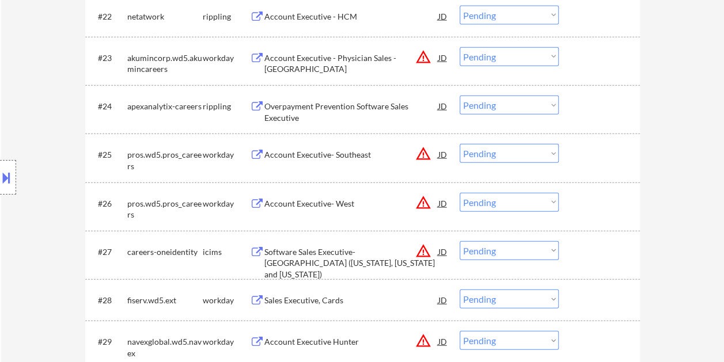
click at [587, 153] on div at bounding box center [600, 154] width 51 height 21
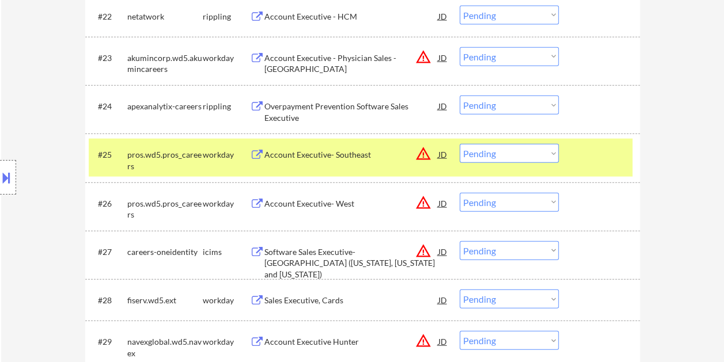
click at [338, 154] on div "Account Executive- Southeast" at bounding box center [351, 155] width 174 height 12
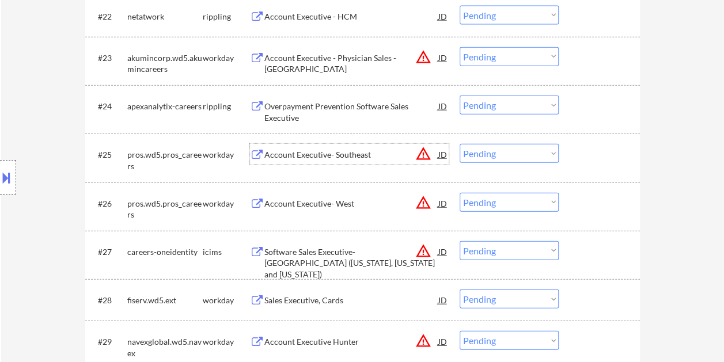
click at [583, 154] on div at bounding box center [600, 154] width 51 height 21
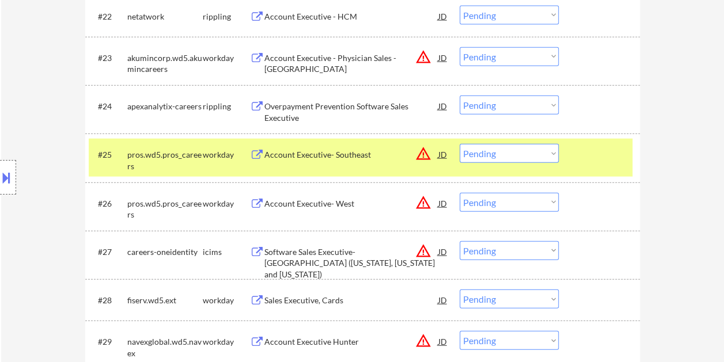
click at [549, 152] on select "Choose an option... Pending Applied Excluded (Questions) Excluded (Expired) Exc…" at bounding box center [508, 153] width 99 height 19
click at [459, 144] on select "Choose an option... Pending Applied Excluded (Questions) Excluded (Expired) Exc…" at bounding box center [508, 153] width 99 height 19
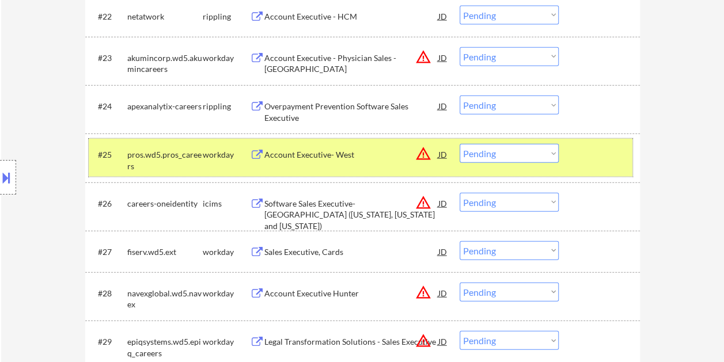
click at [594, 166] on div "#25 pros.wd5.pros_careers workday Account Executive- [PERSON_NAME] warning_ambe…" at bounding box center [360, 158] width 543 height 38
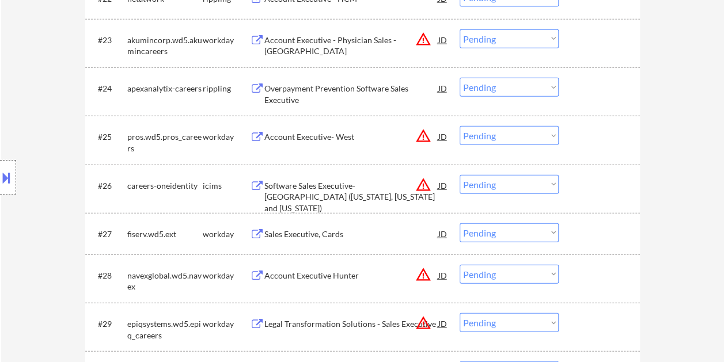
scroll to position [1389, 0]
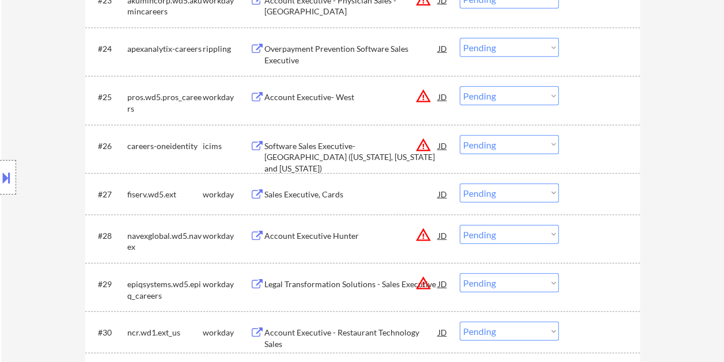
click at [596, 95] on div at bounding box center [600, 96] width 51 height 21
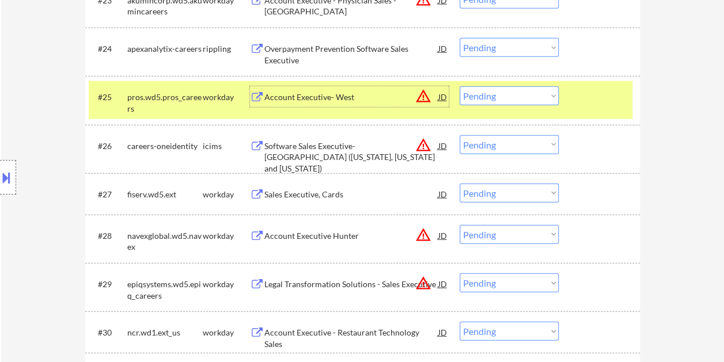
click at [315, 96] on div "Account Executive- West" at bounding box center [351, 98] width 174 height 12
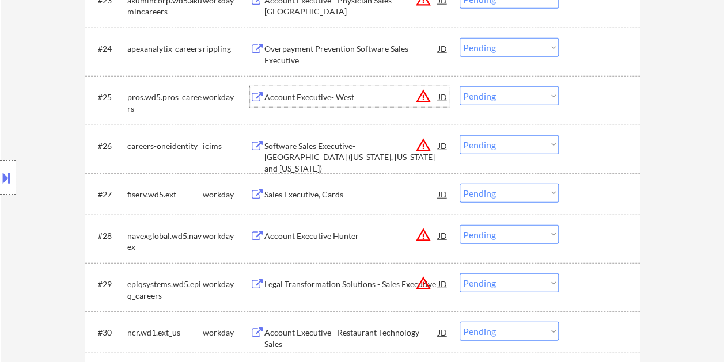
click at [570, 91] on div "#25 pros.wd5.pros_careers workday Account Executive- [PERSON_NAME] warning_ambe…" at bounding box center [360, 100] width 543 height 38
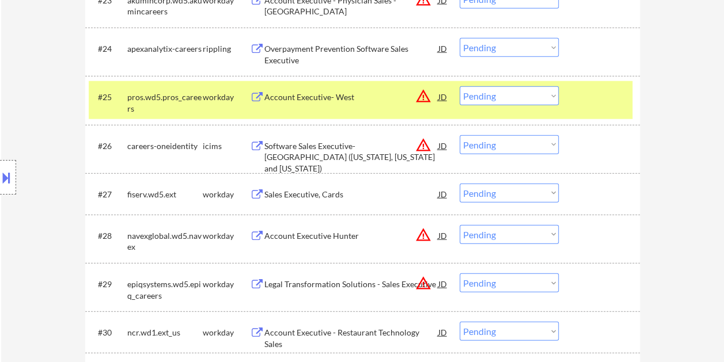
click at [548, 95] on select "Choose an option... Pending Applied Excluded (Questions) Excluded (Expired) Exc…" at bounding box center [508, 95] width 99 height 19
click at [459, 86] on select "Choose an option... Pending Applied Excluded (Questions) Excluded (Expired) Exc…" at bounding box center [508, 95] width 99 height 19
select select ""pending""
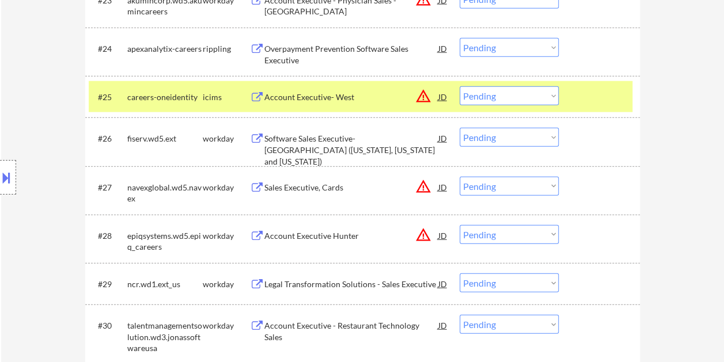
click at [594, 87] on div at bounding box center [600, 96] width 51 height 21
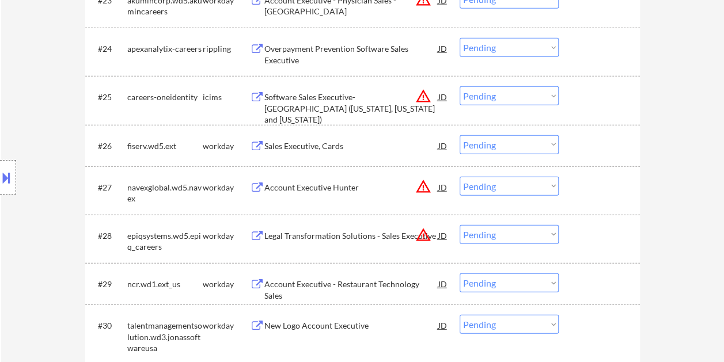
click at [598, 142] on div at bounding box center [600, 145] width 51 height 21
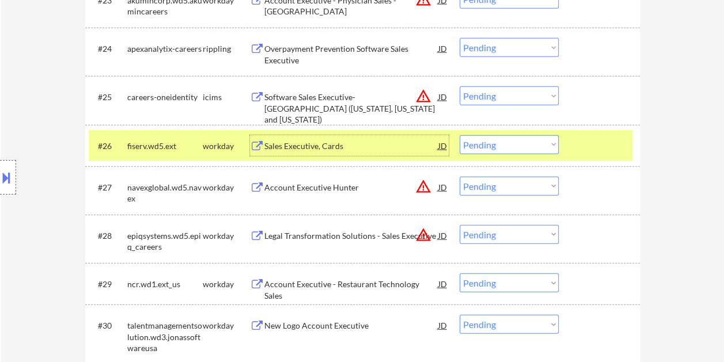
click at [290, 143] on div "Sales Executive, Cards" at bounding box center [351, 146] width 174 height 12
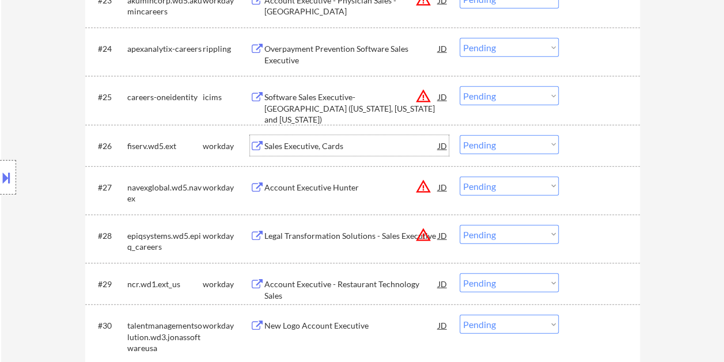
click at [572, 149] on div "#26 fiserv.wd5.ext workday Sales Executive, Cards JD warning_amber Choose an op…" at bounding box center [360, 145] width 543 height 31
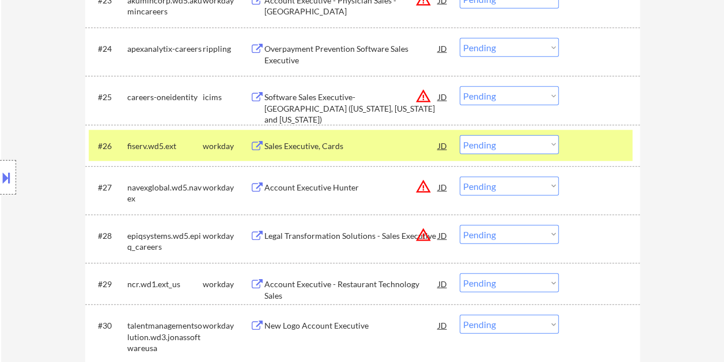
click at [549, 143] on select "Choose an option... Pending Applied Excluded (Questions) Excluded (Expired) Exc…" at bounding box center [508, 144] width 99 height 19
click at [459, 135] on select "Choose an option... Pending Applied Excluded (Questions) Excluded (Expired) Exc…" at bounding box center [508, 144] width 99 height 19
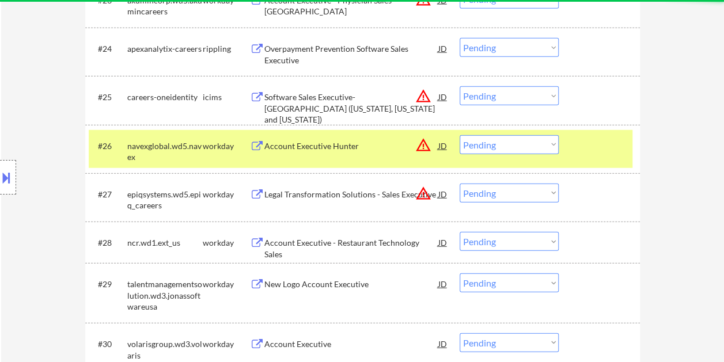
click at [588, 135] on div at bounding box center [600, 145] width 51 height 21
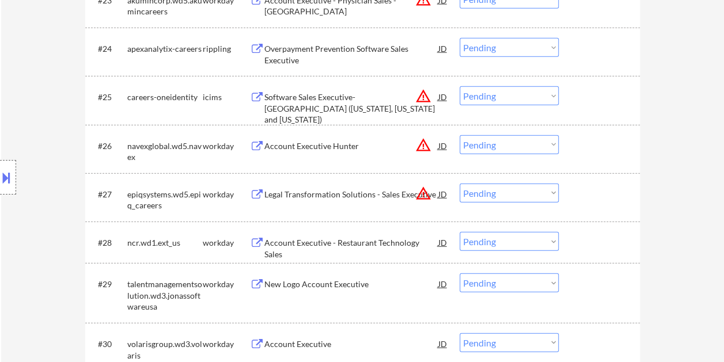
click at [594, 146] on div at bounding box center [600, 145] width 51 height 21
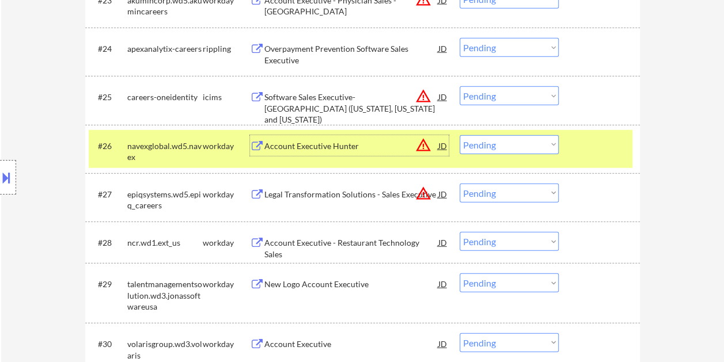
click at [331, 143] on div "Account Executive Hunter" at bounding box center [351, 146] width 174 height 12
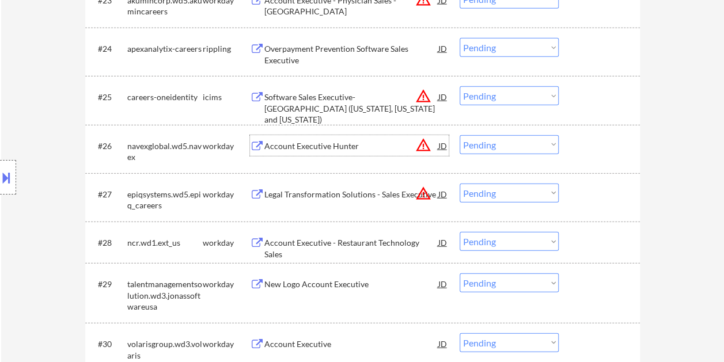
click at [576, 139] on div at bounding box center [600, 145] width 51 height 21
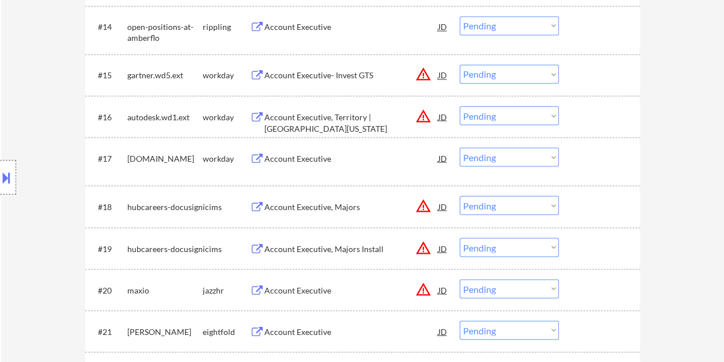
scroll to position [979, 0]
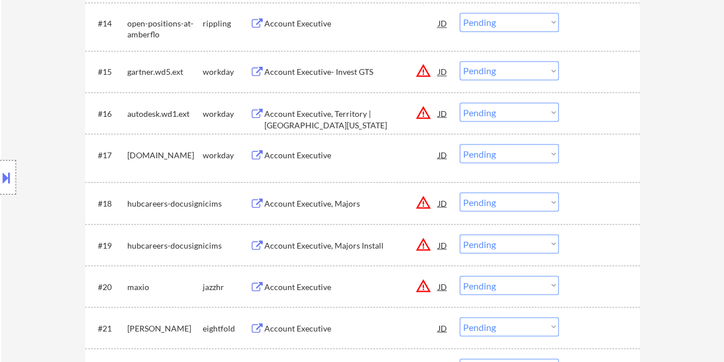
click at [590, 155] on div at bounding box center [600, 154] width 51 height 21
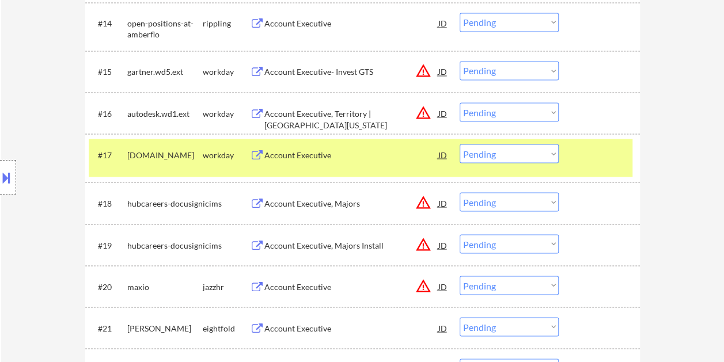
click at [619, 153] on div at bounding box center [600, 154] width 51 height 21
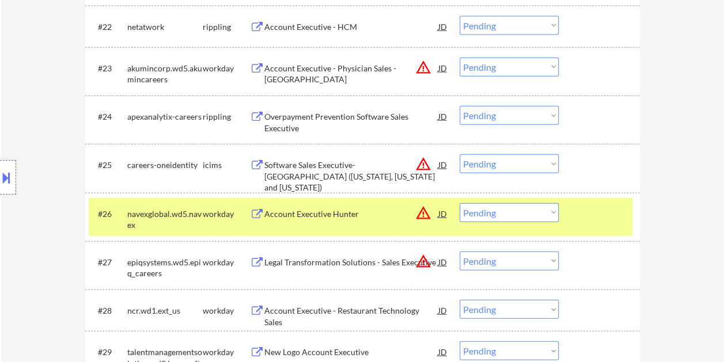
scroll to position [1324, 0]
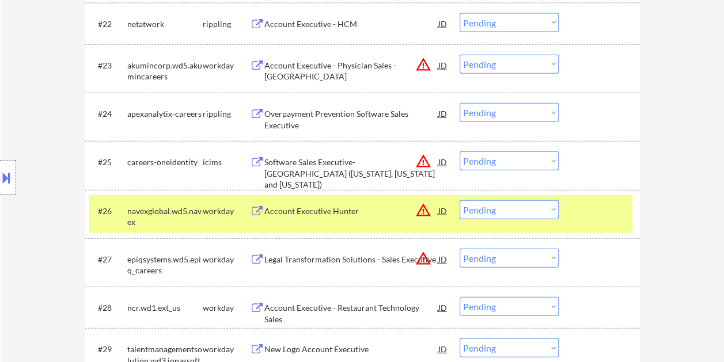
click at [597, 208] on div at bounding box center [600, 210] width 51 height 21
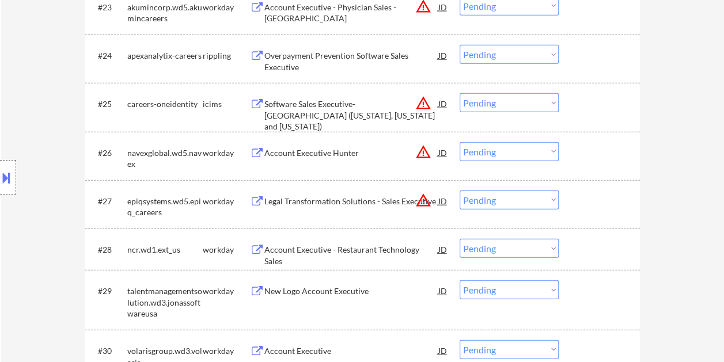
scroll to position [1382, 0]
drag, startPoint x: 572, startPoint y: 144, endPoint x: 553, endPoint y: 152, distance: 21.2
click at [572, 146] on div "#26 navexglobal.wd5.navex workday Account Executive [PERSON_NAME] warning_amber…" at bounding box center [360, 157] width 543 height 38
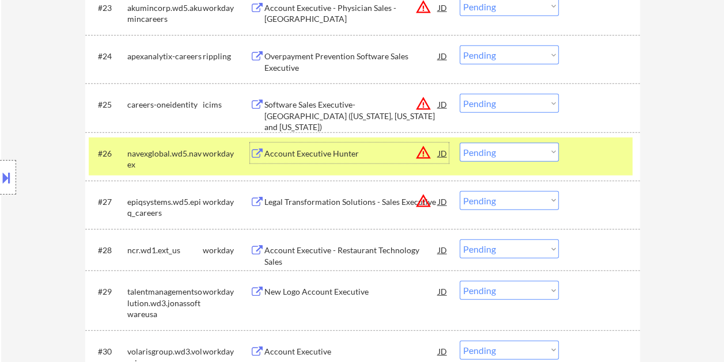
click at [332, 161] on div "Account Executive Hunter" at bounding box center [351, 153] width 174 height 21
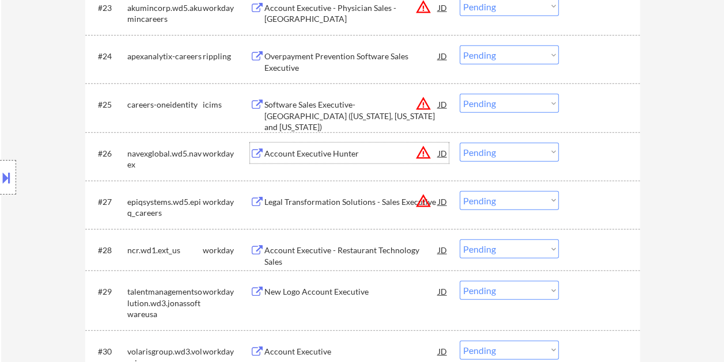
drag, startPoint x: 581, startPoint y: 153, endPoint x: 571, endPoint y: 153, distance: 9.8
click at [579, 153] on div at bounding box center [600, 153] width 51 height 21
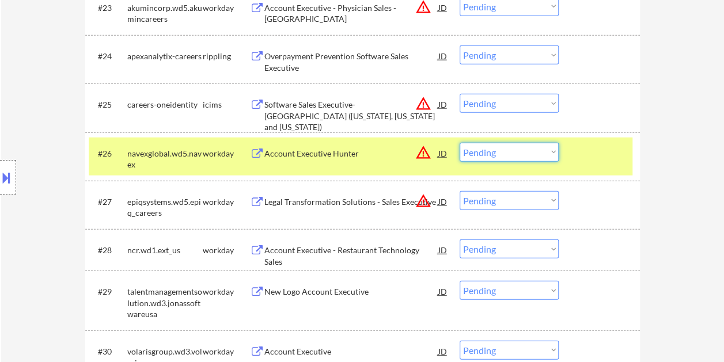
drag, startPoint x: 554, startPoint y: 153, endPoint x: 550, endPoint y: 158, distance: 6.2
click at [553, 154] on select "Choose an option... Pending Applied Excluded (Questions) Excluded (Expired) Exc…" at bounding box center [508, 152] width 99 height 19
click at [459, 143] on select "Choose an option... Pending Applied Excluded (Questions) Excluded (Expired) Exc…" at bounding box center [508, 152] width 99 height 19
select select ""pending""
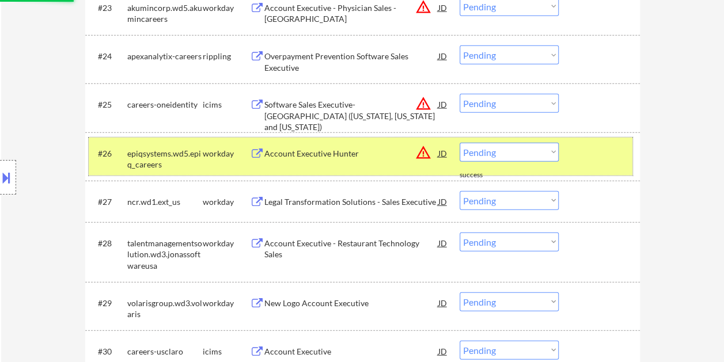
click at [580, 157] on div at bounding box center [600, 153] width 51 height 21
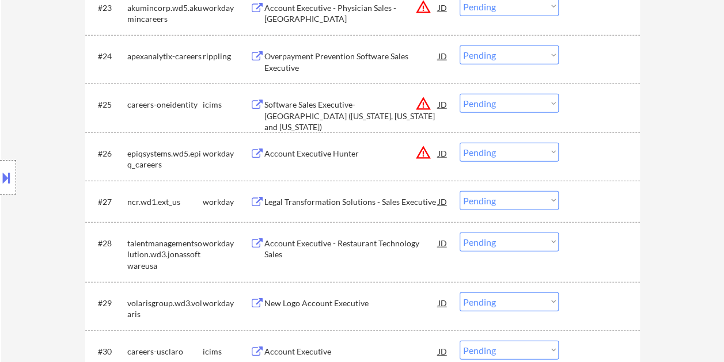
drag, startPoint x: 602, startPoint y: 160, endPoint x: 493, endPoint y: 154, distance: 109.0
click at [599, 160] on div at bounding box center [600, 153] width 51 height 21
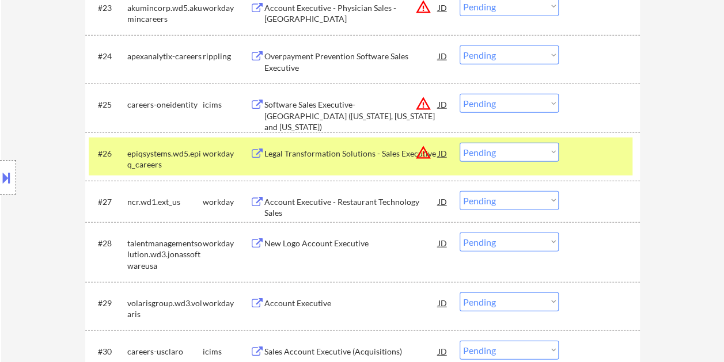
click at [375, 148] on div "Legal Transformation Solutions - Sales Executive" at bounding box center [351, 154] width 174 height 12
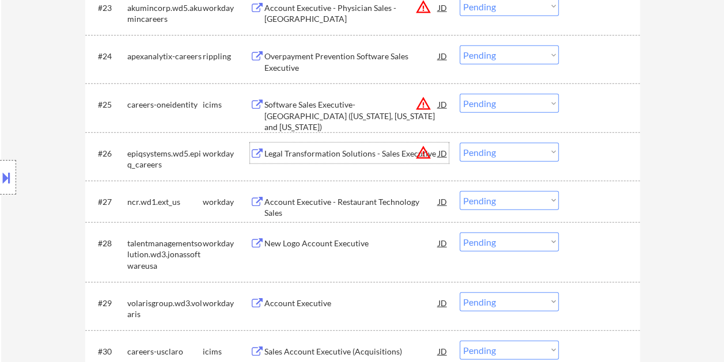
click at [598, 196] on div at bounding box center [600, 201] width 51 height 21
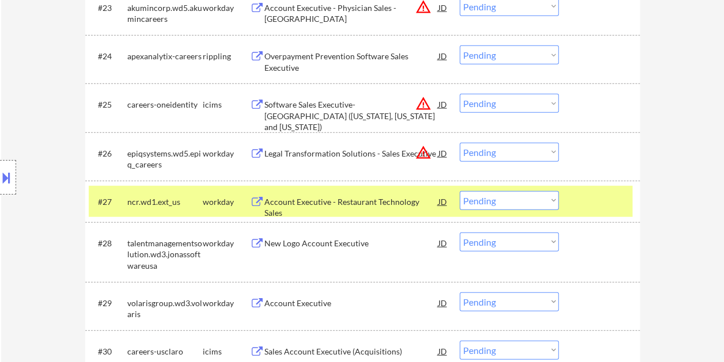
click at [400, 203] on div "Account Executive - Restaurant Technology Sales" at bounding box center [351, 207] width 174 height 22
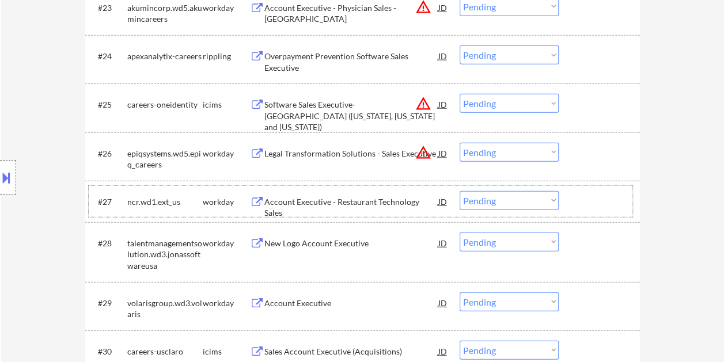
click at [591, 204] on div at bounding box center [600, 201] width 51 height 21
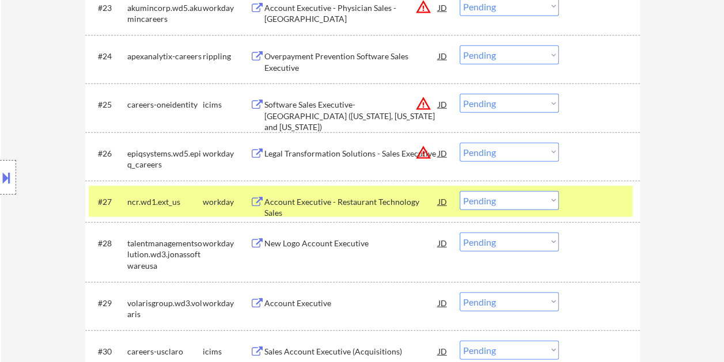
click at [551, 196] on select "Choose an option... Pending Applied Excluded (Questions) Excluded (Expired) Exc…" at bounding box center [508, 200] width 99 height 19
click at [459, 191] on select "Choose an option... Pending Applied Excluded (Questions) Excluded (Expired) Exc…" at bounding box center [508, 200] width 99 height 19
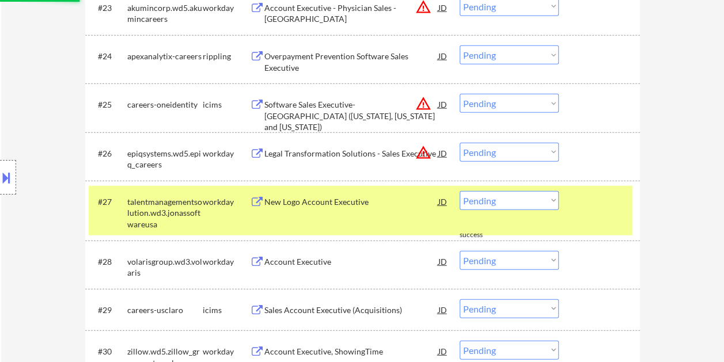
click at [588, 211] on div at bounding box center [600, 201] width 51 height 21
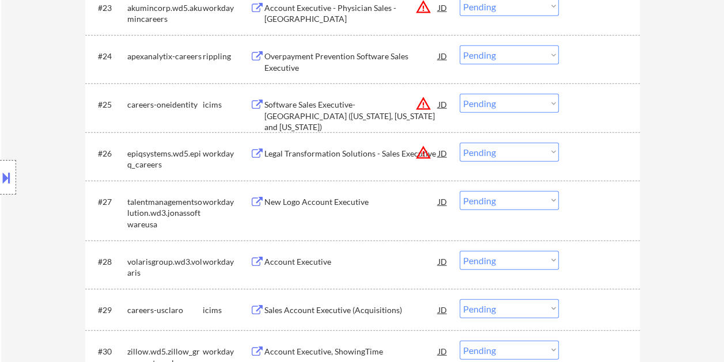
click at [596, 209] on div at bounding box center [600, 201] width 51 height 21
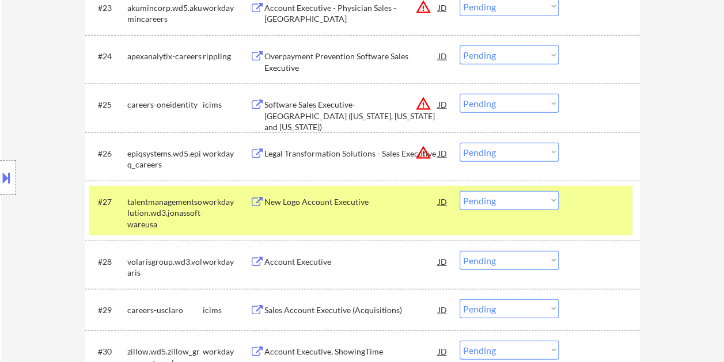
click at [390, 199] on div "New Logo Account Executive" at bounding box center [351, 202] width 174 height 12
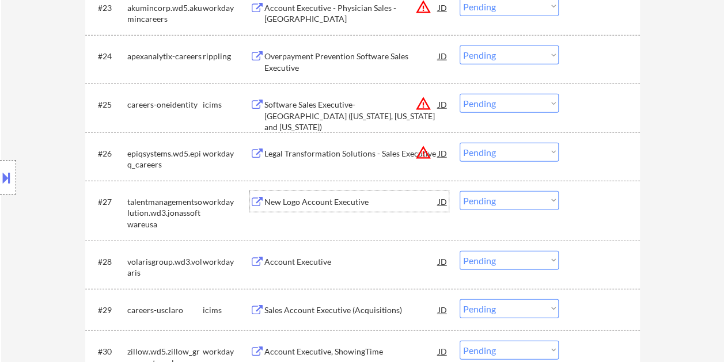
click at [570, 205] on div "#27 talentmanagementsolution.wd3.jonassoftwareusa workday New Logo Account Exec…" at bounding box center [360, 211] width 543 height 50
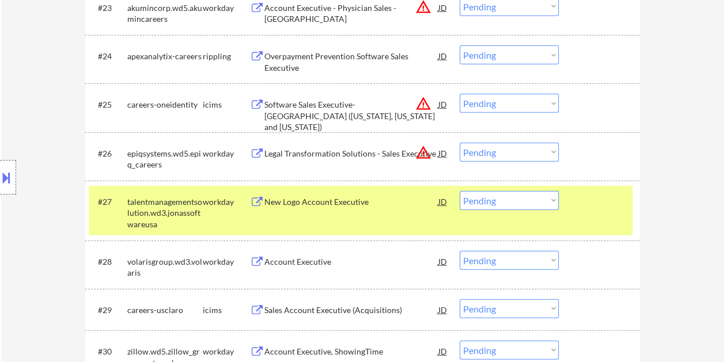
drag, startPoint x: 553, startPoint y: 201, endPoint x: 560, endPoint y: 203, distance: 7.0
click at [551, 201] on select "Choose an option... Pending Applied Excluded (Questions) Excluded (Expired) Exc…" at bounding box center [508, 200] width 99 height 19
click at [459, 191] on select "Choose an option... Pending Applied Excluded (Questions) Excluded (Expired) Exc…" at bounding box center [508, 200] width 99 height 19
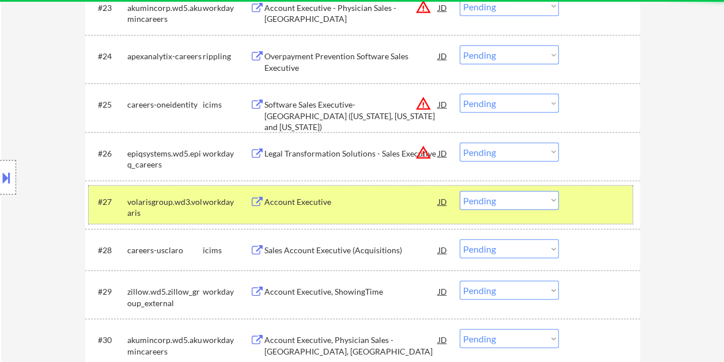
click at [603, 195] on div at bounding box center [600, 201] width 51 height 21
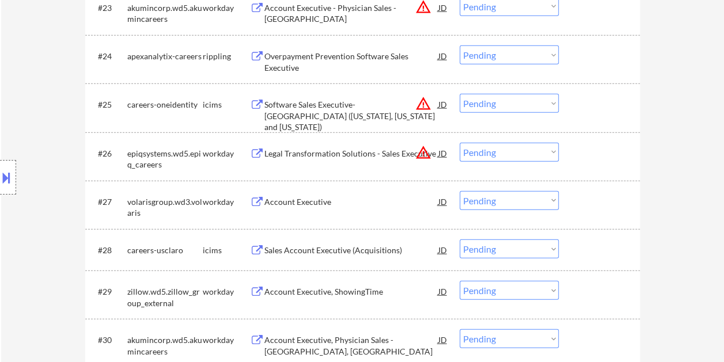
click at [594, 214] on div "#27 volarisgroup.wd3.volaris workday Account Executive JD warning_amber Choose …" at bounding box center [360, 205] width 543 height 38
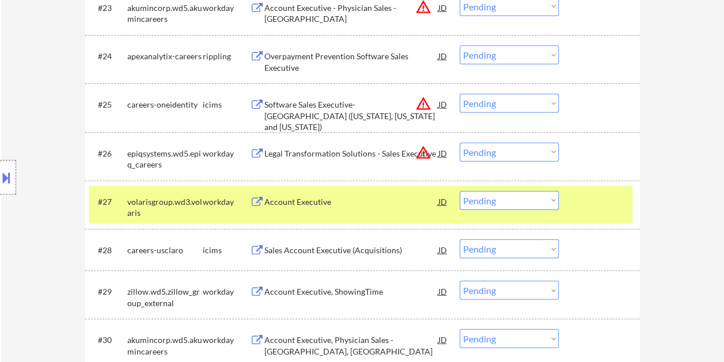
click at [366, 203] on div "Account Executive" at bounding box center [351, 202] width 174 height 12
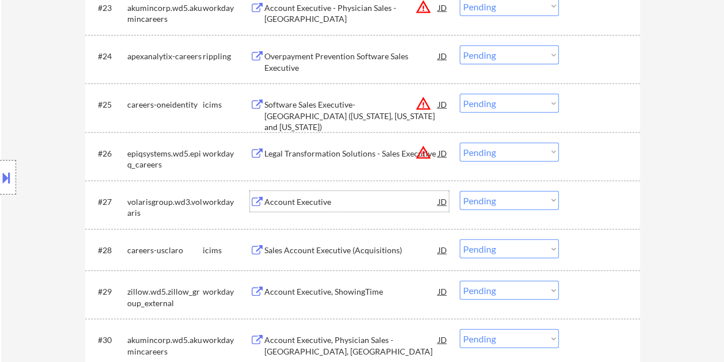
click at [568, 203] on div "#27 volarisgroup.wd3.volaris workday Account Executive JD warning_amber Choose …" at bounding box center [360, 205] width 543 height 38
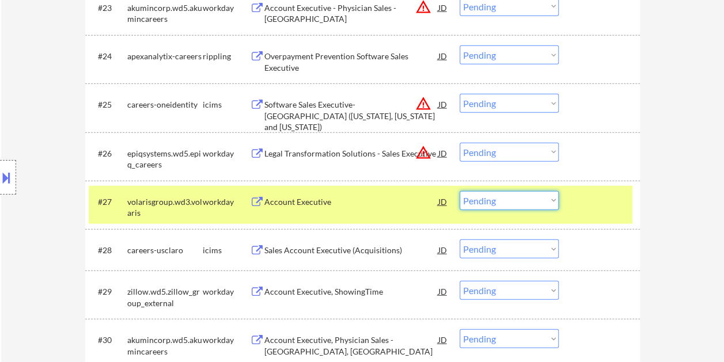
click at [552, 199] on select "Choose an option... Pending Applied Excluded (Questions) Excluded (Expired) Exc…" at bounding box center [508, 200] width 99 height 19
click at [459, 191] on select "Choose an option... Pending Applied Excluded (Questions) Excluded (Expired) Exc…" at bounding box center [508, 200] width 99 height 19
select select ""pending""
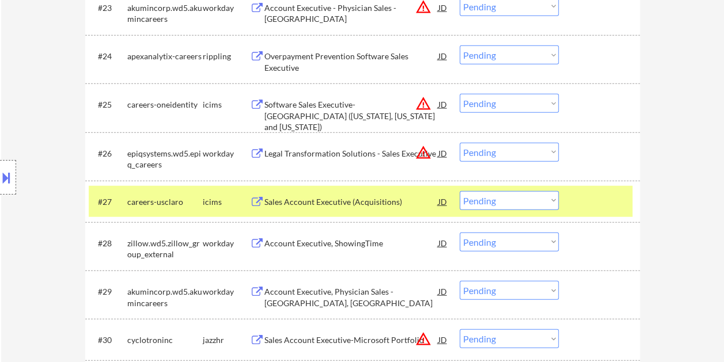
click at [589, 199] on div at bounding box center [600, 201] width 51 height 21
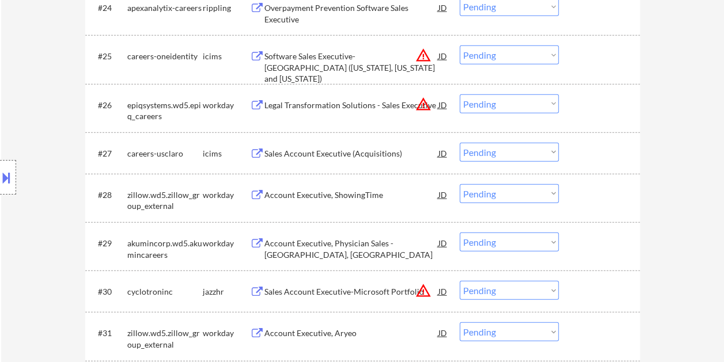
scroll to position [1439, 0]
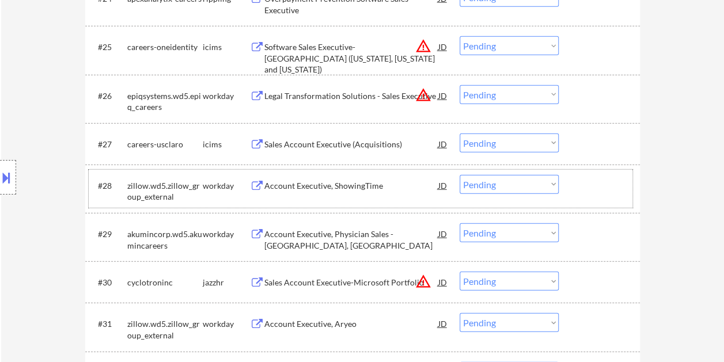
click at [580, 184] on div at bounding box center [600, 185] width 51 height 21
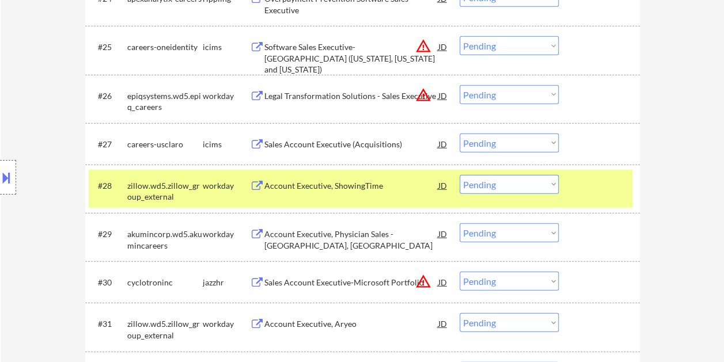
click at [335, 187] on div "Account Executive, ShowingTime" at bounding box center [351, 186] width 174 height 12
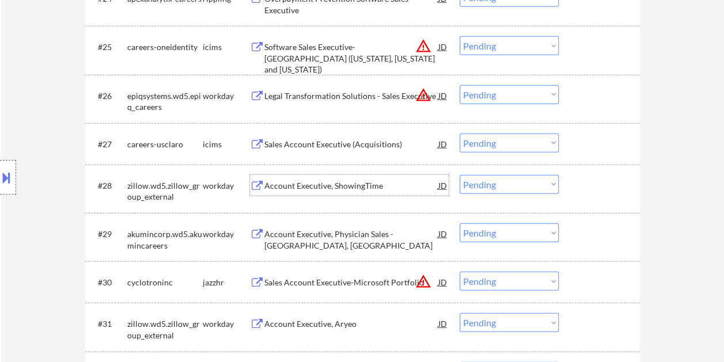
drag, startPoint x: 591, startPoint y: 190, endPoint x: 538, endPoint y: 182, distance: 54.1
click at [591, 191] on div at bounding box center [600, 185] width 51 height 21
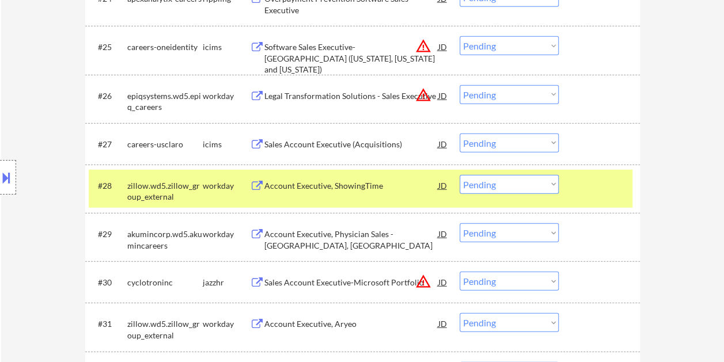
click at [525, 180] on select "Choose an option... Pending Applied Excluded (Questions) Excluded (Expired) Exc…" at bounding box center [508, 184] width 99 height 19
click at [459, 175] on select "Choose an option... Pending Applied Excluded (Questions) Excluded (Expired) Exc…" at bounding box center [508, 184] width 99 height 19
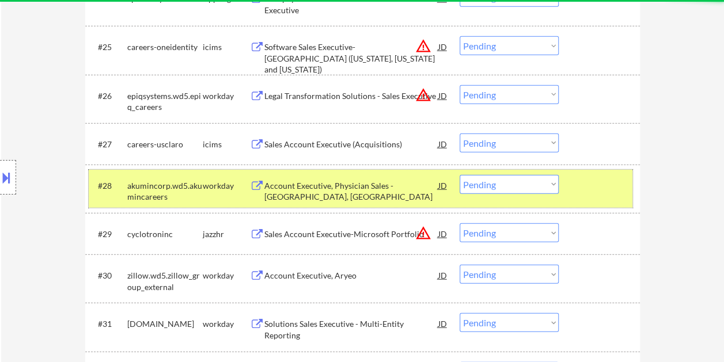
click at [593, 182] on div at bounding box center [600, 185] width 51 height 21
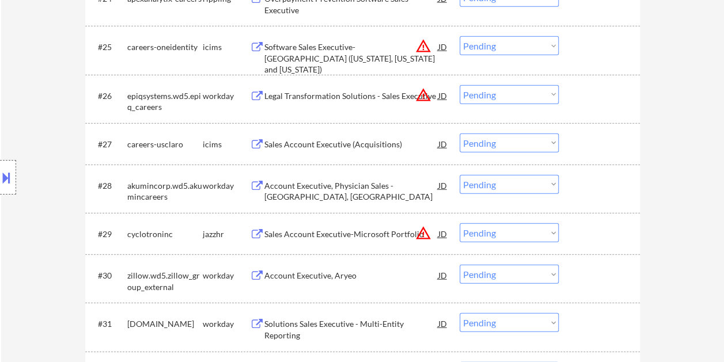
click at [594, 182] on div at bounding box center [600, 185] width 51 height 21
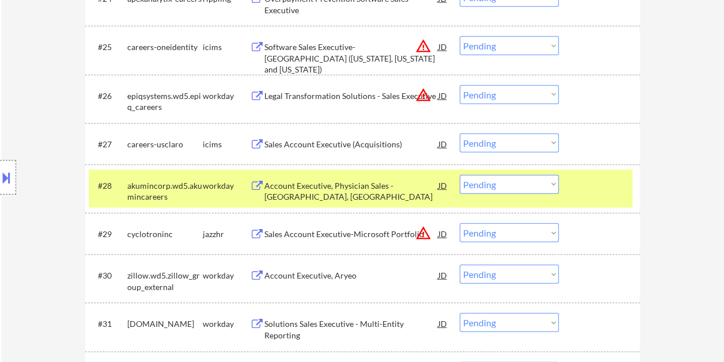
click at [339, 184] on div "Account Executive, Physician Sales - [GEOGRAPHIC_DATA], [GEOGRAPHIC_DATA]" at bounding box center [351, 191] width 174 height 22
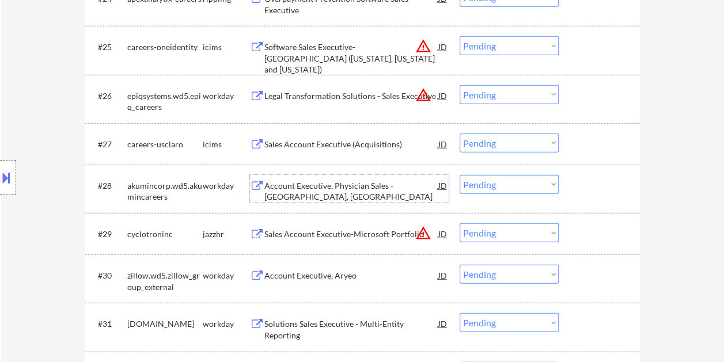
click at [584, 187] on div at bounding box center [600, 185] width 51 height 21
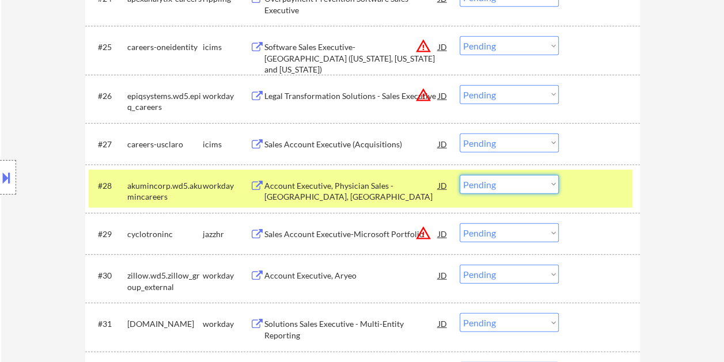
click at [556, 187] on select "Choose an option... Pending Applied Excluded (Questions) Excluded (Expired) Exc…" at bounding box center [508, 184] width 99 height 19
click at [459, 175] on select "Choose an option... Pending Applied Excluded (Questions) Excluded (Expired) Exc…" at bounding box center [508, 184] width 99 height 19
select select ""pending""
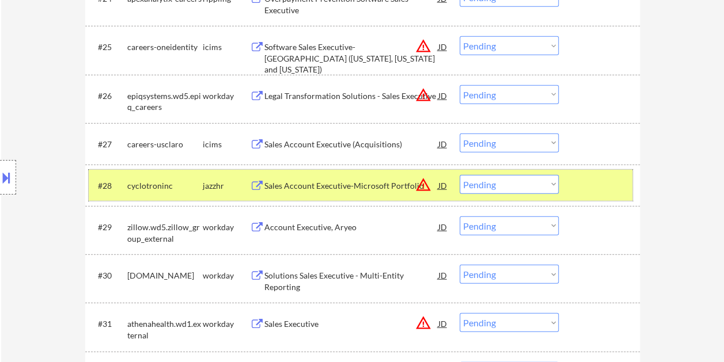
click at [604, 196] on div "#28 cyclotroninc jazzhr Sales Account Executive-Microsoft Portfolio JD warning_…" at bounding box center [360, 185] width 543 height 31
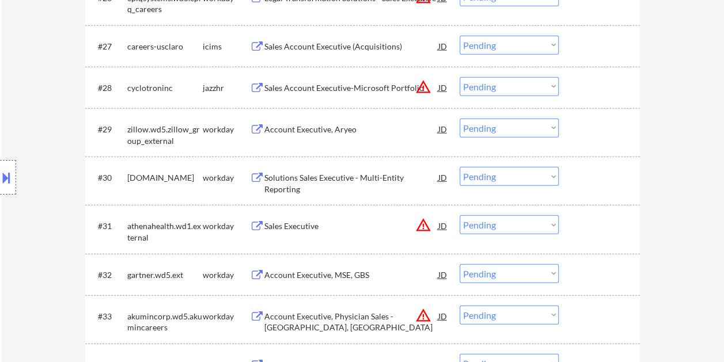
scroll to position [1554, 0]
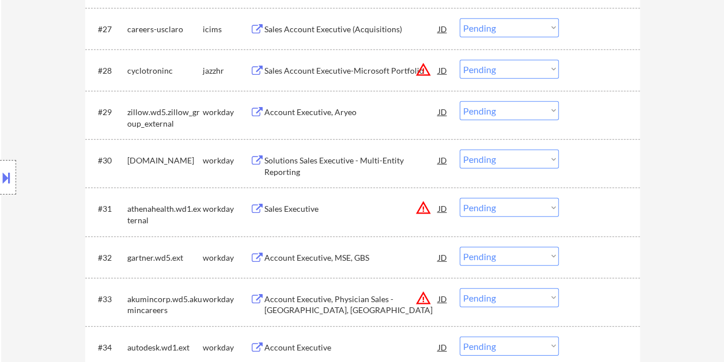
click at [597, 115] on div at bounding box center [600, 111] width 51 height 21
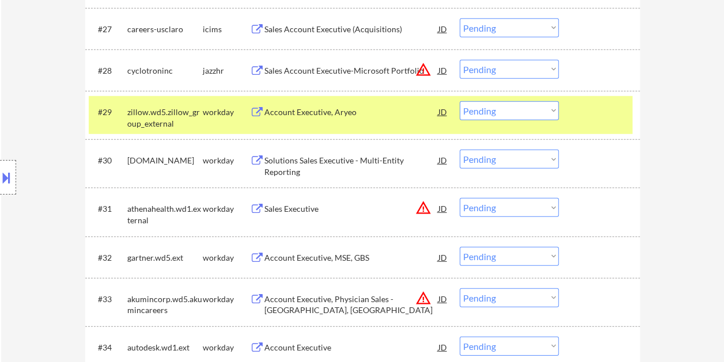
click at [363, 115] on div "Account Executive, Aryeo" at bounding box center [351, 112] width 174 height 12
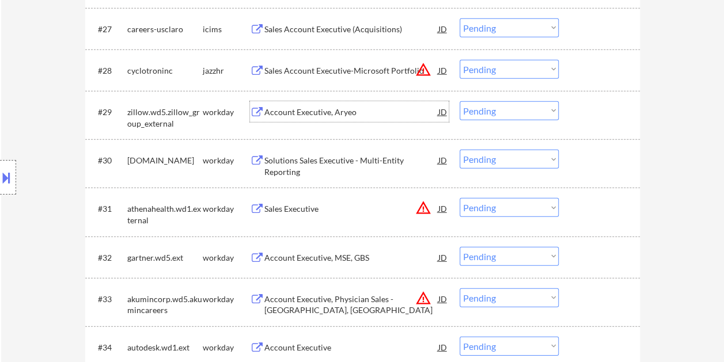
click at [587, 118] on div at bounding box center [600, 111] width 51 height 21
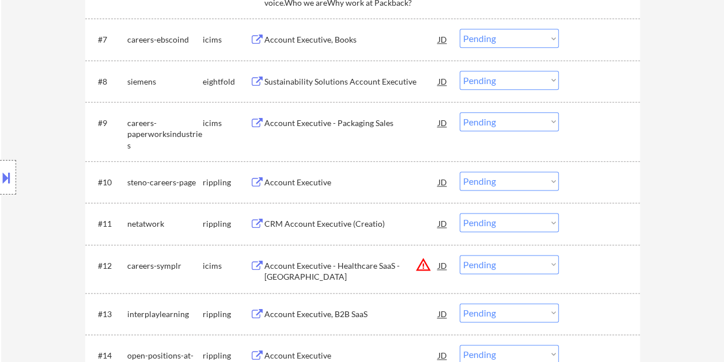
scroll to position [0, 0]
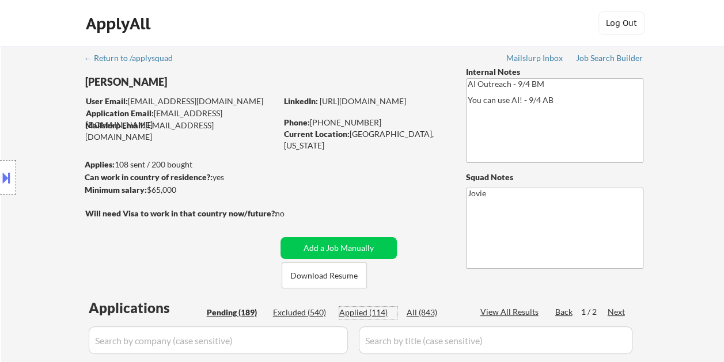
click at [381, 311] on div "Applied (114)" at bounding box center [368, 313] width 58 height 12
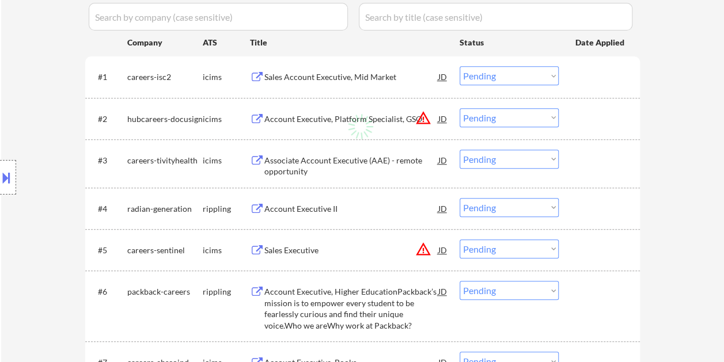
select select ""applied""
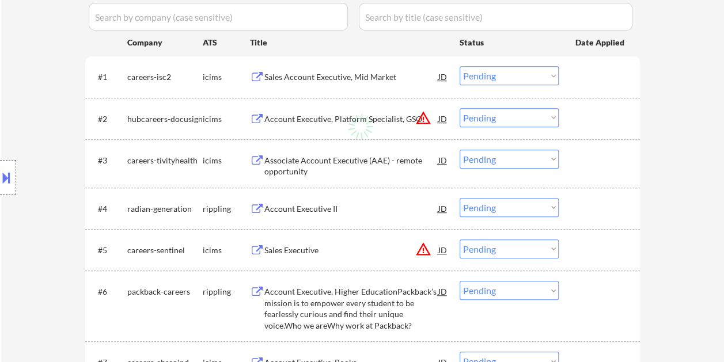
select select ""applied""
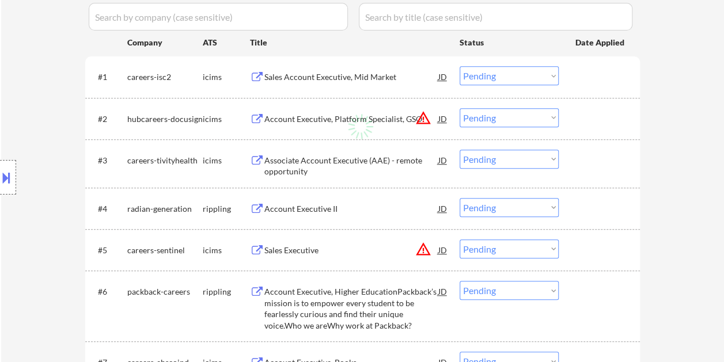
select select ""applied""
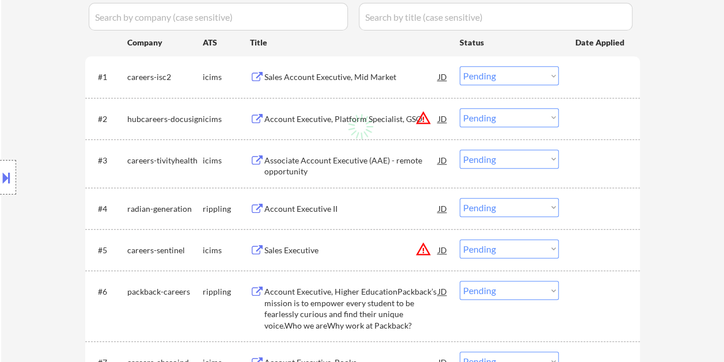
select select ""applied""
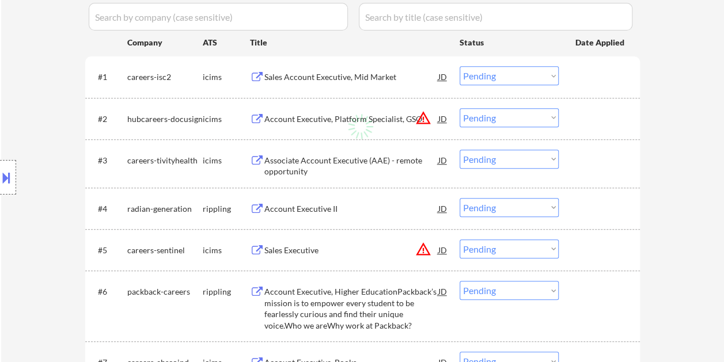
select select ""applied""
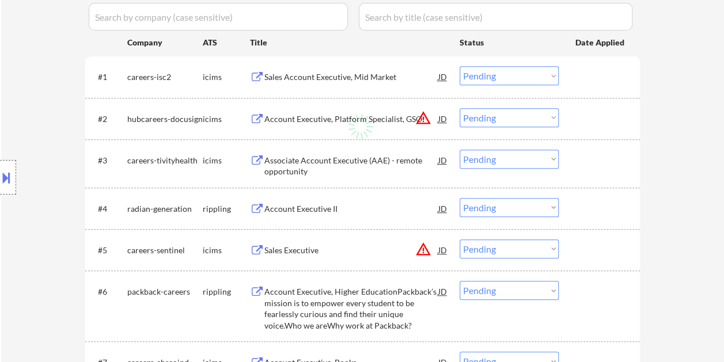
select select ""applied""
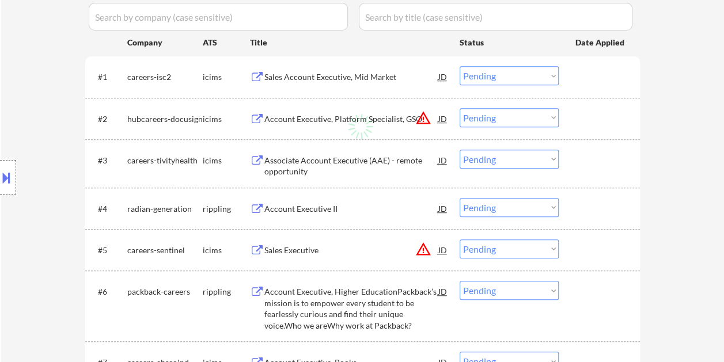
select select ""applied""
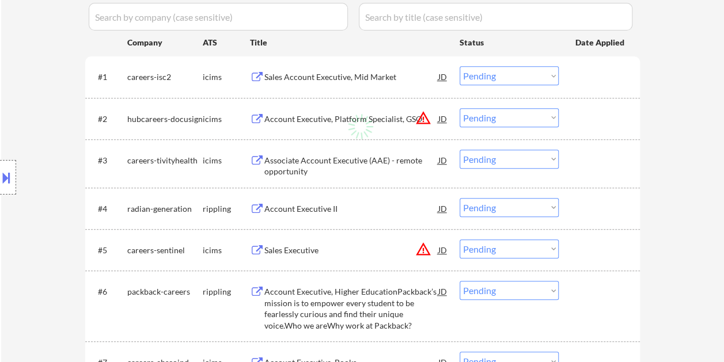
select select ""applied""
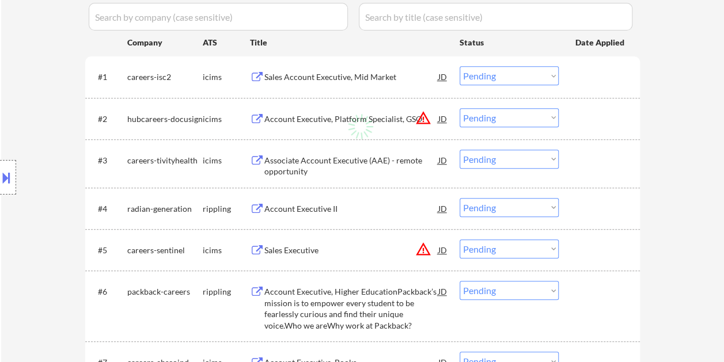
select select ""applied""
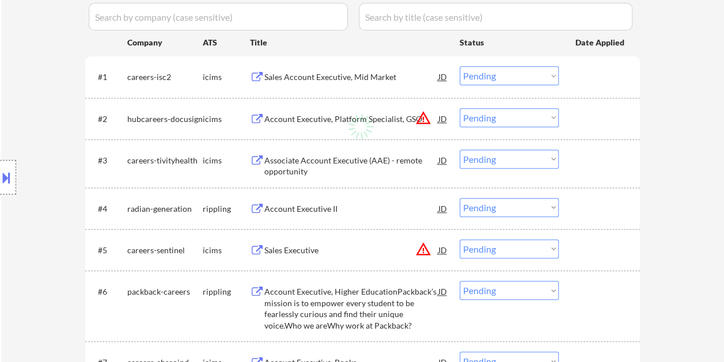
select select ""applied""
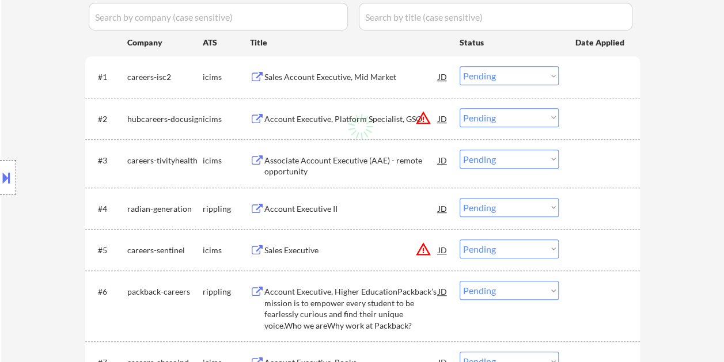
select select ""applied""
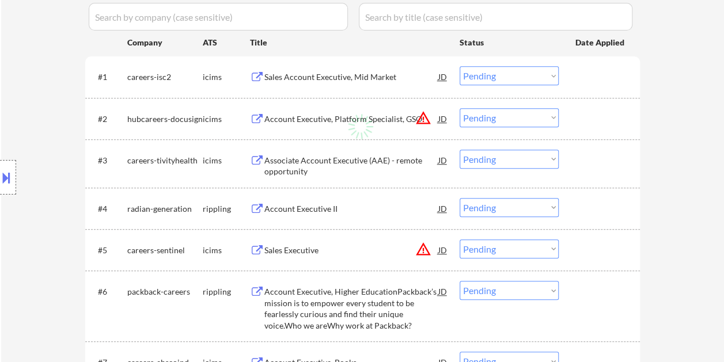
select select ""applied""
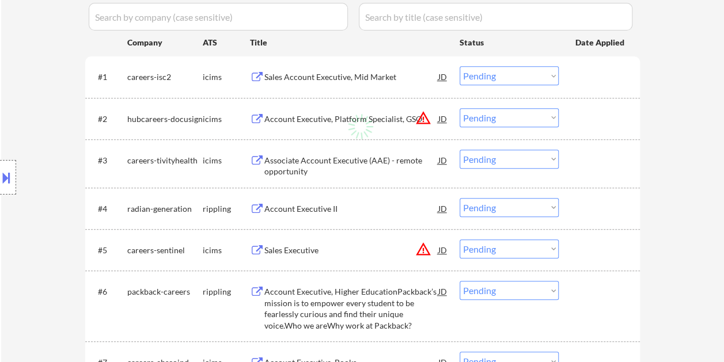
select select ""applied""
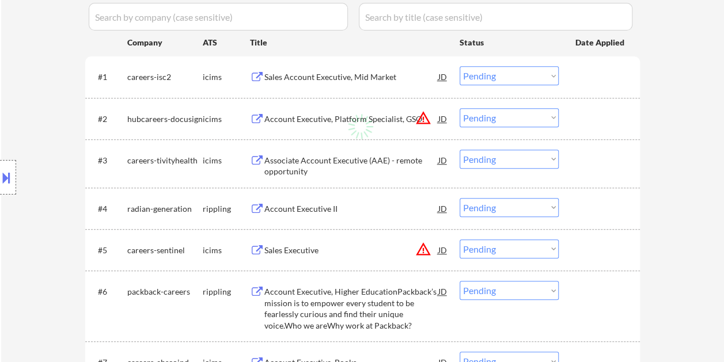
select select ""applied""
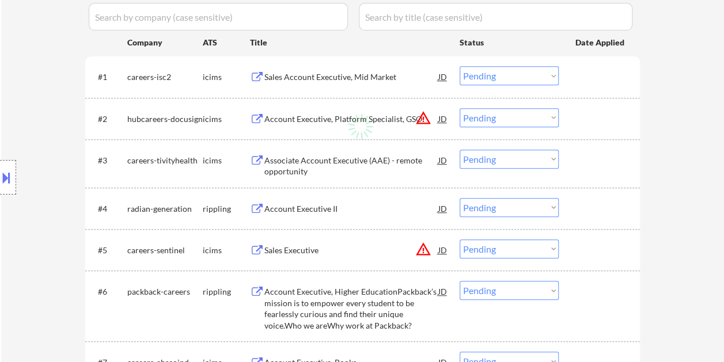
select select ""applied""
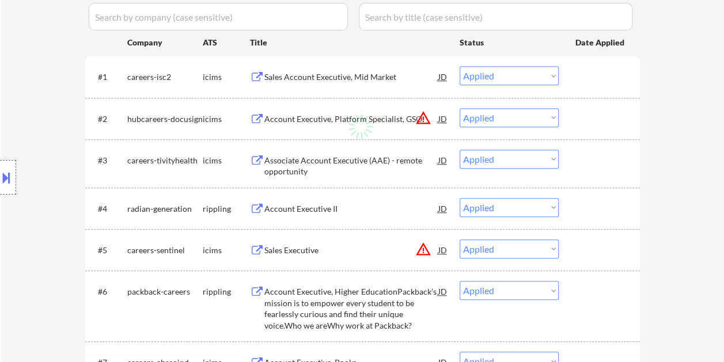
select select ""applied""
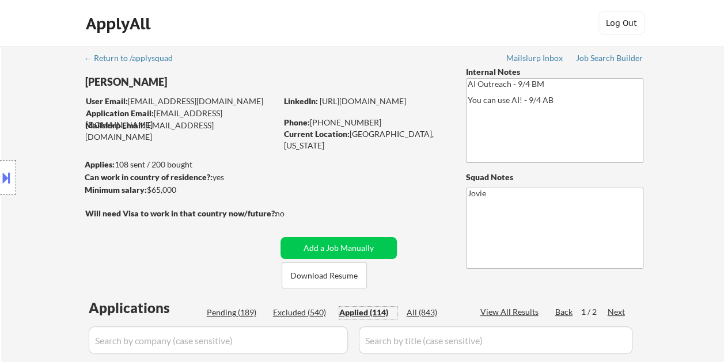
click at [229, 310] on div "Pending (189)" at bounding box center [236, 313] width 58 height 12
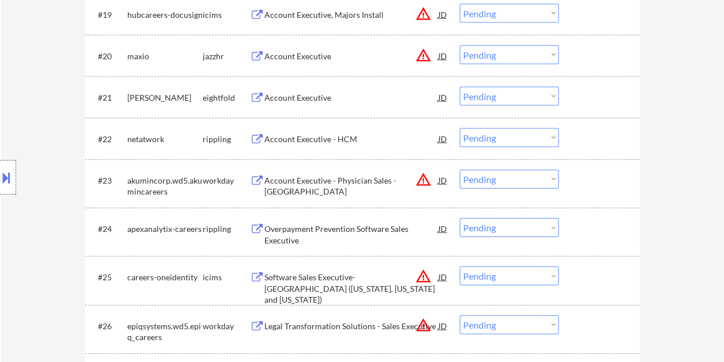
scroll to position [1485, 0]
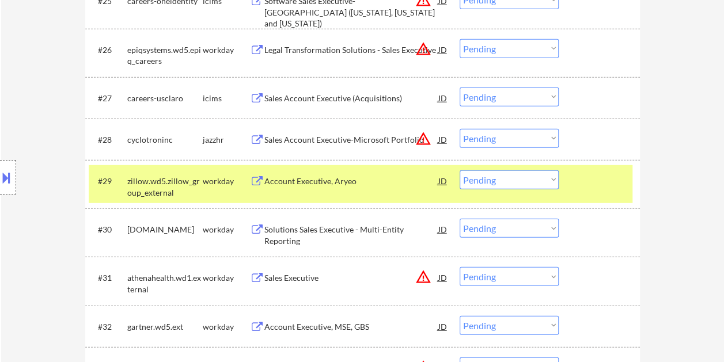
click at [538, 177] on select "Choose an option... Pending Applied Excluded (Questions) Excluded (Expired) Exc…" at bounding box center [508, 179] width 99 height 19
click at [459, 170] on select "Choose an option... Pending Applied Excluded (Questions) Excluded (Expired) Exc…" at bounding box center [508, 179] width 99 height 19
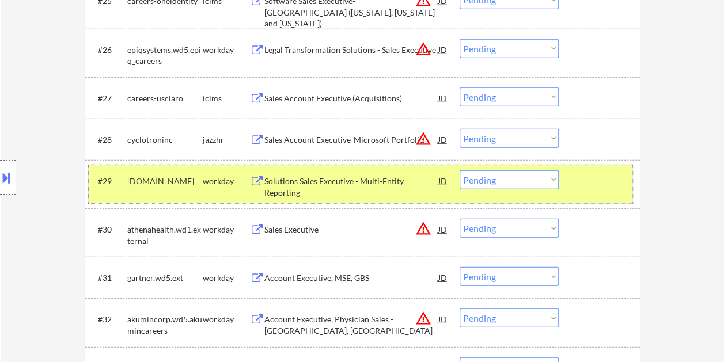
click at [587, 176] on div at bounding box center [600, 180] width 51 height 21
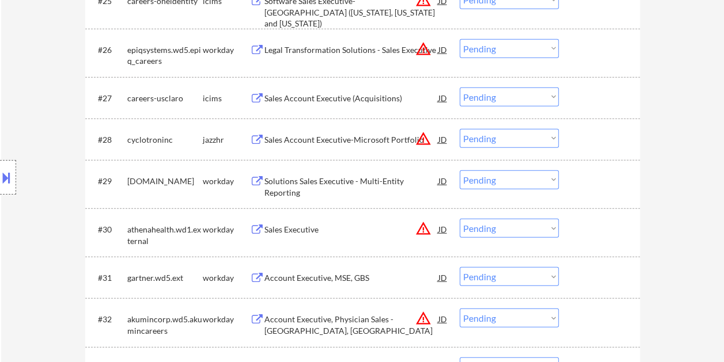
click at [594, 190] on div at bounding box center [600, 180] width 51 height 21
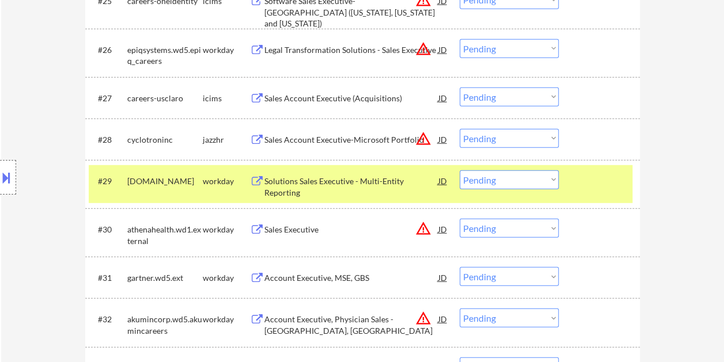
click at [330, 183] on div "Solutions Sales Executive - Multi-Entity Reporting" at bounding box center [351, 187] width 174 height 22
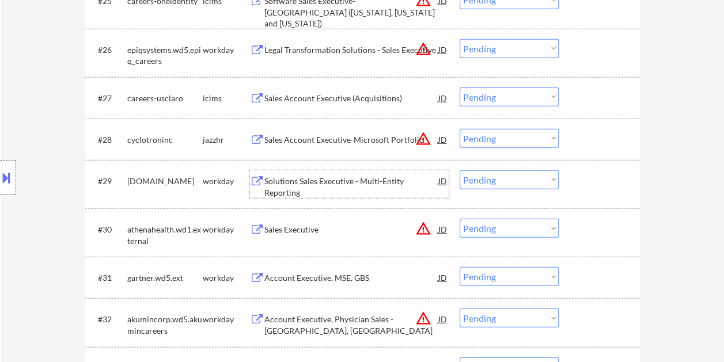
click at [569, 180] on div "#29 [DOMAIN_NAME] workday Solutions Sales Executive - Multi-Entity Reporting JD…" at bounding box center [360, 184] width 543 height 38
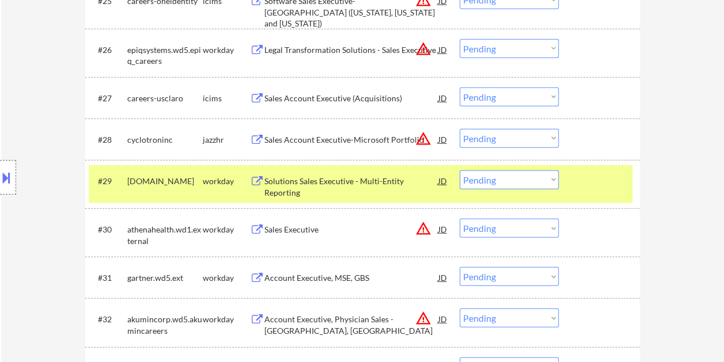
click at [550, 181] on select "Choose an option... Pending Applied Excluded (Questions) Excluded (Expired) Exc…" at bounding box center [508, 179] width 99 height 19
click at [459, 170] on select "Choose an option... Pending Applied Excluded (Questions) Excluded (Expired) Exc…" at bounding box center [508, 179] width 99 height 19
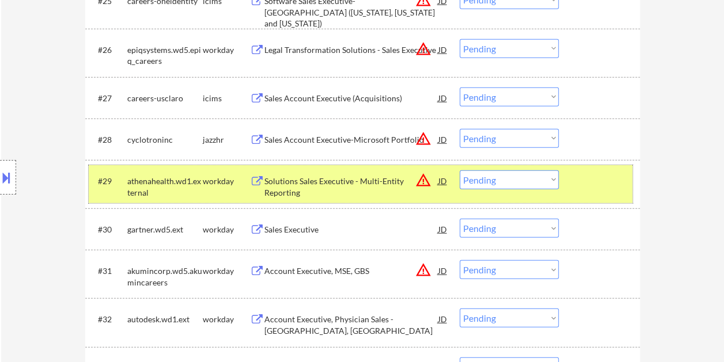
click at [571, 191] on div "#29 athenahealth.wd1.external workday Solutions Sales Executive - Multi-Entity …" at bounding box center [360, 184] width 543 height 38
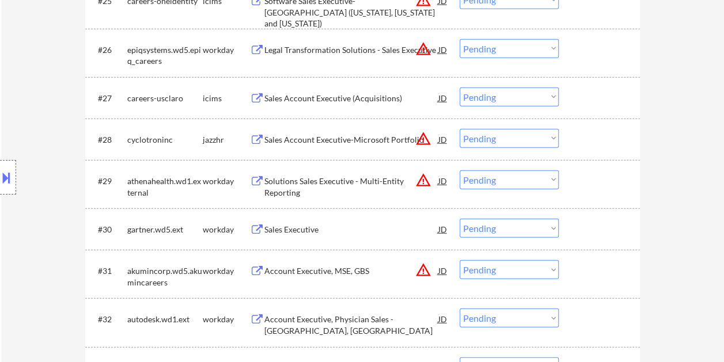
click at [583, 184] on div at bounding box center [600, 180] width 51 height 21
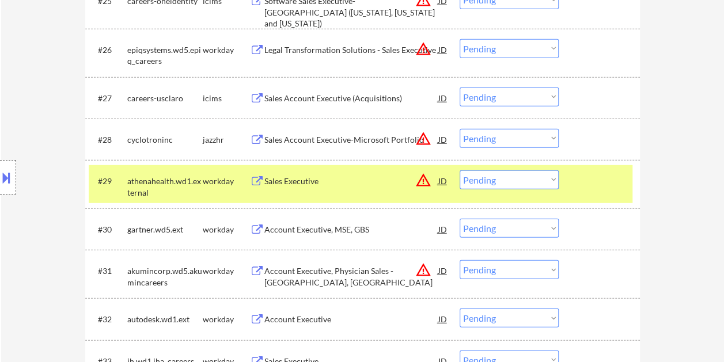
click at [372, 193] on div "#29 athenahealth.wd1.external workday Sales Executive JD warning_amber Choose a…" at bounding box center [360, 184] width 543 height 38
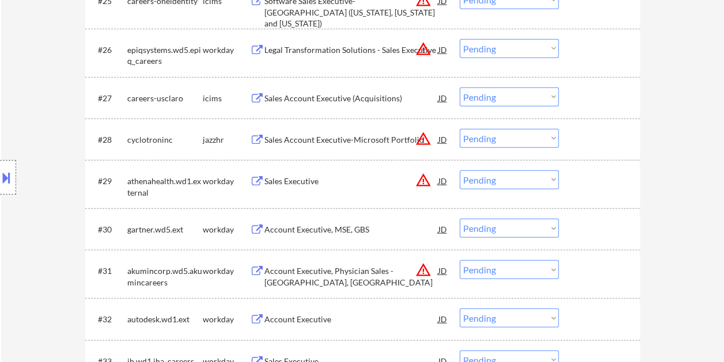
click at [593, 173] on div at bounding box center [600, 180] width 51 height 21
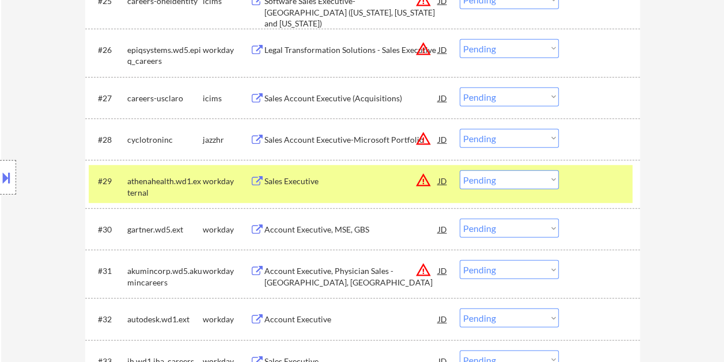
click at [376, 182] on div "Sales Executive" at bounding box center [351, 182] width 174 height 12
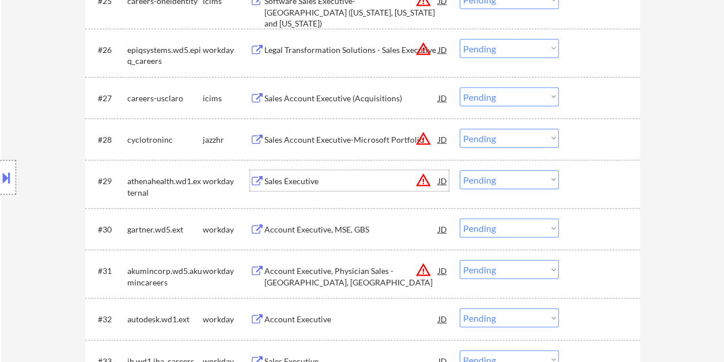
drag, startPoint x: 584, startPoint y: 180, endPoint x: 566, endPoint y: 181, distance: 17.3
click at [583, 180] on div at bounding box center [600, 180] width 51 height 21
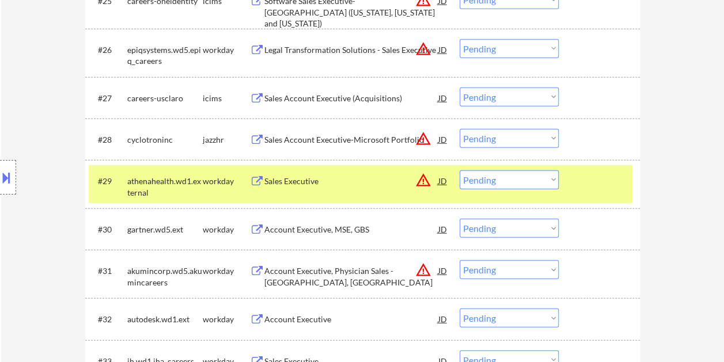
click at [554, 183] on select "Choose an option... Pending Applied Excluded (Questions) Excluded (Expired) Exc…" at bounding box center [508, 179] width 99 height 19
click at [459, 170] on select "Choose an option... Pending Applied Excluded (Questions) Excluded (Expired) Exc…" at bounding box center [508, 179] width 99 height 19
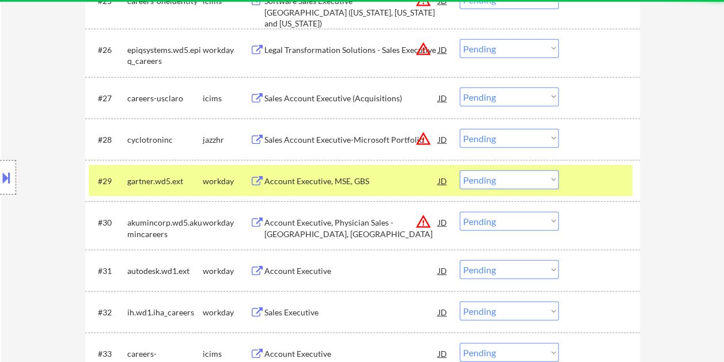
click at [594, 173] on div at bounding box center [600, 180] width 51 height 21
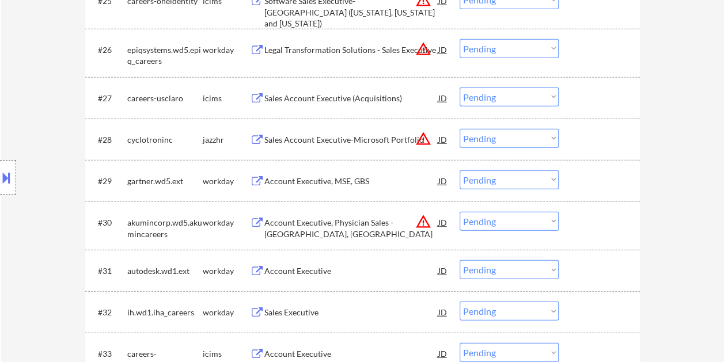
click at [598, 176] on div at bounding box center [600, 180] width 51 height 21
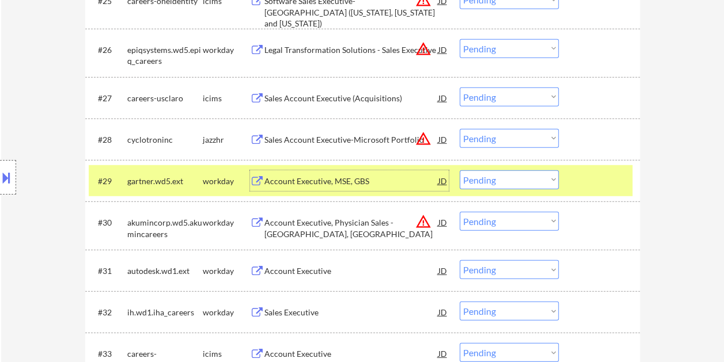
click at [333, 177] on div "Account Executive, MSE, GBS" at bounding box center [351, 182] width 174 height 12
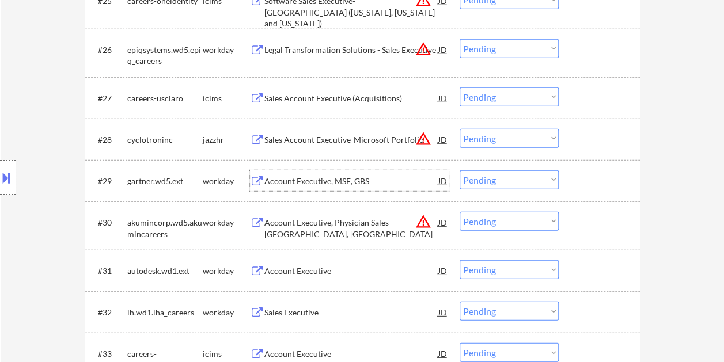
click at [586, 182] on div at bounding box center [600, 180] width 51 height 21
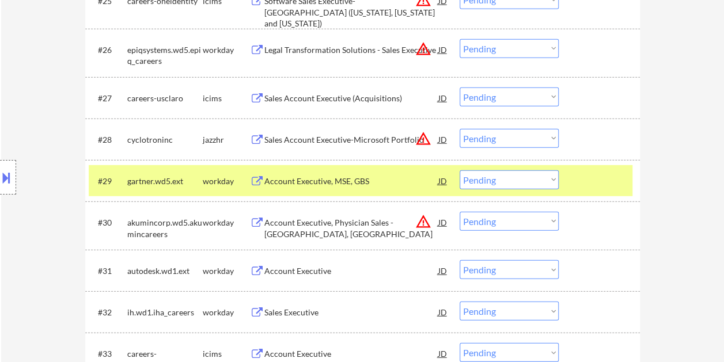
click at [556, 177] on select "Choose an option... Pending Applied Excluded (Questions) Excluded (Expired) Exc…" at bounding box center [508, 179] width 99 height 19
click at [459, 170] on select "Choose an option... Pending Applied Excluded (Questions) Excluded (Expired) Exc…" at bounding box center [508, 179] width 99 height 19
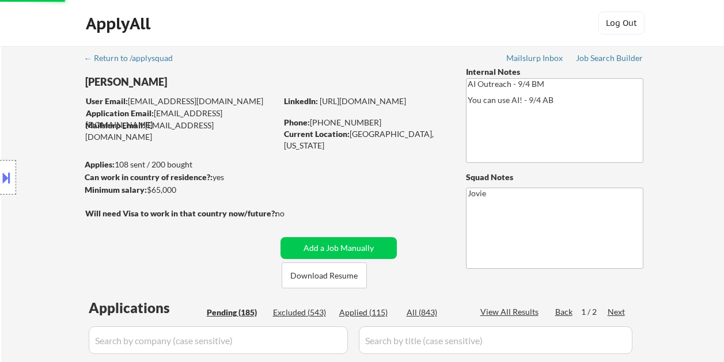
select select ""pending""
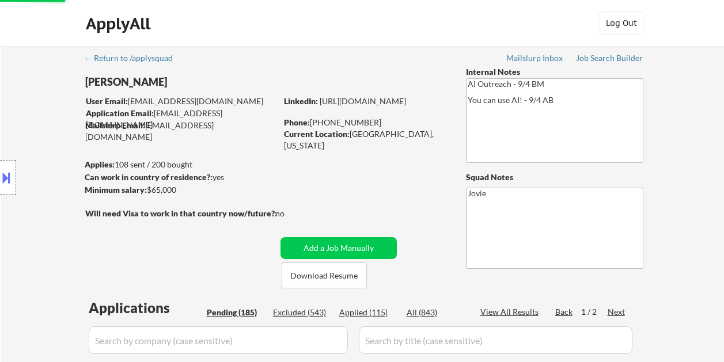
select select ""pending""
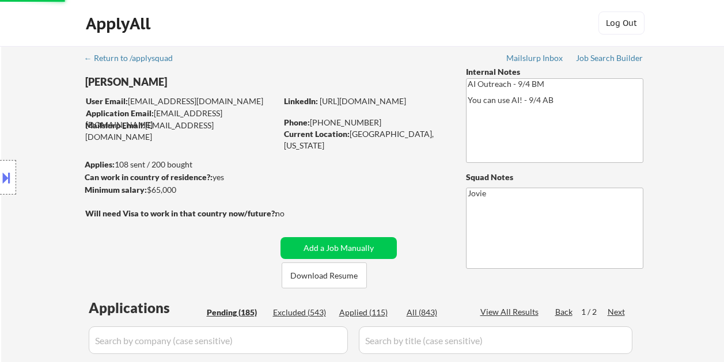
select select ""pending""
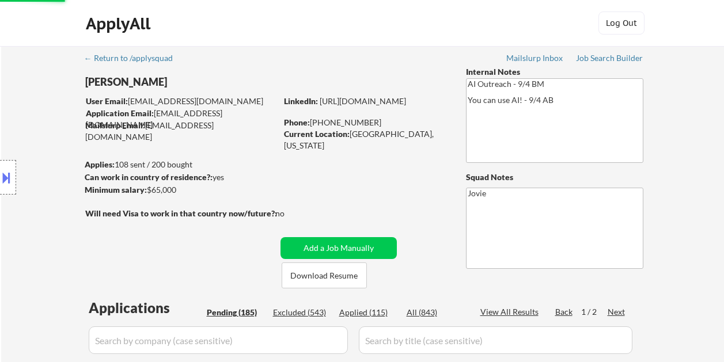
select select ""pending""
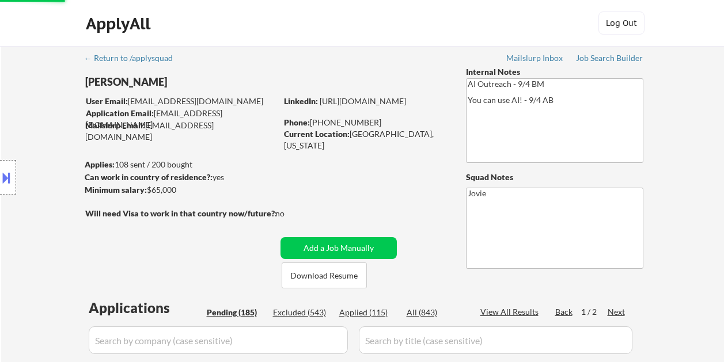
select select ""pending""
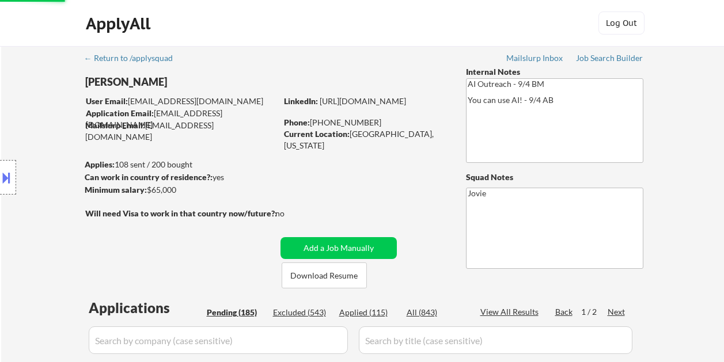
select select ""pending""
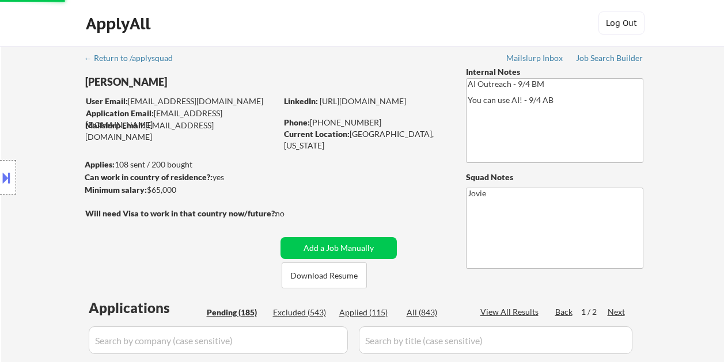
select select ""pending""
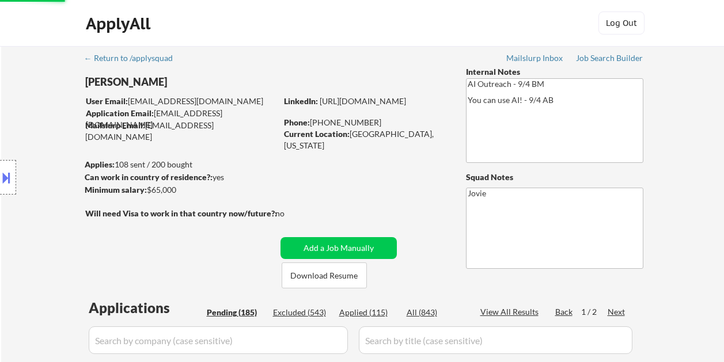
select select ""pending""
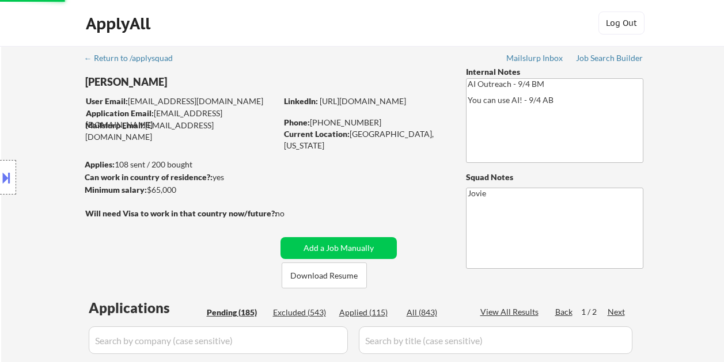
select select ""pending""
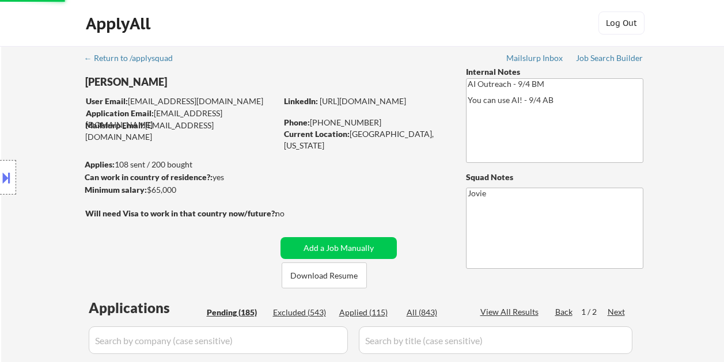
select select ""pending""
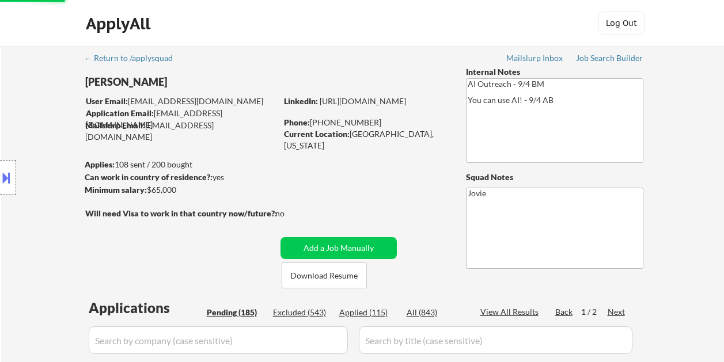
select select ""pending""
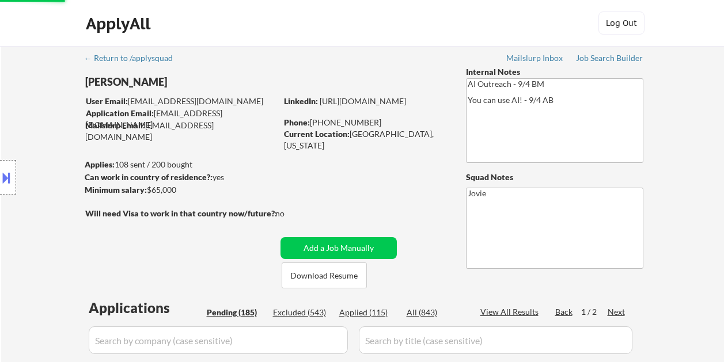
select select ""pending""
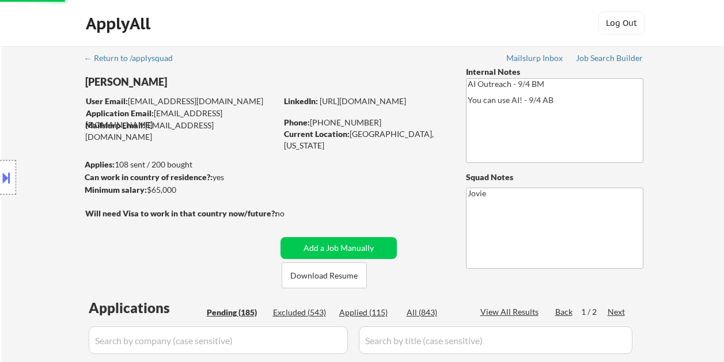
select select ""pending""
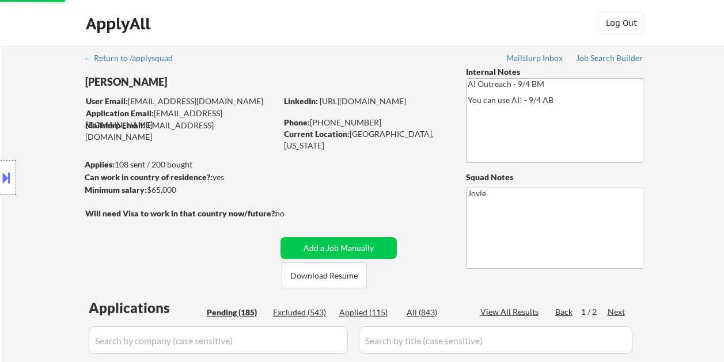
select select ""pending""
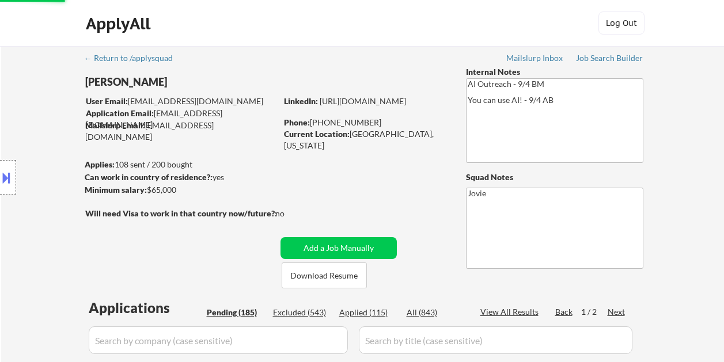
select select ""pending""
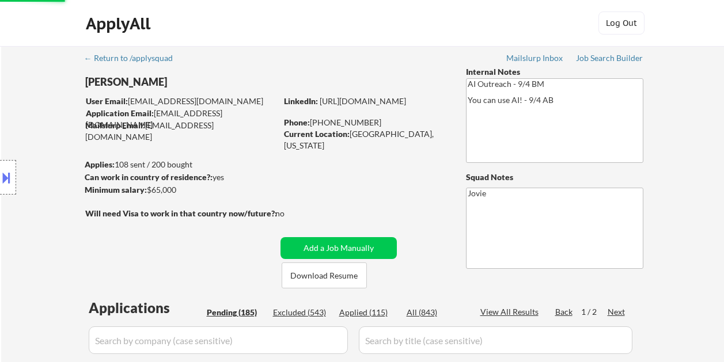
select select ""pending""
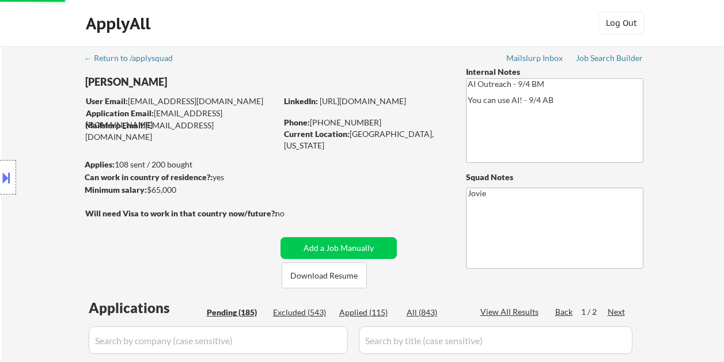
select select ""pending""
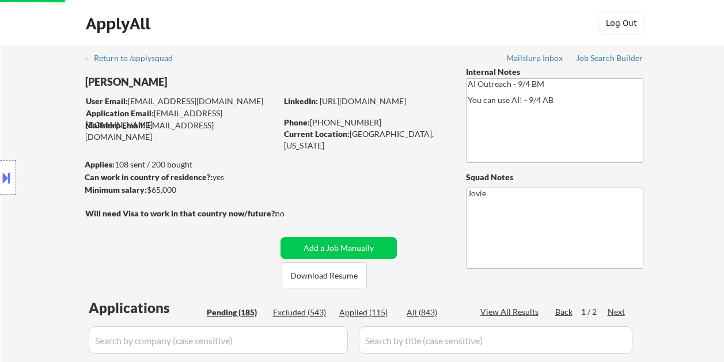
select select ""pending""
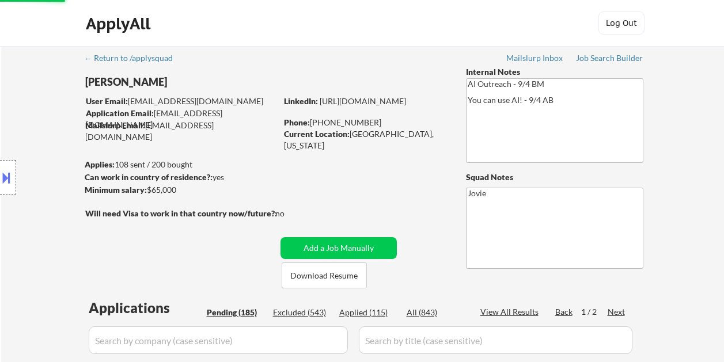
select select ""pending""
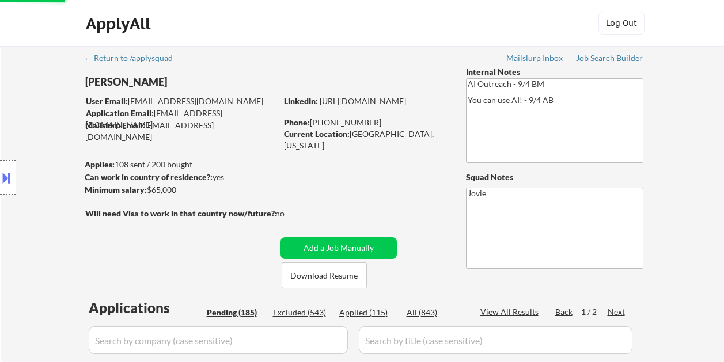
select select ""pending""
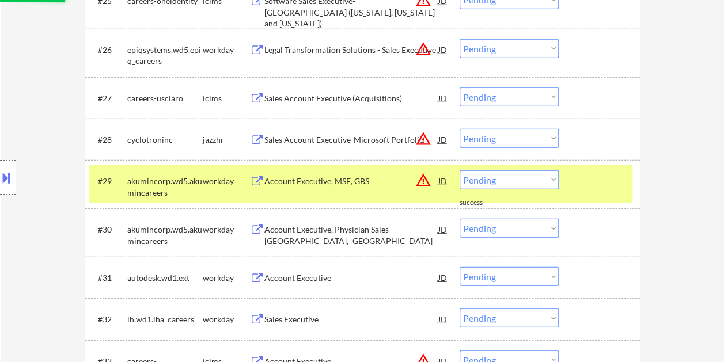
scroll to position [1485, 0]
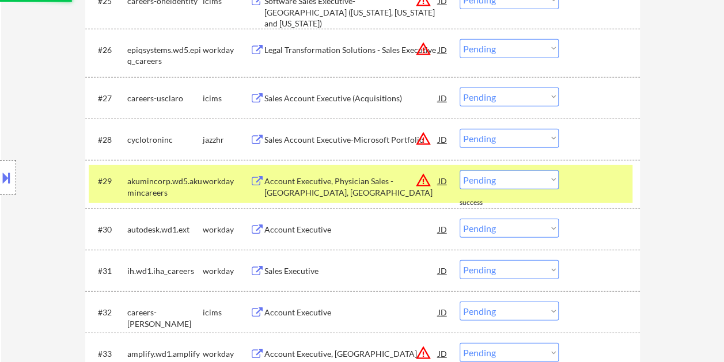
click at [586, 185] on div at bounding box center [600, 180] width 51 height 21
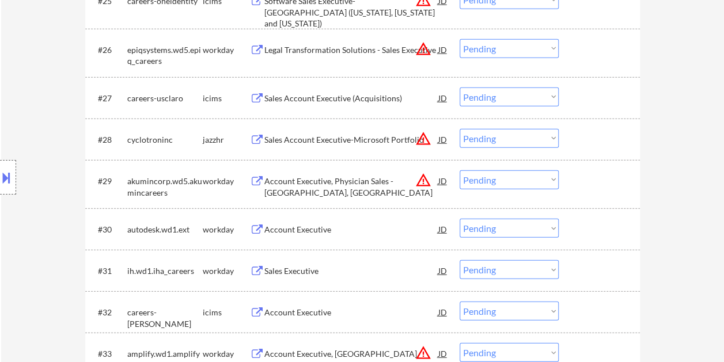
click at [607, 188] on div at bounding box center [600, 180] width 51 height 21
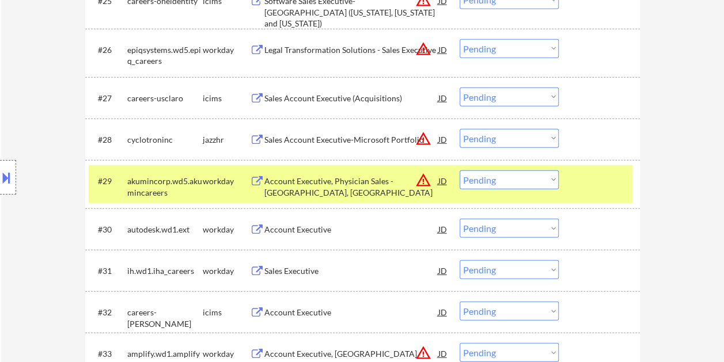
click at [354, 174] on div "Account Executive, Physician Sales - [GEOGRAPHIC_DATA], [GEOGRAPHIC_DATA]" at bounding box center [351, 184] width 174 height 28
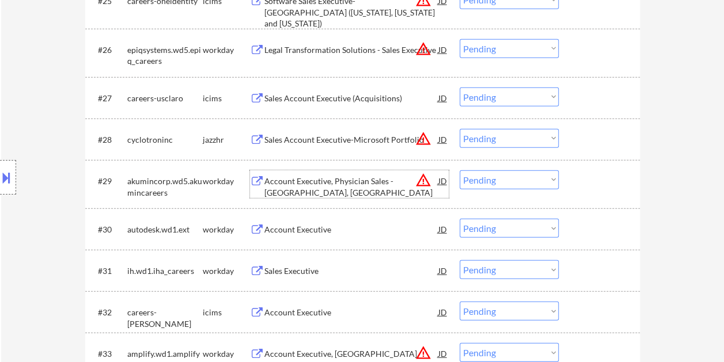
drag, startPoint x: 587, startPoint y: 177, endPoint x: 545, endPoint y: 176, distance: 42.6
click at [587, 177] on div at bounding box center [600, 180] width 51 height 21
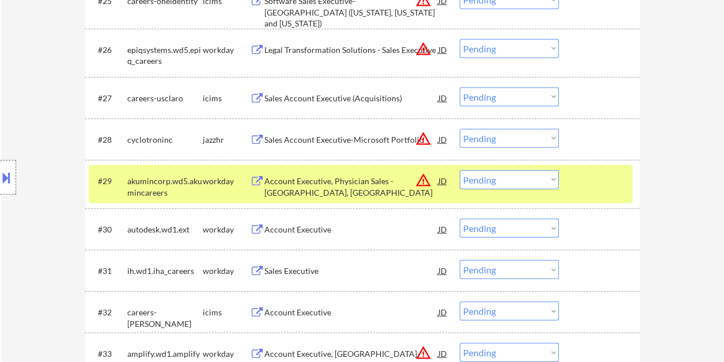
click at [545, 176] on select "Choose an option... Pending Applied Excluded (Questions) Excluded (Expired) Exc…" at bounding box center [508, 179] width 99 height 19
click at [459, 170] on select "Choose an option... Pending Applied Excluded (Questions) Excluded (Expired) Exc…" at bounding box center [508, 179] width 99 height 19
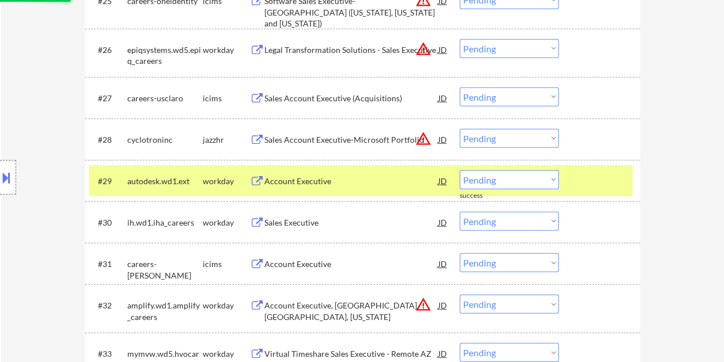
click at [587, 180] on div at bounding box center [600, 180] width 51 height 21
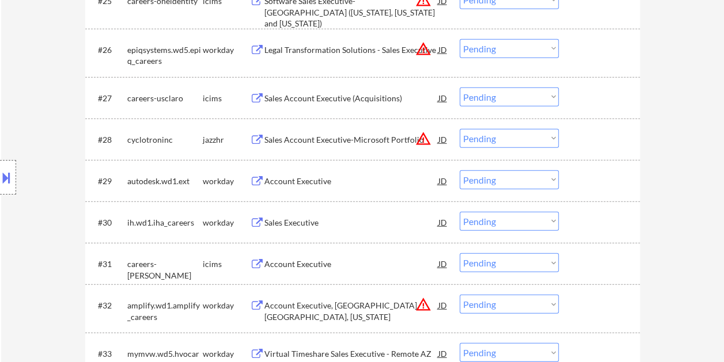
click at [590, 177] on div at bounding box center [600, 180] width 51 height 21
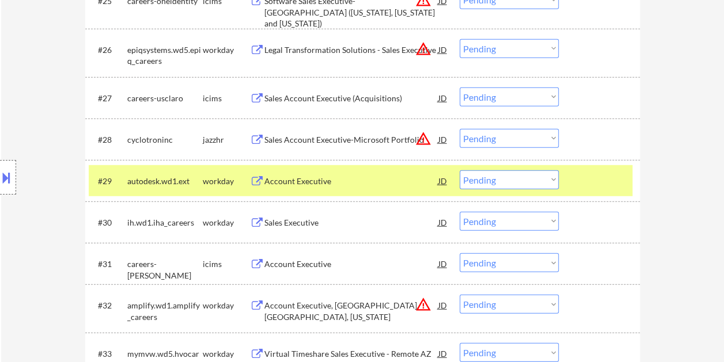
click at [403, 183] on div "Account Executive" at bounding box center [351, 182] width 174 height 12
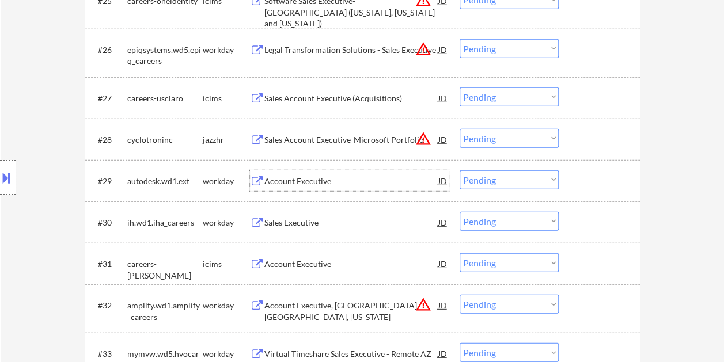
click at [584, 189] on div at bounding box center [600, 180] width 51 height 21
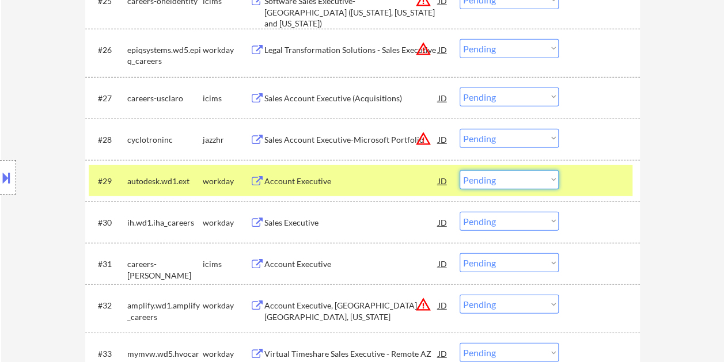
click at [554, 180] on select "Choose an option... Pending Applied Excluded (Questions) Excluded (Expired) Exc…" at bounding box center [508, 179] width 99 height 19
click at [459, 170] on select "Choose an option... Pending Applied Excluded (Questions) Excluded (Expired) Exc…" at bounding box center [508, 179] width 99 height 19
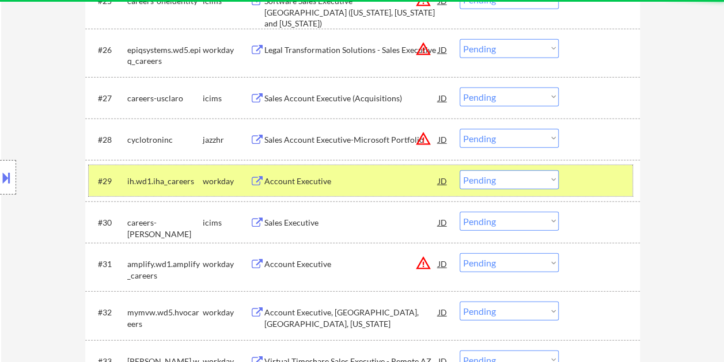
click at [576, 179] on div at bounding box center [600, 180] width 51 height 21
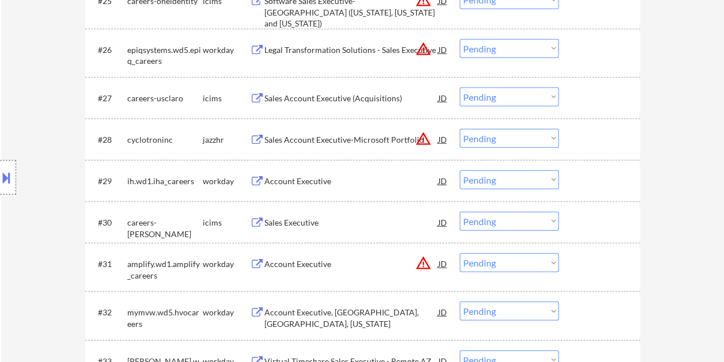
click at [591, 181] on div at bounding box center [600, 180] width 51 height 21
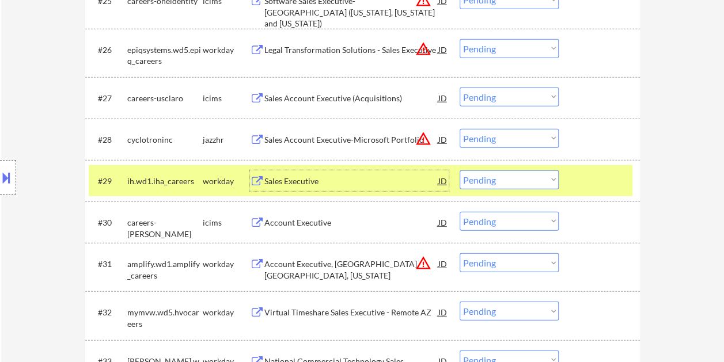
click at [369, 184] on div "Sales Executive" at bounding box center [351, 182] width 174 height 12
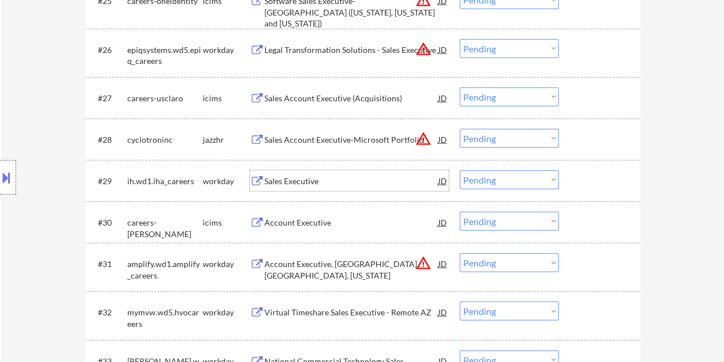
drag, startPoint x: 601, startPoint y: 177, endPoint x: 585, endPoint y: 175, distance: 16.2
click at [599, 177] on div at bounding box center [600, 180] width 51 height 21
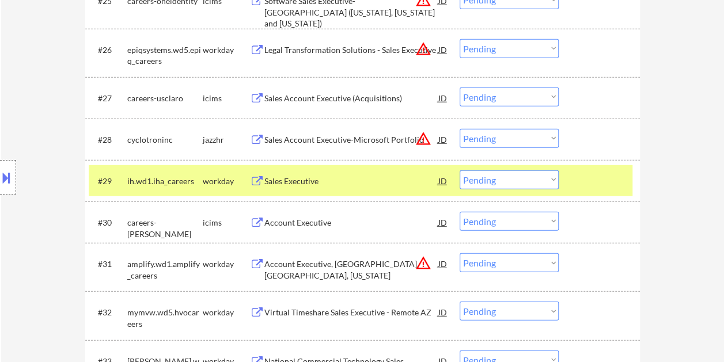
click at [550, 178] on select "Choose an option... Pending Applied Excluded (Questions) Excluded (Expired) Exc…" at bounding box center [508, 179] width 99 height 19
click at [459, 170] on select "Choose an option... Pending Applied Excluded (Questions) Excluded (Expired) Exc…" at bounding box center [508, 179] width 99 height 19
select select ""pending""
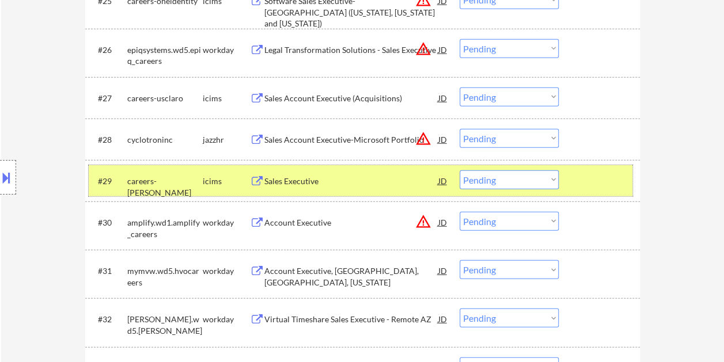
click at [579, 170] on div at bounding box center [600, 180] width 51 height 21
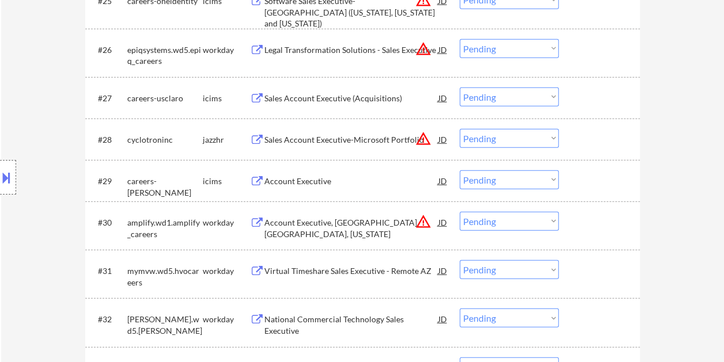
click at [596, 224] on div at bounding box center [600, 222] width 51 height 21
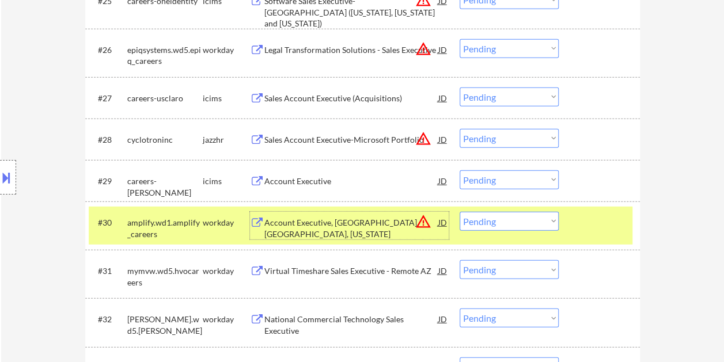
click at [333, 217] on div "Account Executive, [GEOGRAPHIC_DATA], [GEOGRAPHIC_DATA], [US_STATE]" at bounding box center [351, 228] width 174 height 22
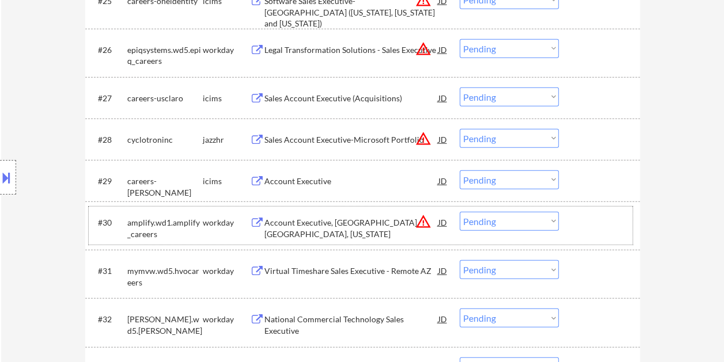
drag, startPoint x: 595, startPoint y: 228, endPoint x: 580, endPoint y: 228, distance: 15.5
click at [595, 228] on div at bounding box center [600, 222] width 51 height 21
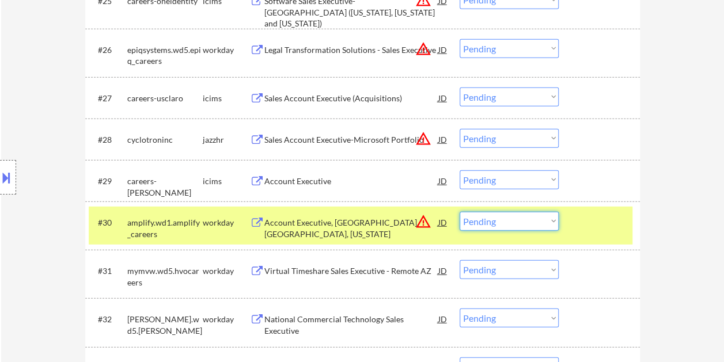
click at [550, 220] on select "Choose an option... Pending Applied Excluded (Questions) Excluded (Expired) Exc…" at bounding box center [508, 221] width 99 height 19
click at [459, 212] on select "Choose an option... Pending Applied Excluded (Questions) Excluded (Expired) Exc…" at bounding box center [508, 221] width 99 height 19
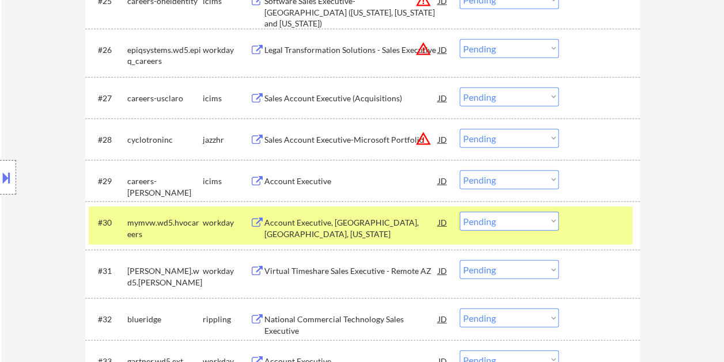
click at [583, 225] on div at bounding box center [600, 222] width 51 height 21
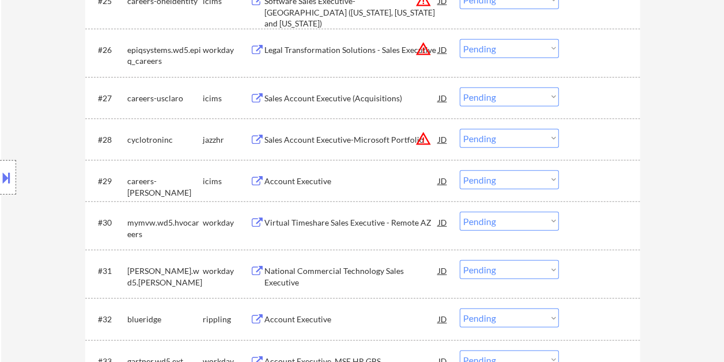
click at [593, 227] on div at bounding box center [600, 222] width 51 height 21
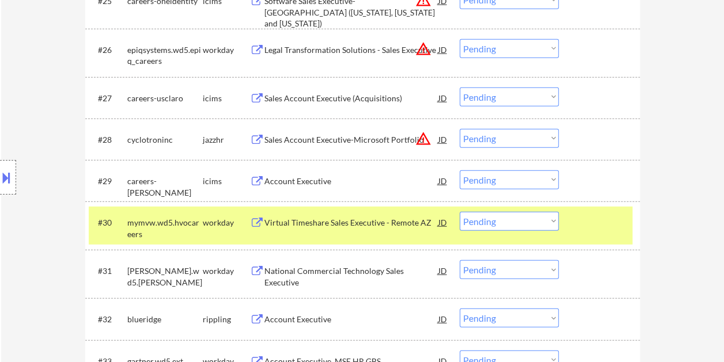
click at [355, 223] on div "Virtual Timeshare Sales Executive - Remote AZ" at bounding box center [351, 223] width 174 height 12
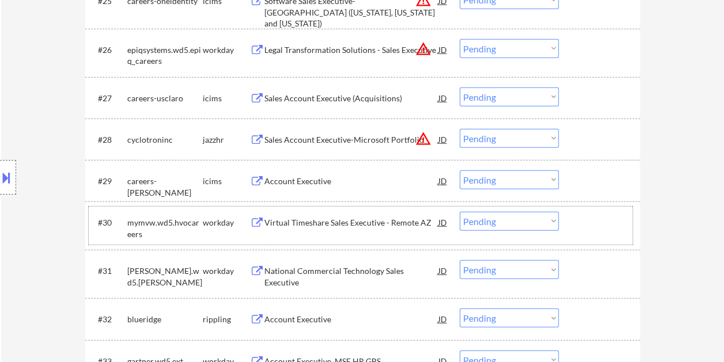
drag, startPoint x: 579, startPoint y: 223, endPoint x: 565, endPoint y: 222, distance: 13.9
click at [580, 226] on div at bounding box center [600, 222] width 51 height 21
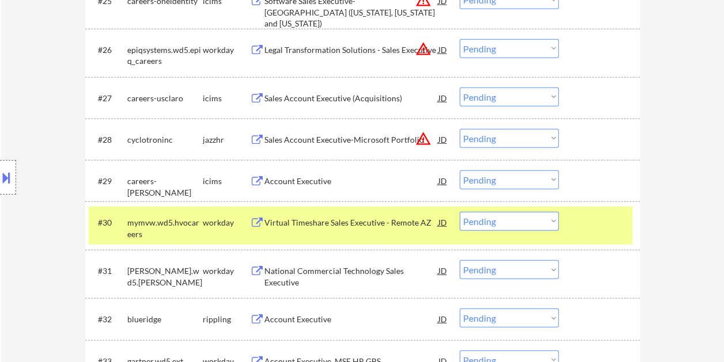
drag, startPoint x: 554, startPoint y: 223, endPoint x: 550, endPoint y: 229, distance: 7.0
click at [552, 227] on select "Choose an option... Pending Applied Excluded (Questions) Excluded (Expired) Exc…" at bounding box center [508, 221] width 99 height 19
click at [459, 212] on select "Choose an option... Pending Applied Excluded (Questions) Excluded (Expired) Exc…" at bounding box center [508, 221] width 99 height 19
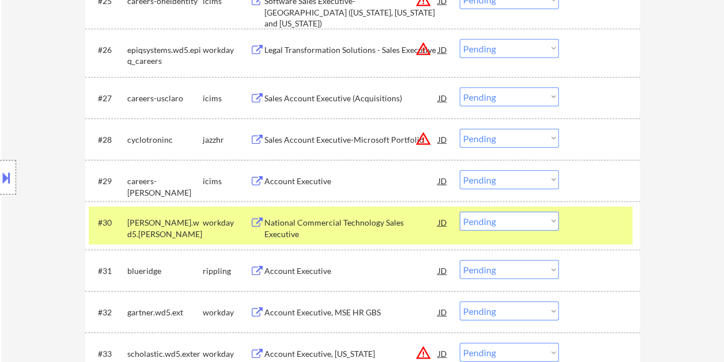
click at [575, 226] on div at bounding box center [600, 222] width 51 height 21
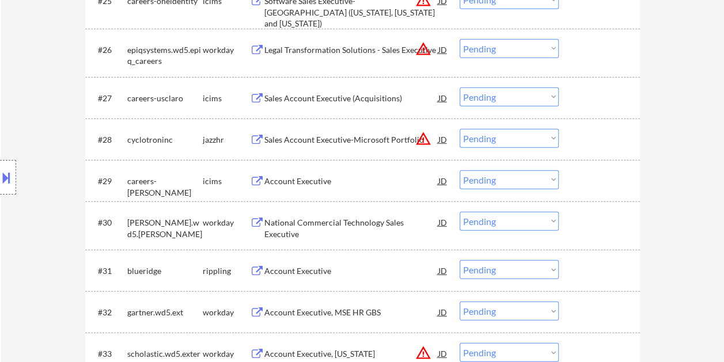
click at [602, 228] on div at bounding box center [600, 222] width 51 height 21
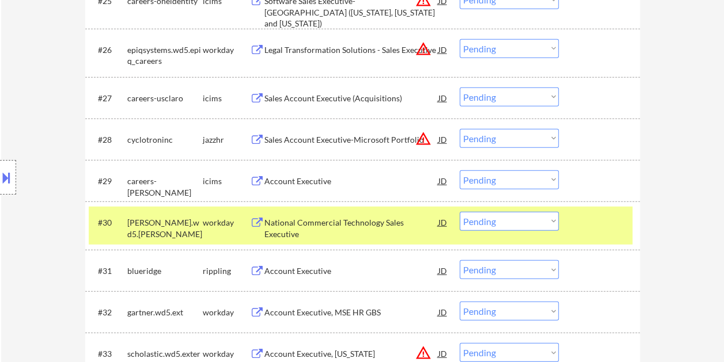
click at [373, 227] on div "National Commercial Technology Sales Executive" at bounding box center [351, 228] width 174 height 22
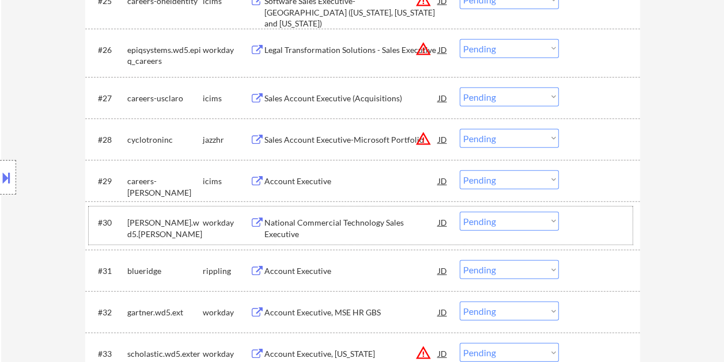
drag, startPoint x: 581, startPoint y: 226, endPoint x: 560, endPoint y: 225, distance: 21.4
click at [581, 226] on div at bounding box center [600, 222] width 51 height 21
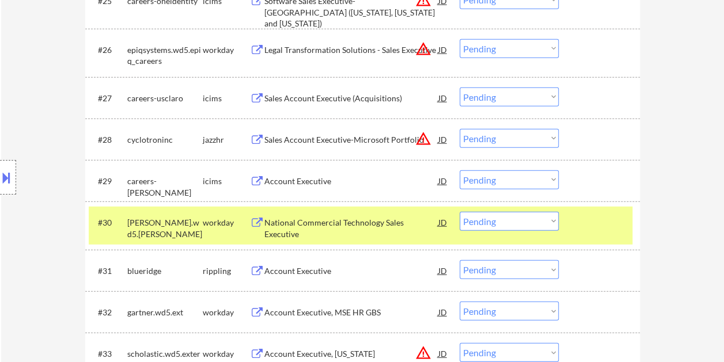
click at [552, 227] on select "Choose an option... Pending Applied Excluded (Questions) Excluded (Expired) Exc…" at bounding box center [508, 221] width 99 height 19
click at [459, 212] on select "Choose an option... Pending Applied Excluded (Questions) Excluded (Expired) Exc…" at bounding box center [508, 221] width 99 height 19
select select ""pending""
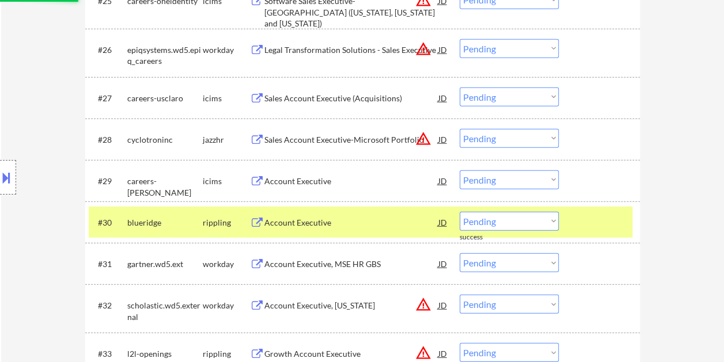
click at [600, 227] on div at bounding box center [600, 222] width 51 height 21
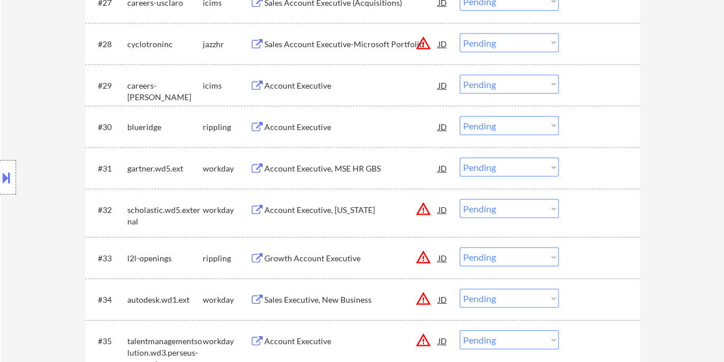
scroll to position [1600, 0]
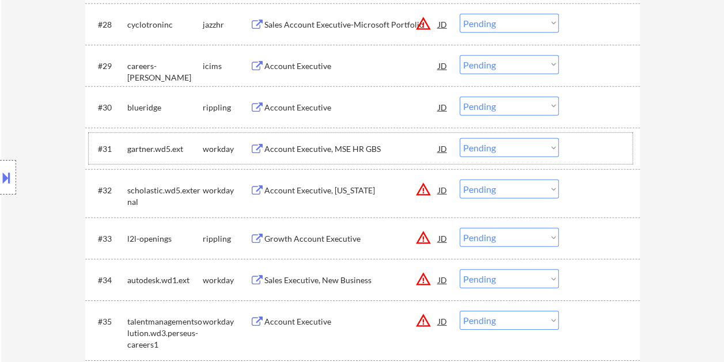
click at [600, 144] on div at bounding box center [600, 148] width 51 height 21
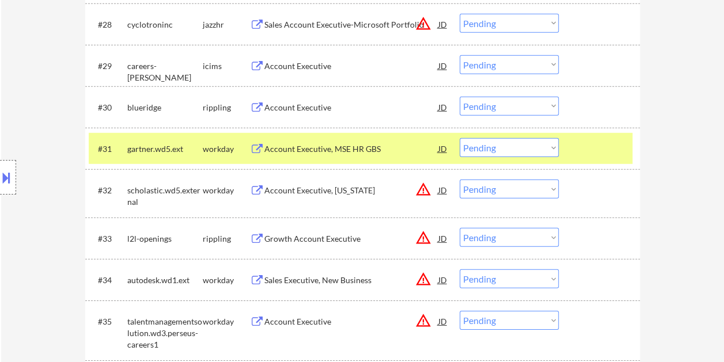
click at [310, 149] on div "Account Executive, MSE HR GBS" at bounding box center [351, 149] width 174 height 12
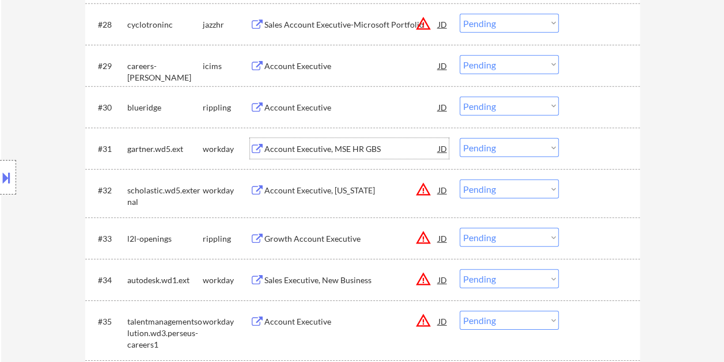
click at [598, 150] on div at bounding box center [600, 148] width 51 height 21
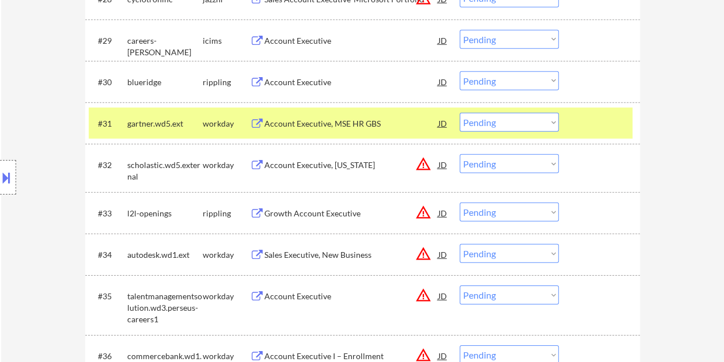
scroll to position [1644, 0]
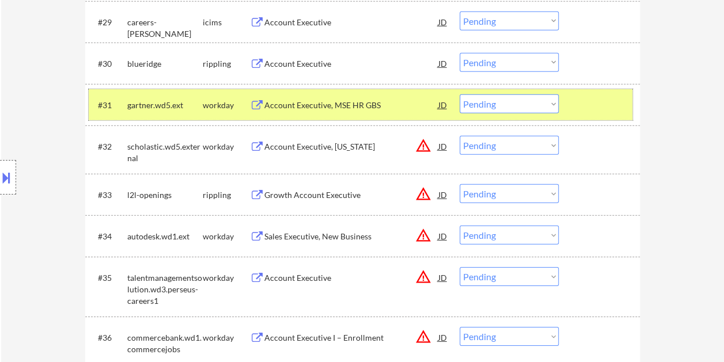
click at [540, 99] on select "Choose an option... Pending Applied Excluded (Questions) Excluded (Expired) Exc…" at bounding box center [508, 103] width 99 height 19
click at [459, 94] on select "Choose an option... Pending Applied Excluded (Questions) Excluded (Expired) Exc…" at bounding box center [508, 103] width 99 height 19
select select ""pending""
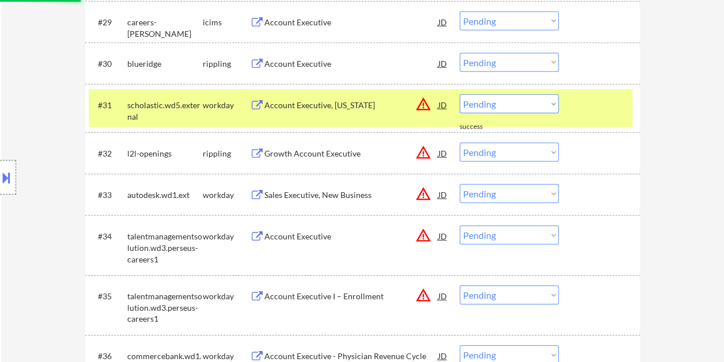
click at [575, 102] on div at bounding box center [600, 104] width 51 height 21
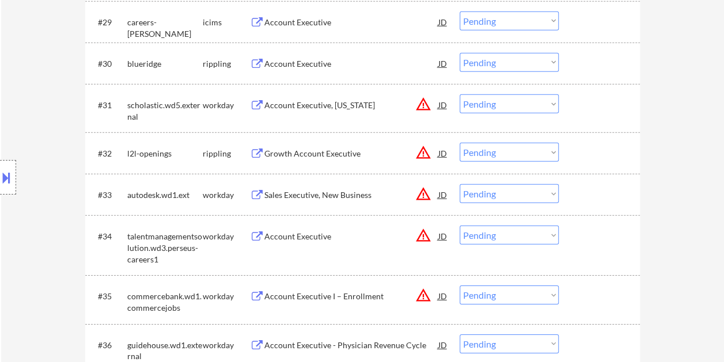
click at [593, 105] on div at bounding box center [600, 104] width 51 height 21
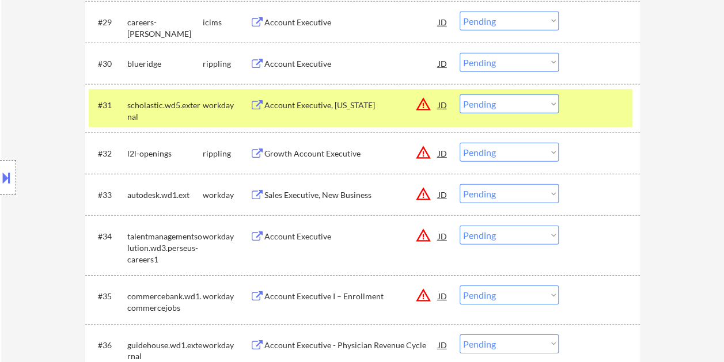
click at [370, 101] on div "Account Executive, [US_STATE]" at bounding box center [351, 106] width 174 height 12
